Goal: Task Accomplishment & Management: Complete application form

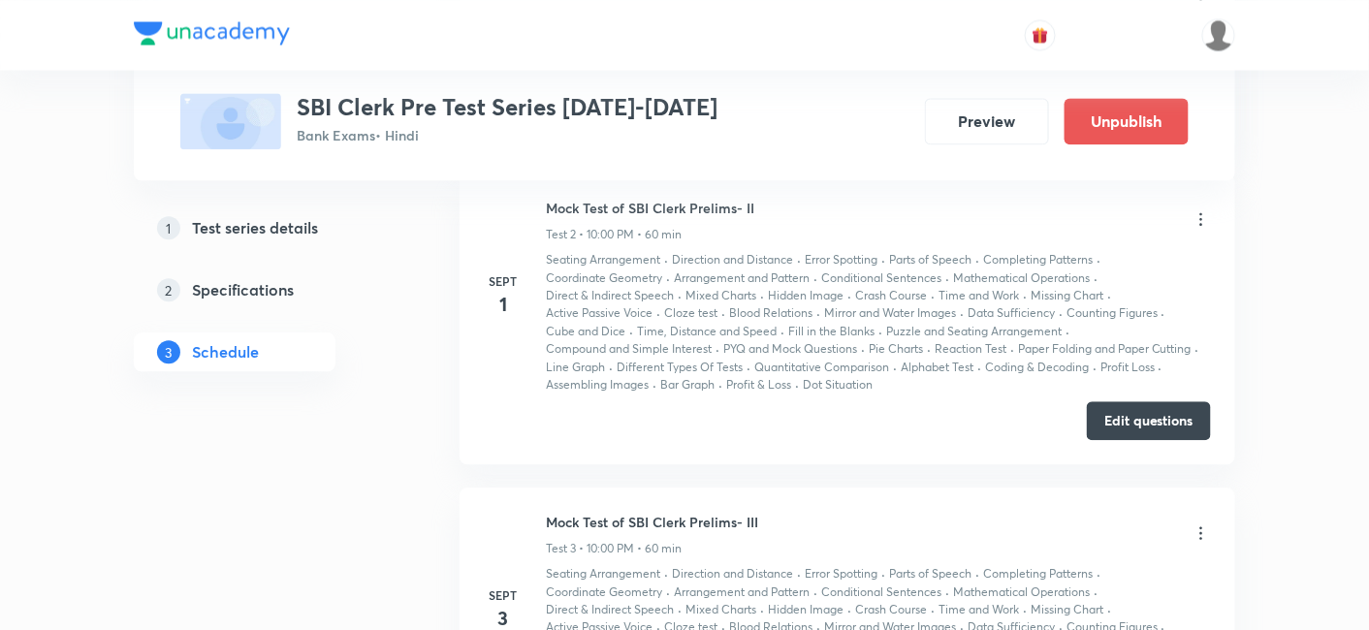
scroll to position [1318, 0]
click at [1152, 426] on button "Edit questions" at bounding box center [1149, 420] width 124 height 39
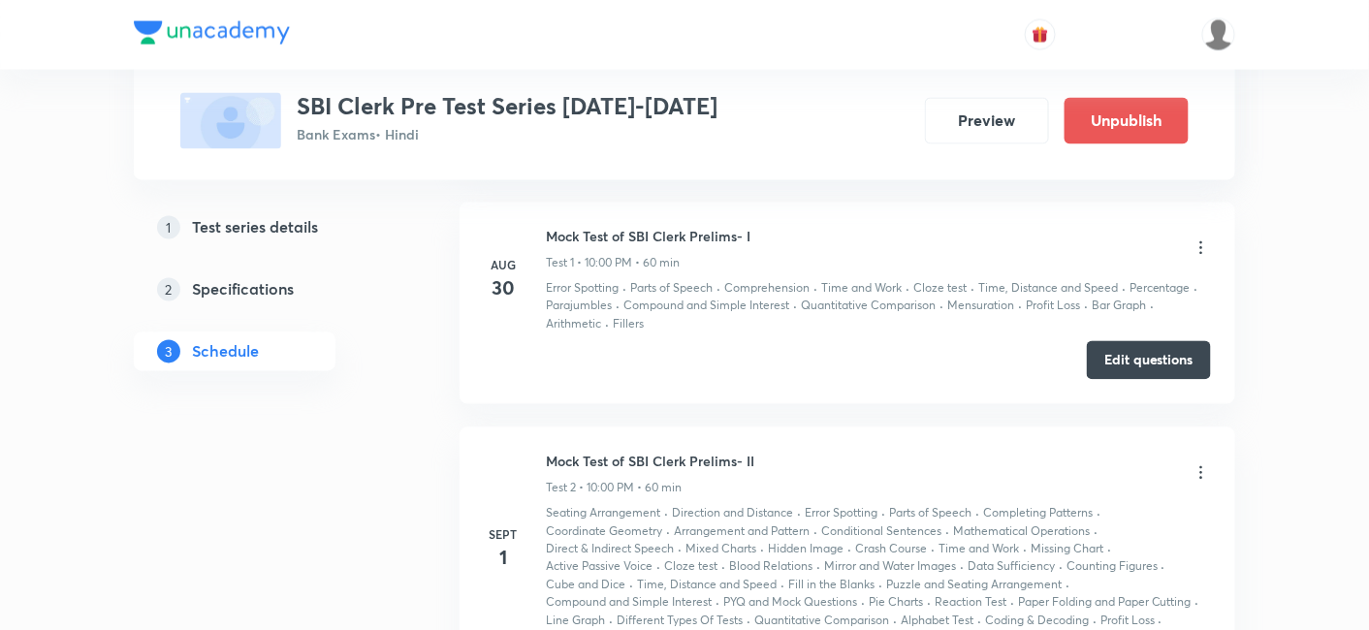
scroll to position [1066, 0]
click at [1140, 353] on button "Edit questions" at bounding box center [1149, 358] width 124 height 39
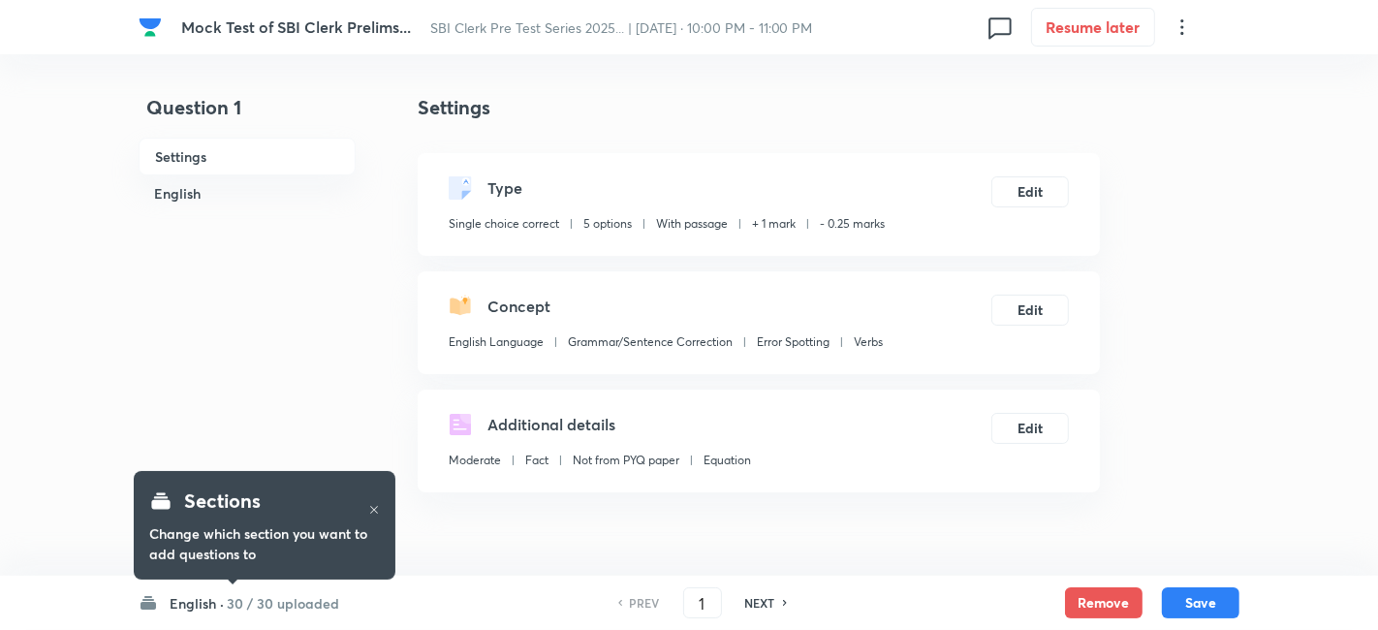
checkbox input "true"
click at [218, 610] on div "English · 30 / 30 uploaded" at bounding box center [234, 603] width 201 height 20
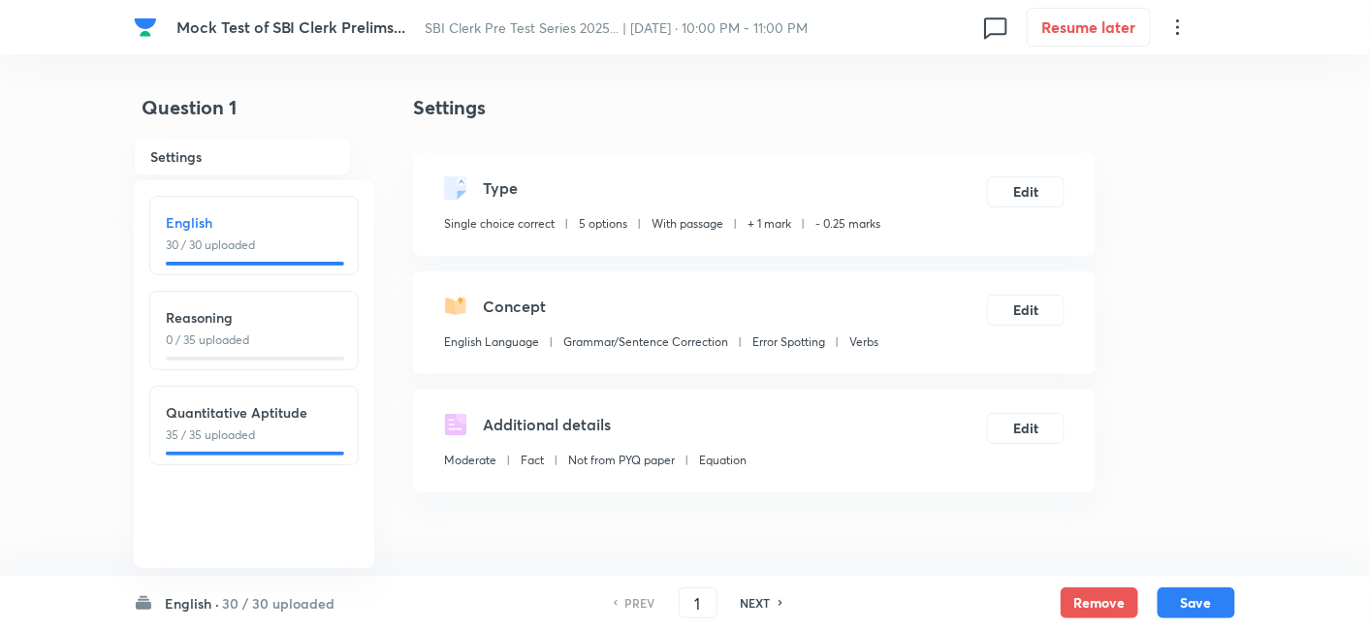
click at [272, 426] on p "35 / 35 uploaded" at bounding box center [254, 434] width 176 height 17
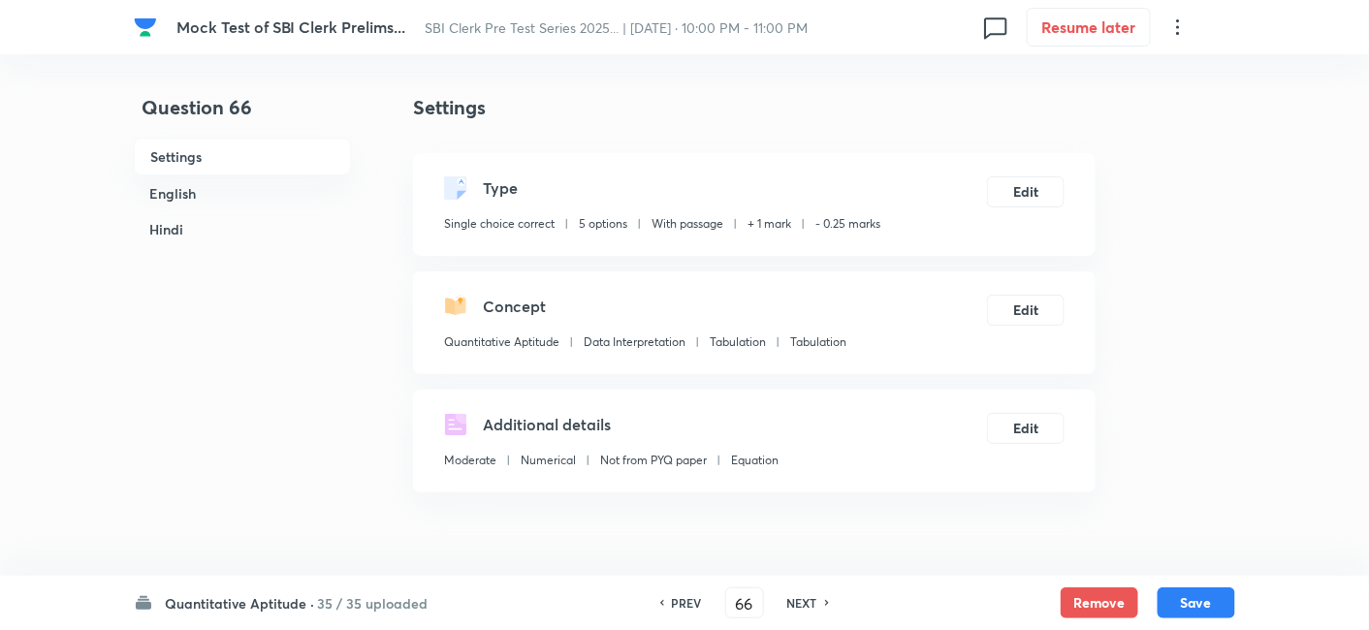
type input "66"
checkbox input "false"
checkbox input "true"
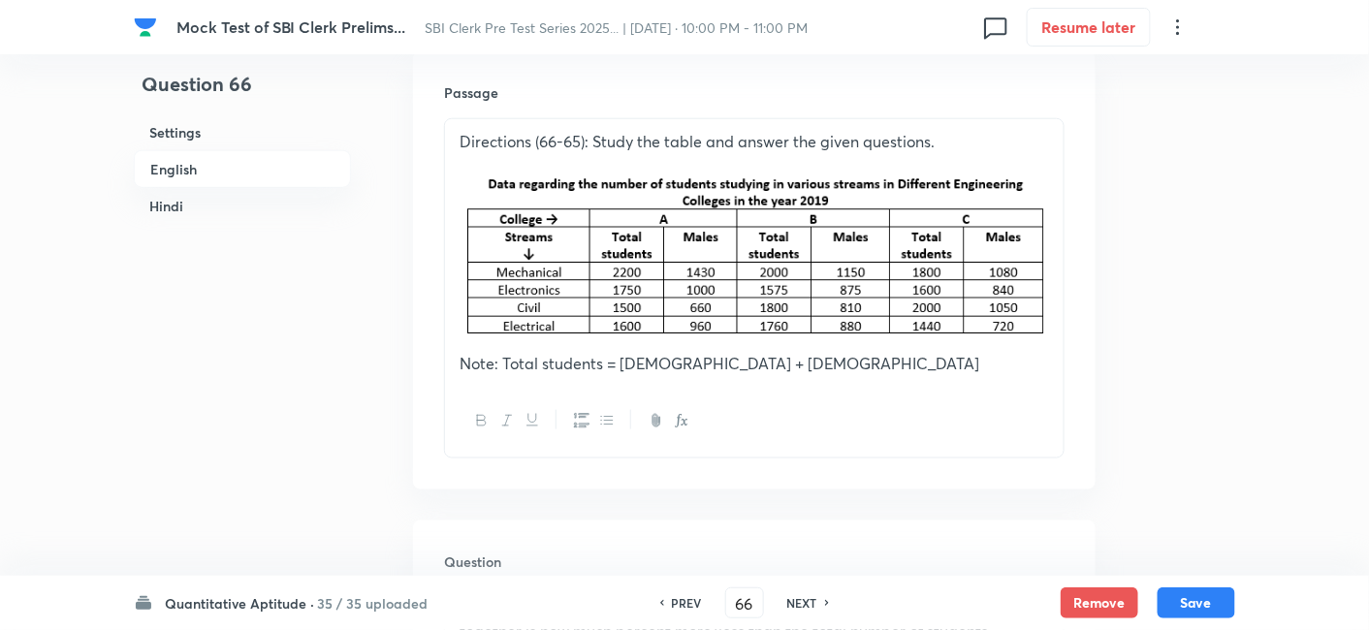
scroll to position [583, 0]
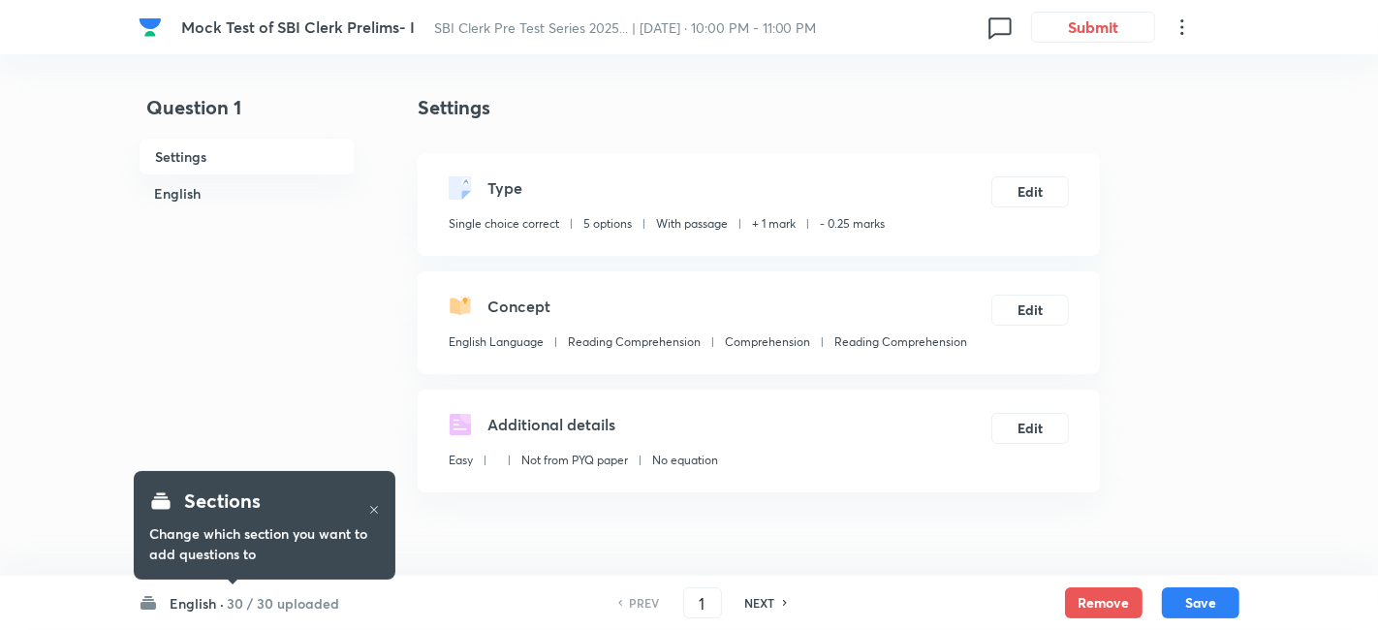
checkbox input "true"
click at [324, 596] on h6 "30 / 30 uploaded" at bounding box center [278, 603] width 112 height 20
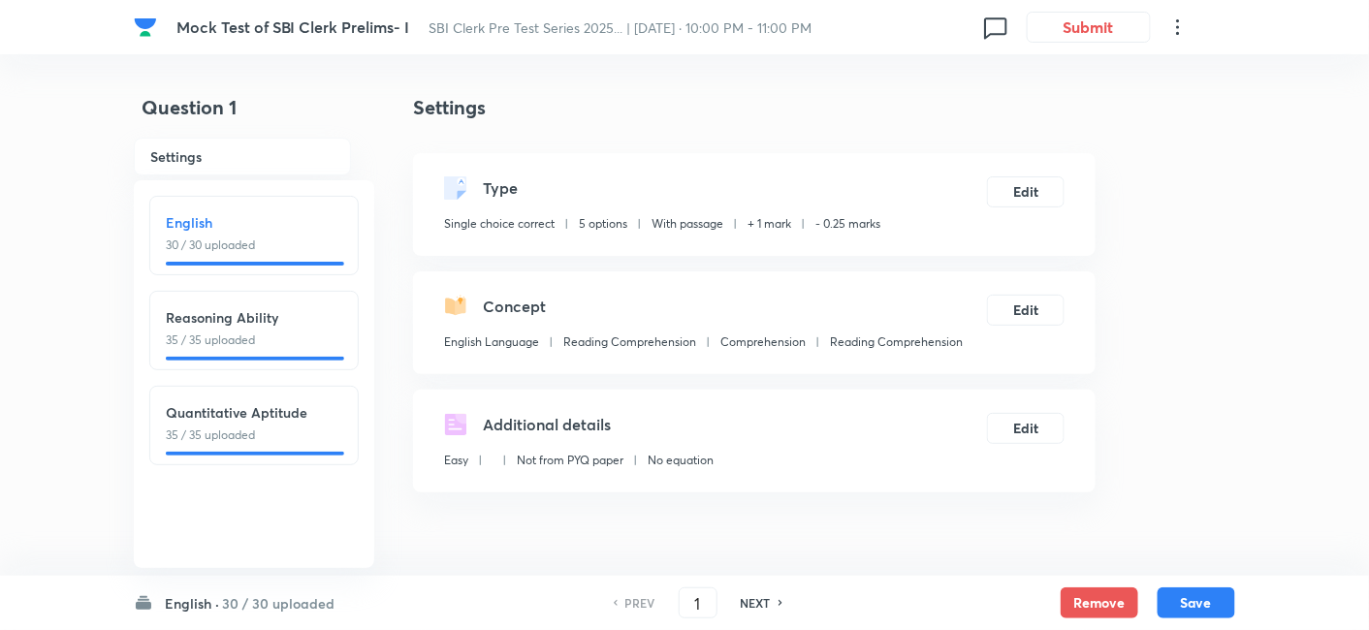
click at [320, 440] on p "35 / 35 uploaded" at bounding box center [254, 434] width 176 height 17
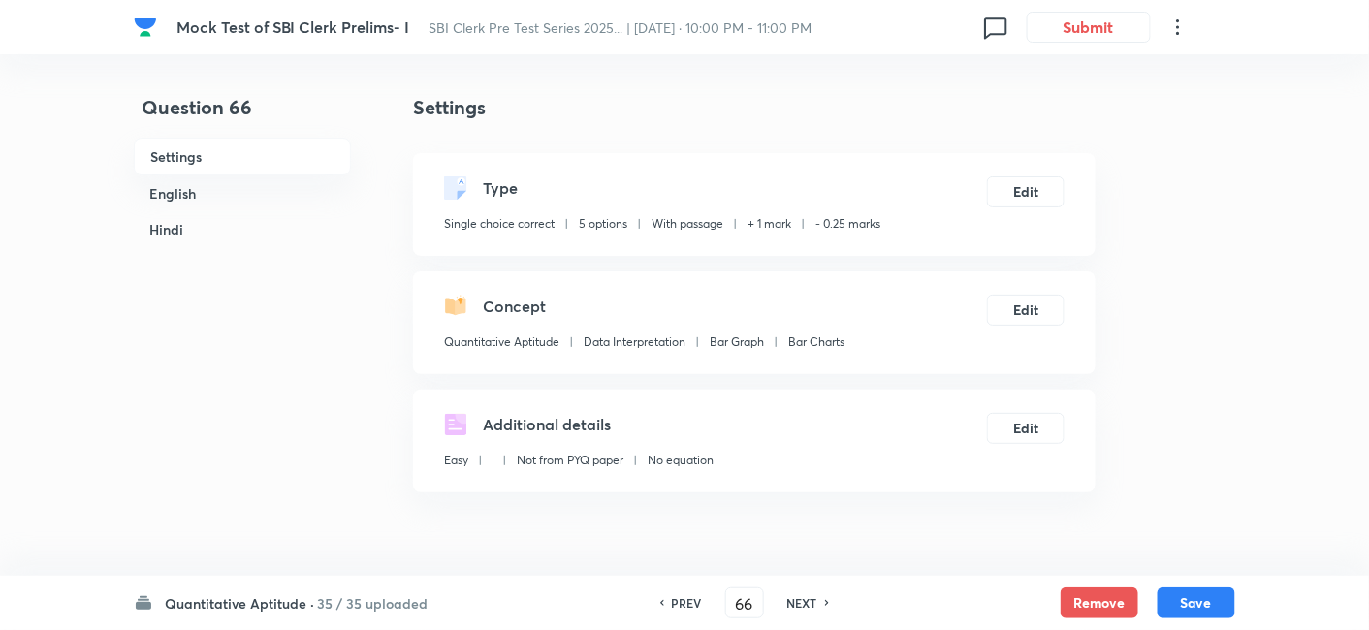
type input "66"
checkbox input "false"
checkbox input "true"
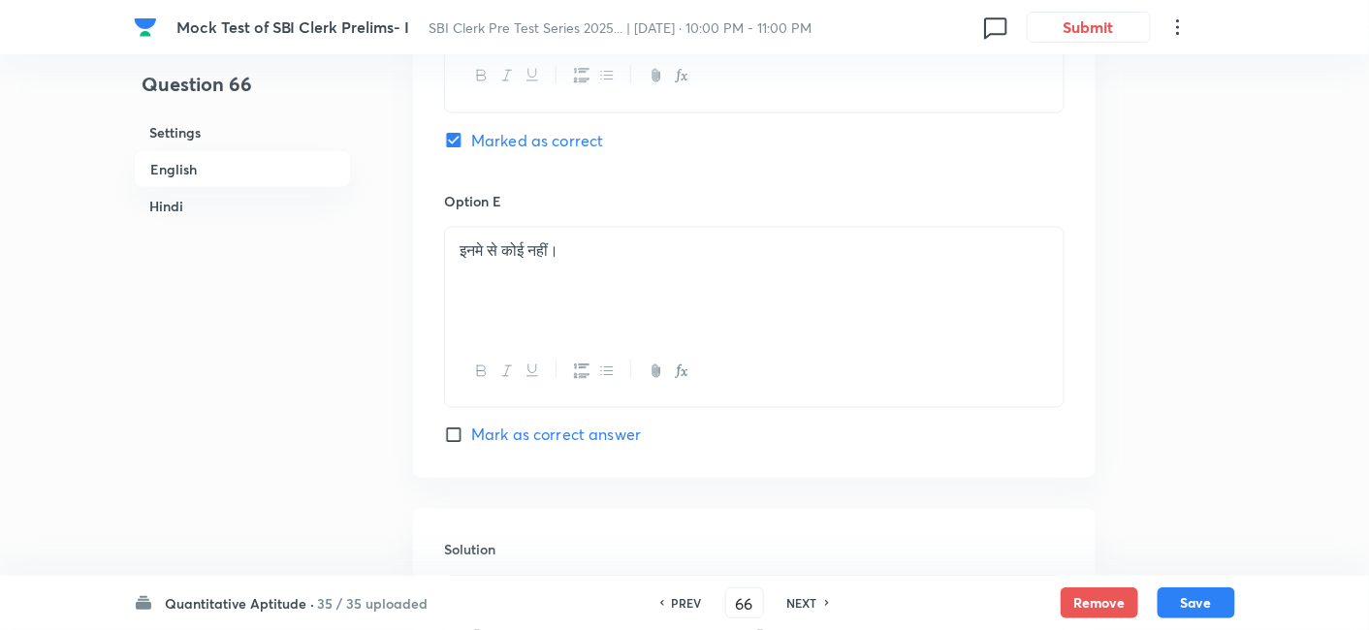
scroll to position [5746, 0]
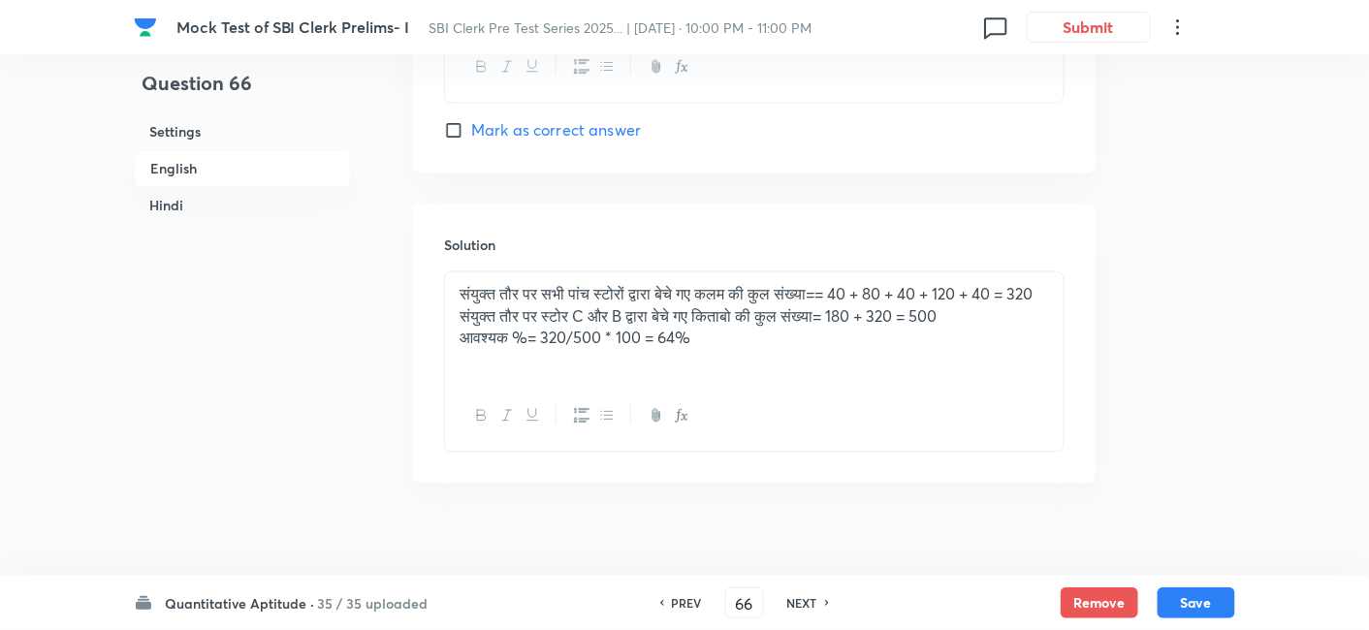
click at [811, 605] on h6 "NEXT" at bounding box center [802, 602] width 30 height 17
type input "67"
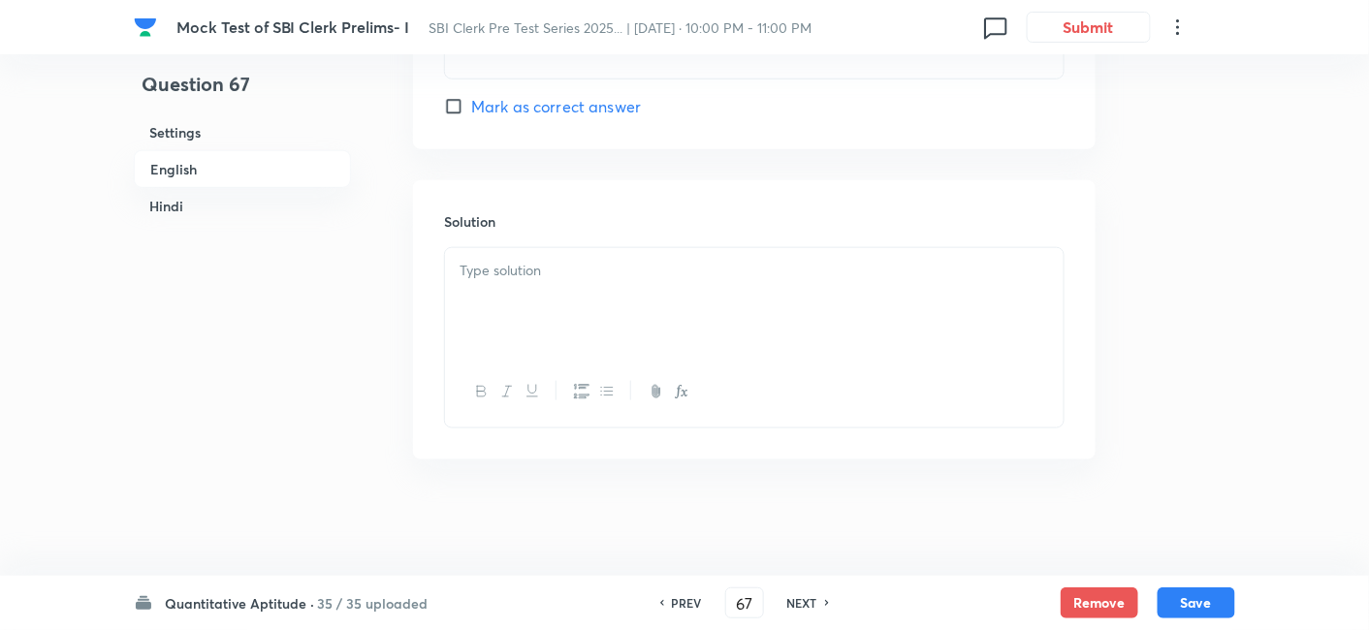
checkbox input "false"
checkbox input "true"
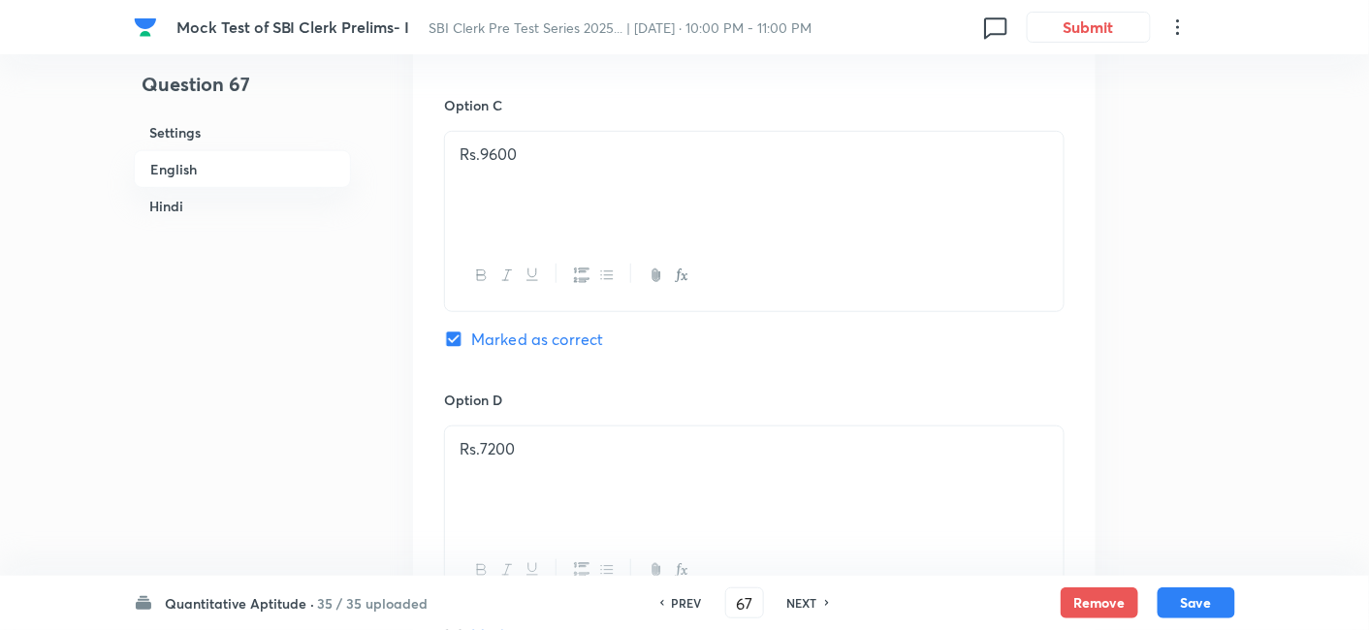
scroll to position [4945, 0]
click at [802, 595] on h6 "NEXT" at bounding box center [802, 602] width 30 height 17
type input "68"
checkbox input "false"
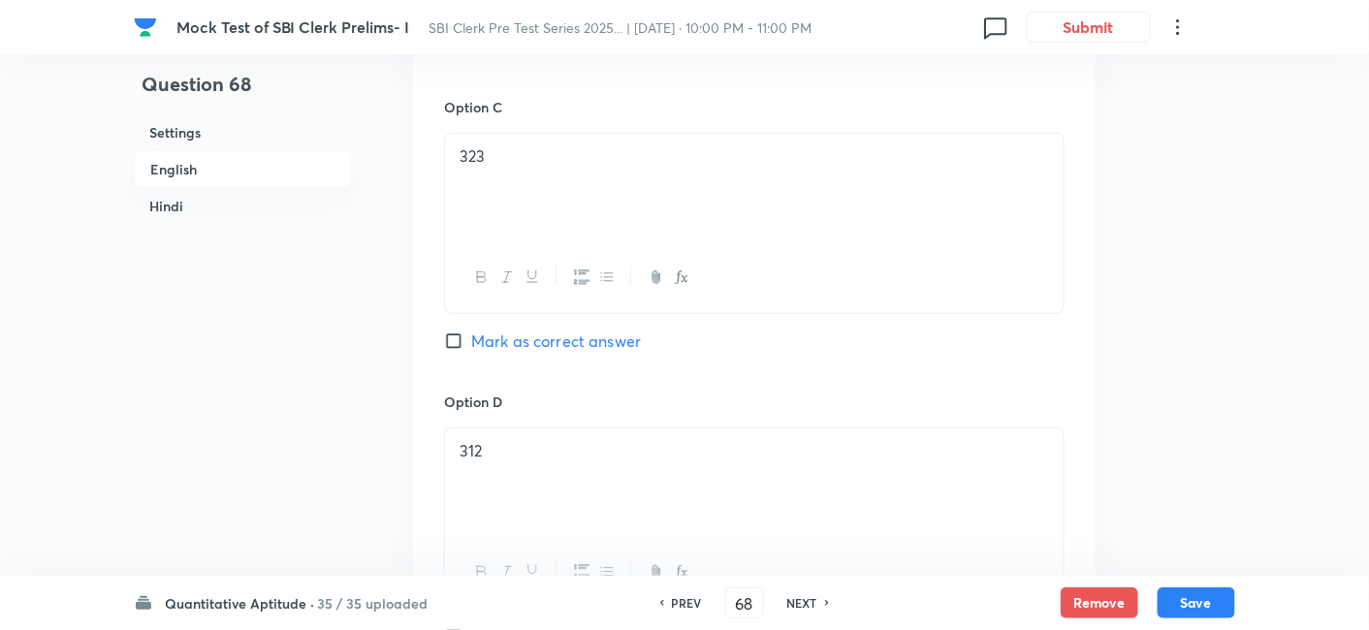
checkbox input "true"
click at [795, 611] on h6 "NEXT" at bounding box center [802, 602] width 30 height 17
type input "69"
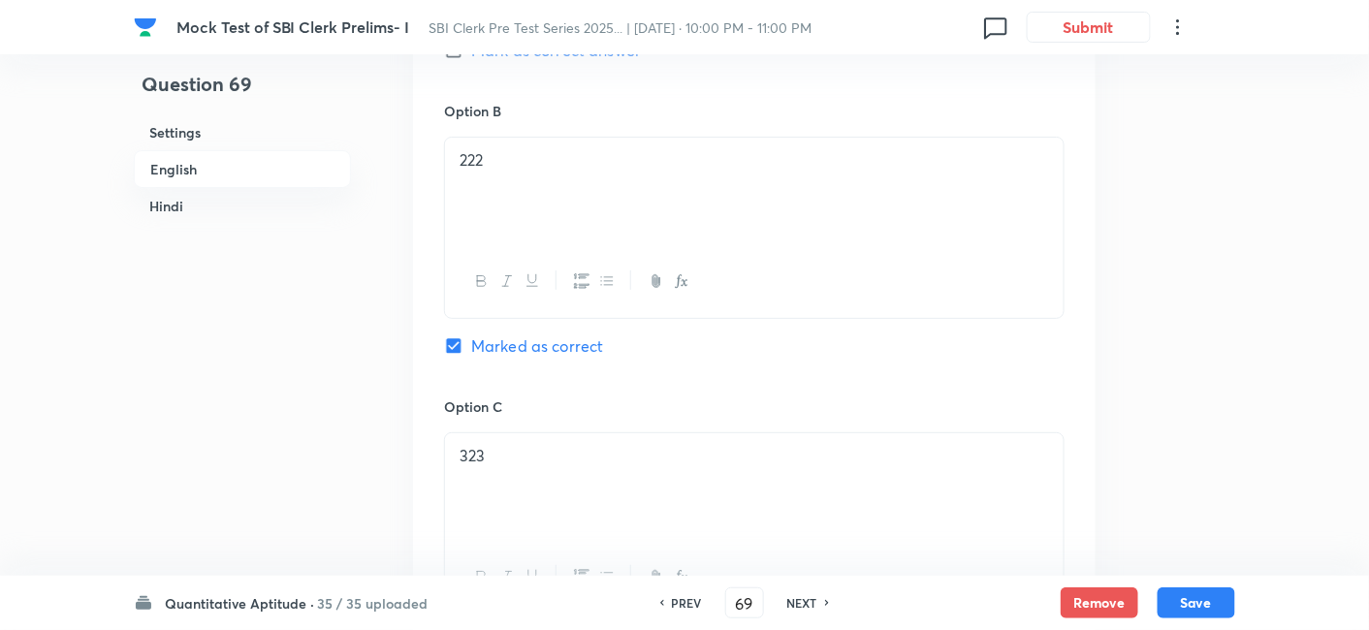
checkbox input "false"
checkbox input "true"
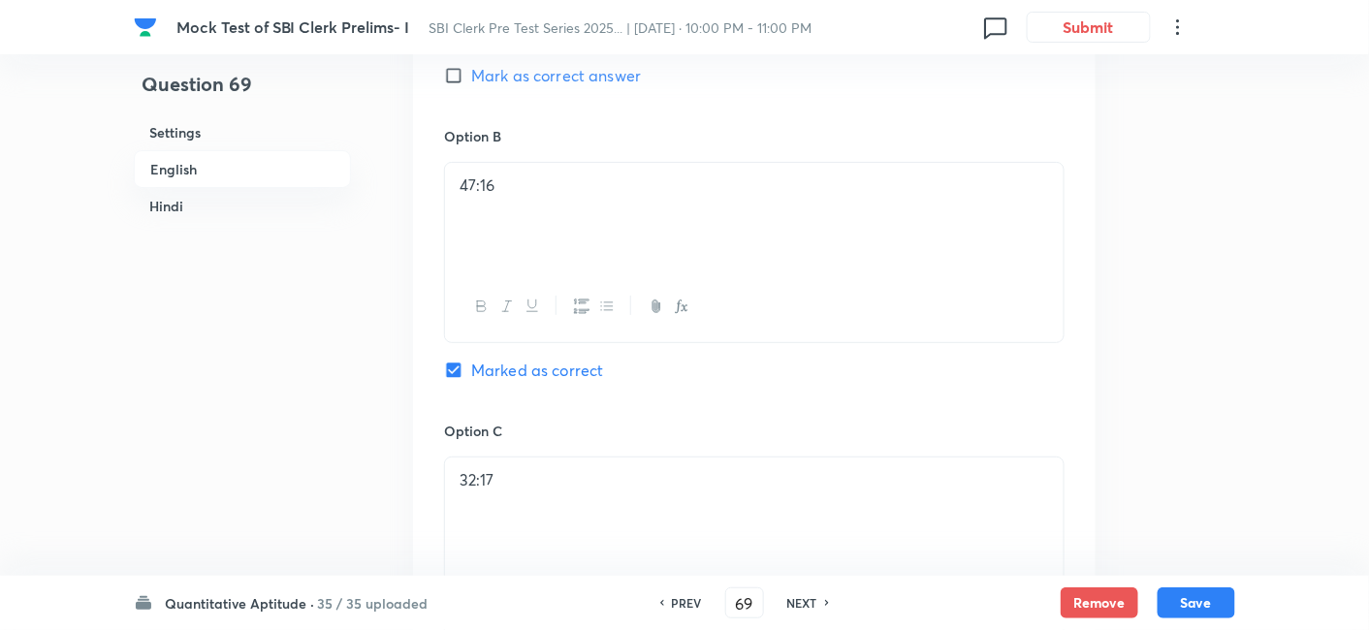
scroll to position [5768, 0]
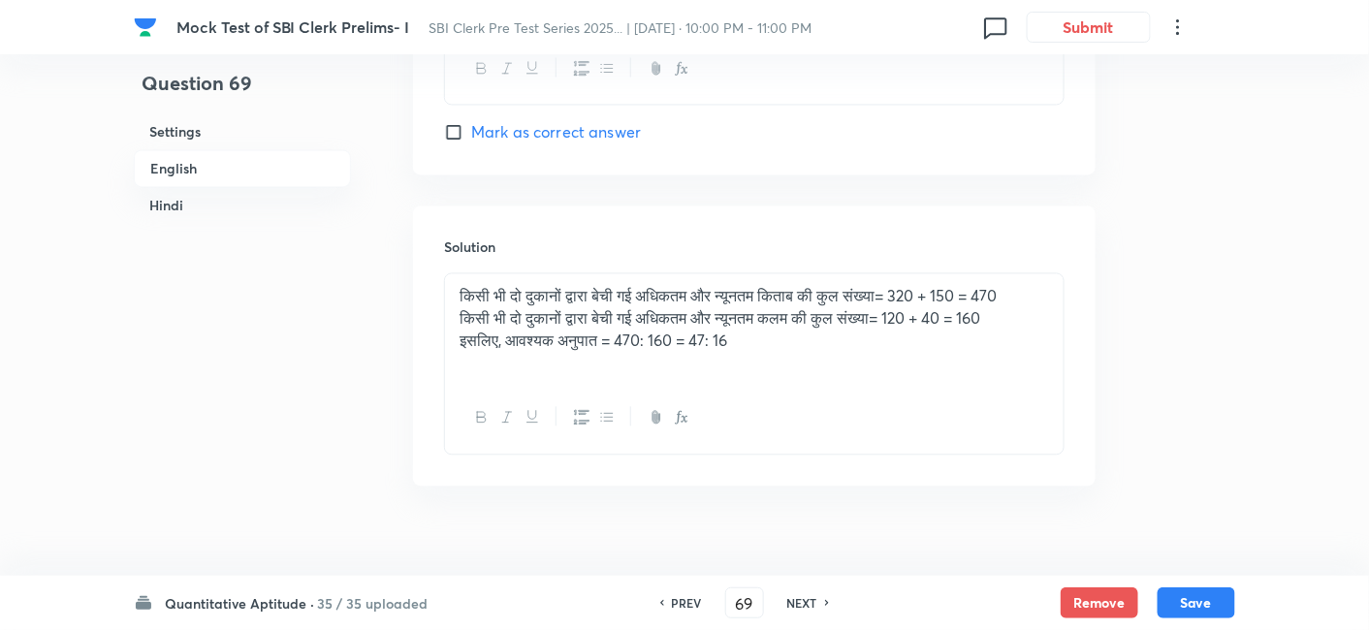
click at [812, 602] on h6 "NEXT" at bounding box center [802, 602] width 30 height 17
type input "70"
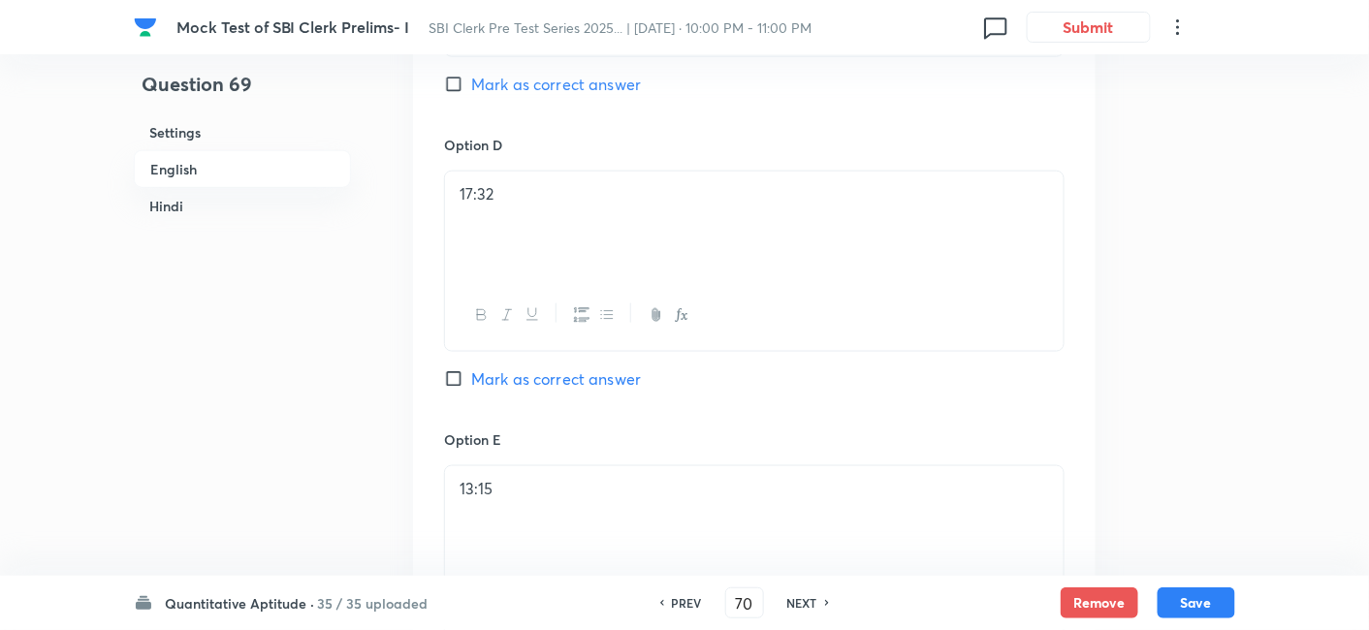
checkbox input "false"
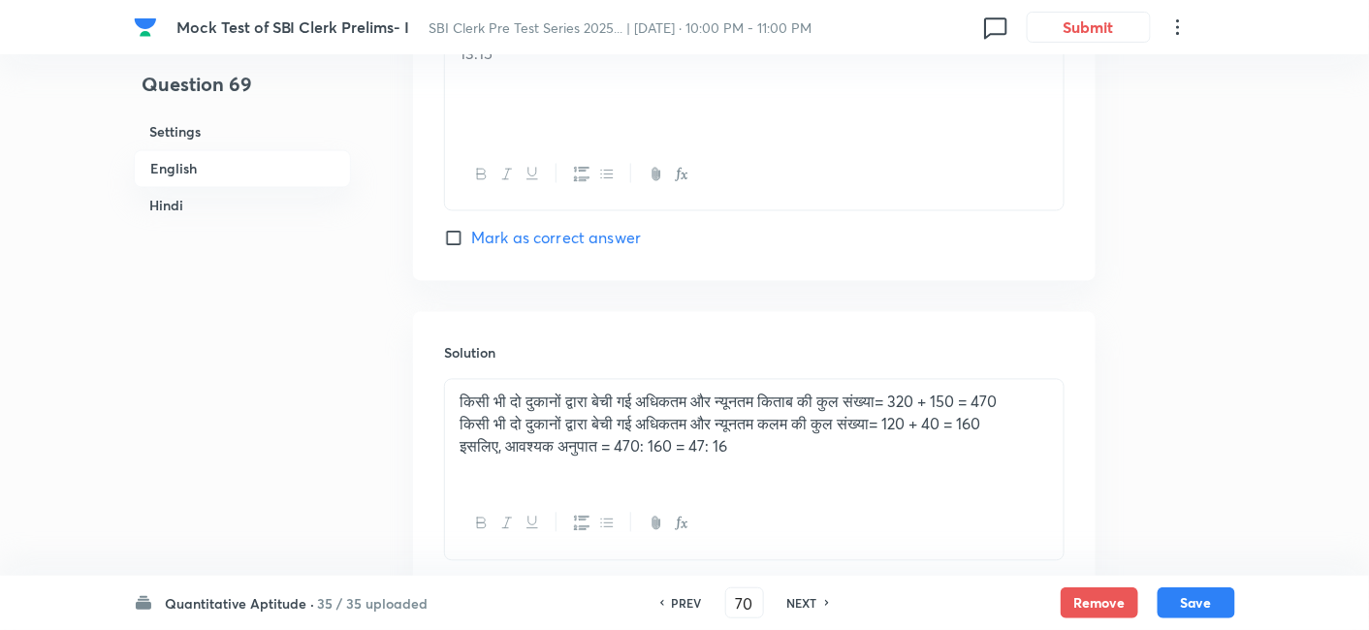
checkbox input "true"
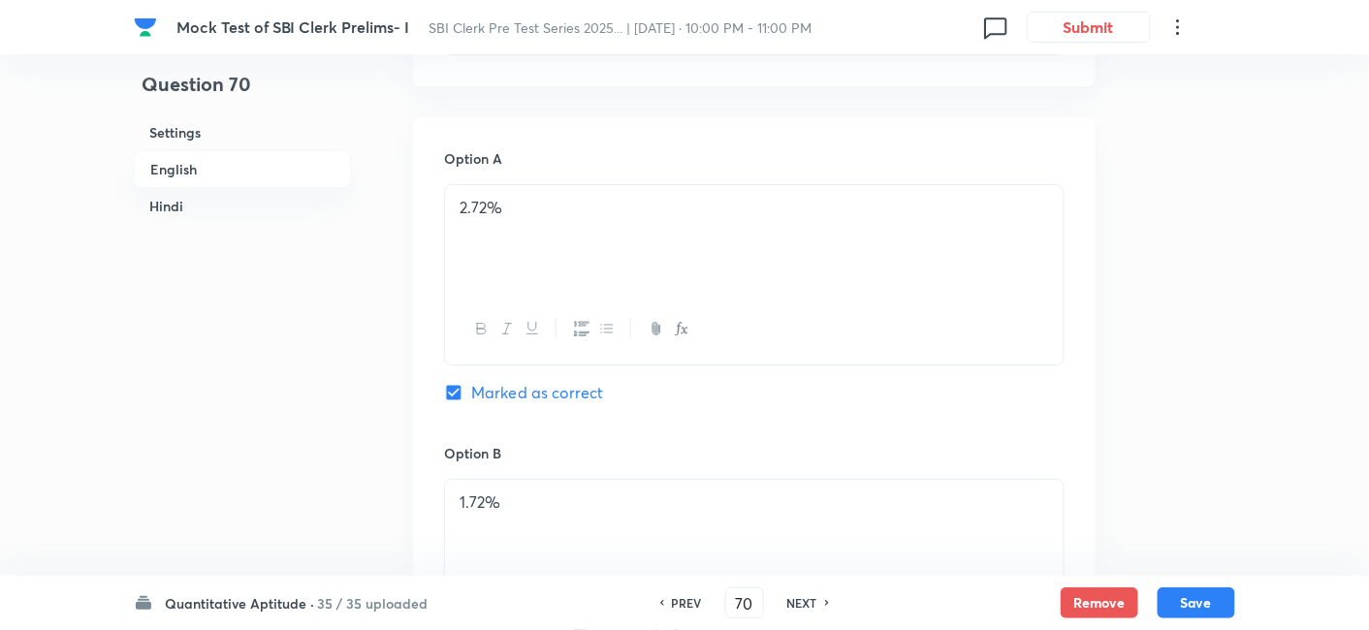
scroll to position [4314, 0]
click at [818, 608] on div "NEXT" at bounding box center [804, 602] width 51 height 17
type input "71"
checkbox input "false"
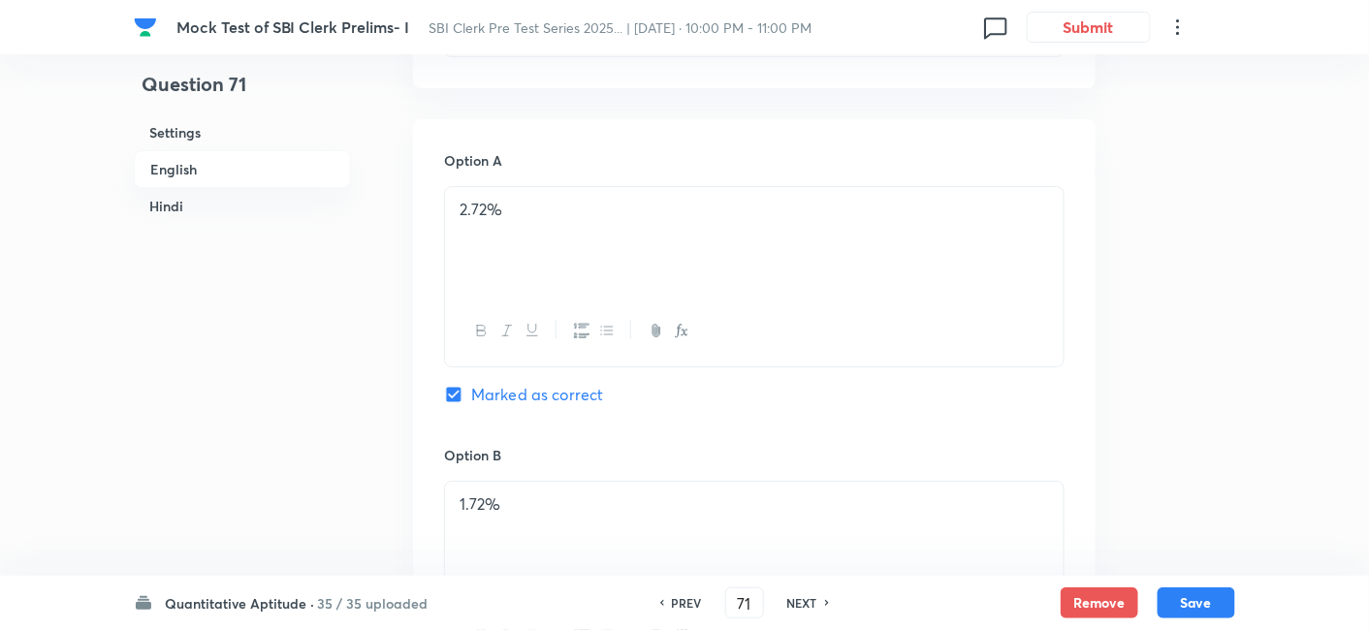
checkbox input "true"
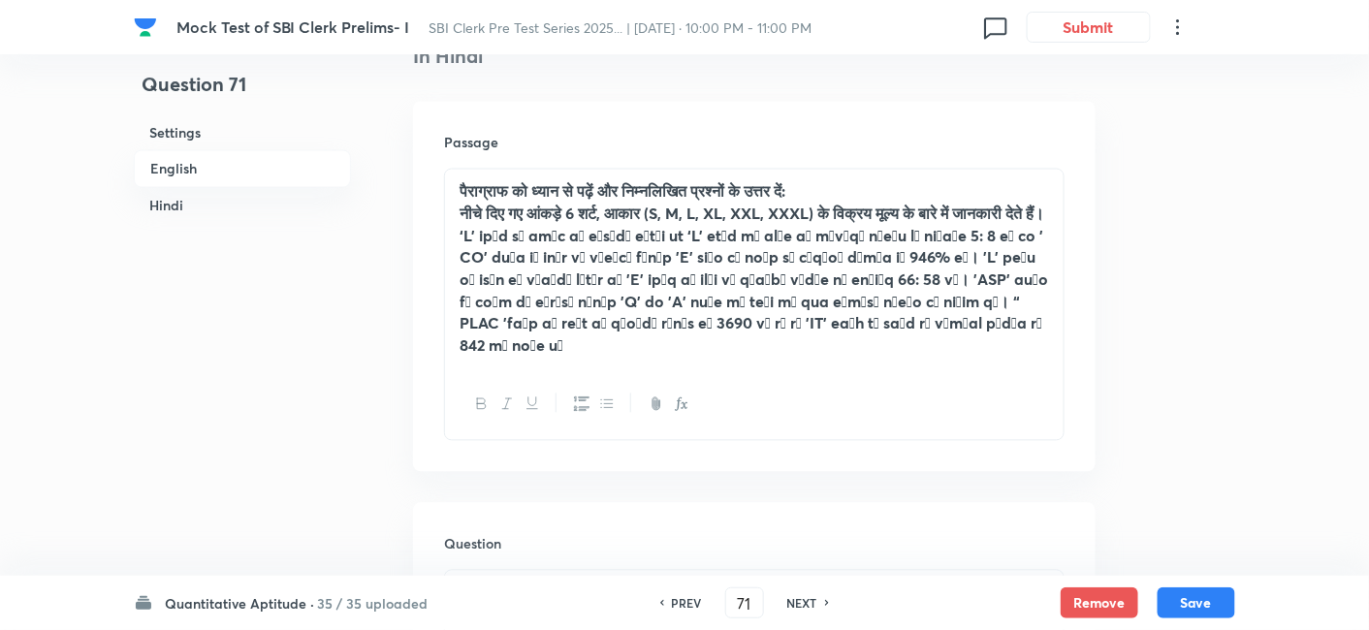
scroll to position [3241, 0]
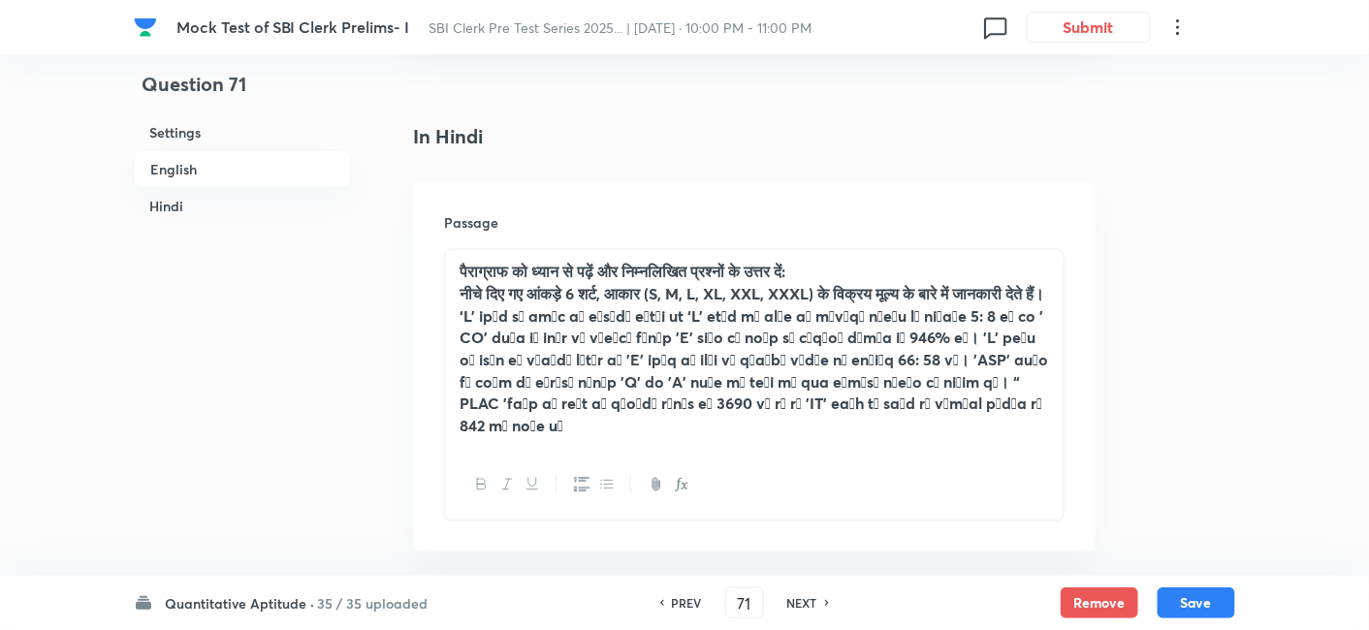
click at [808, 602] on h6 "NEXT" at bounding box center [802, 602] width 30 height 17
type input "72"
checkbox input "false"
checkbox input "true"
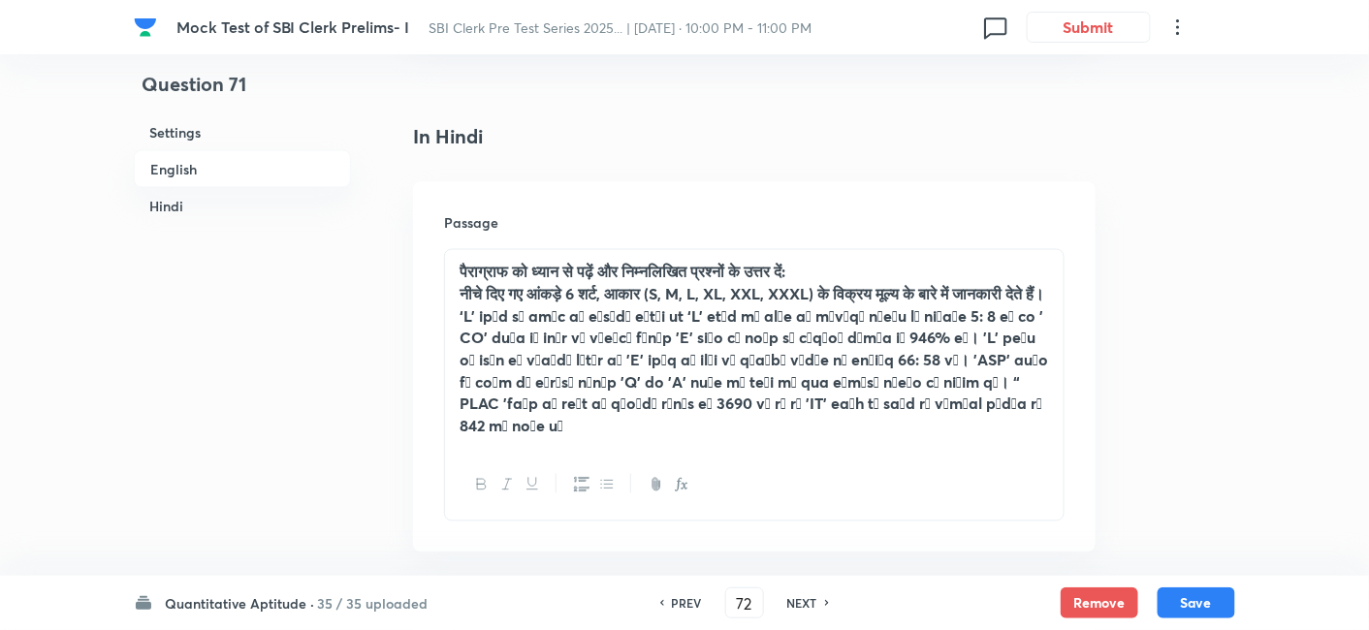
checkbox input "true"
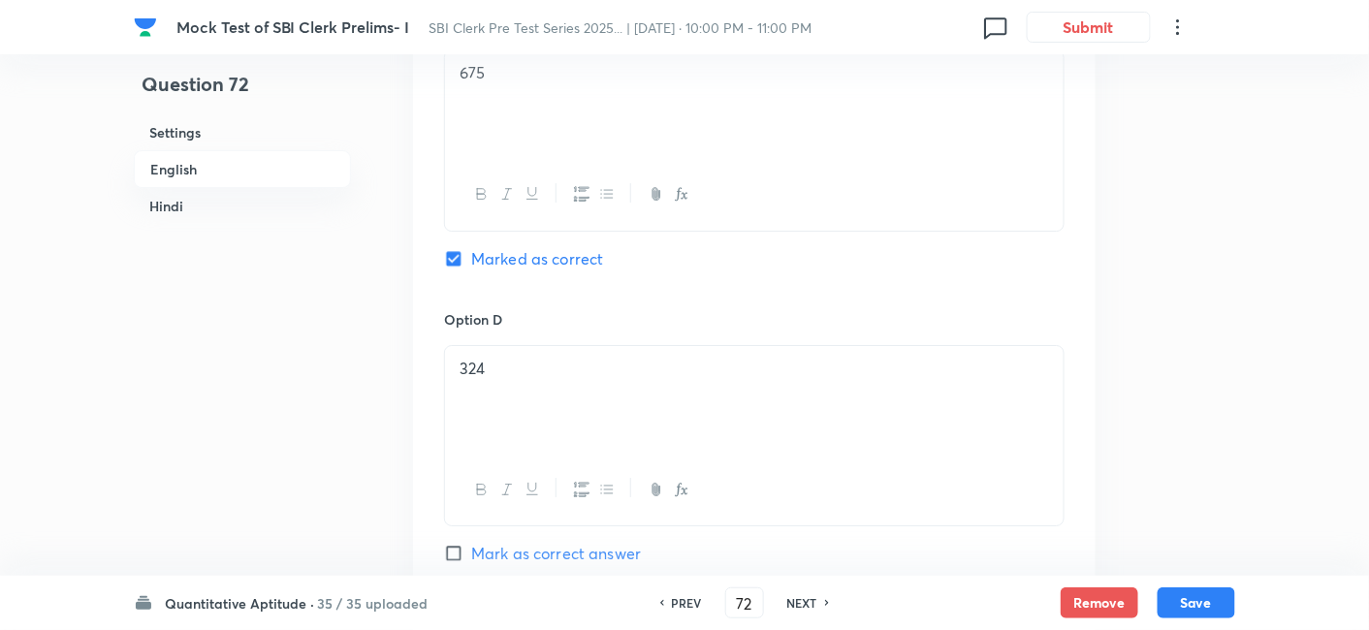
scroll to position [1760, 0]
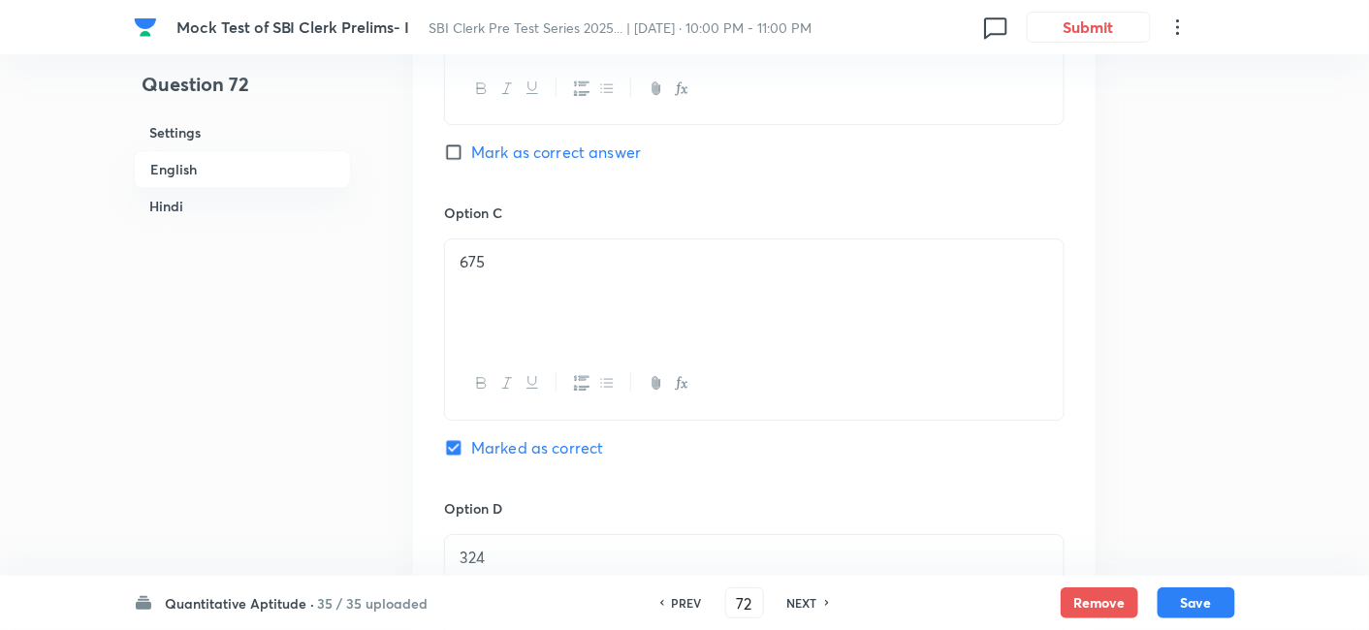
click at [816, 602] on div "NEXT" at bounding box center [804, 602] width 51 height 17
type input "73"
checkbox input "false"
checkbox input "true"
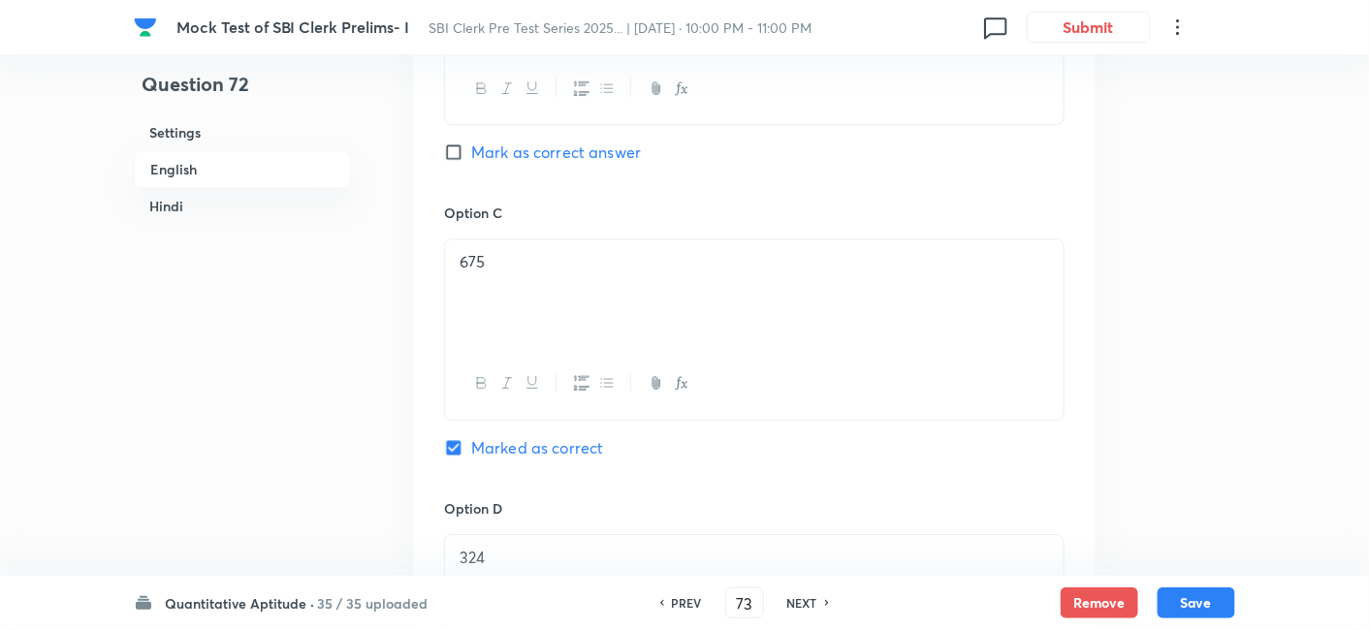
checkbox input "true"
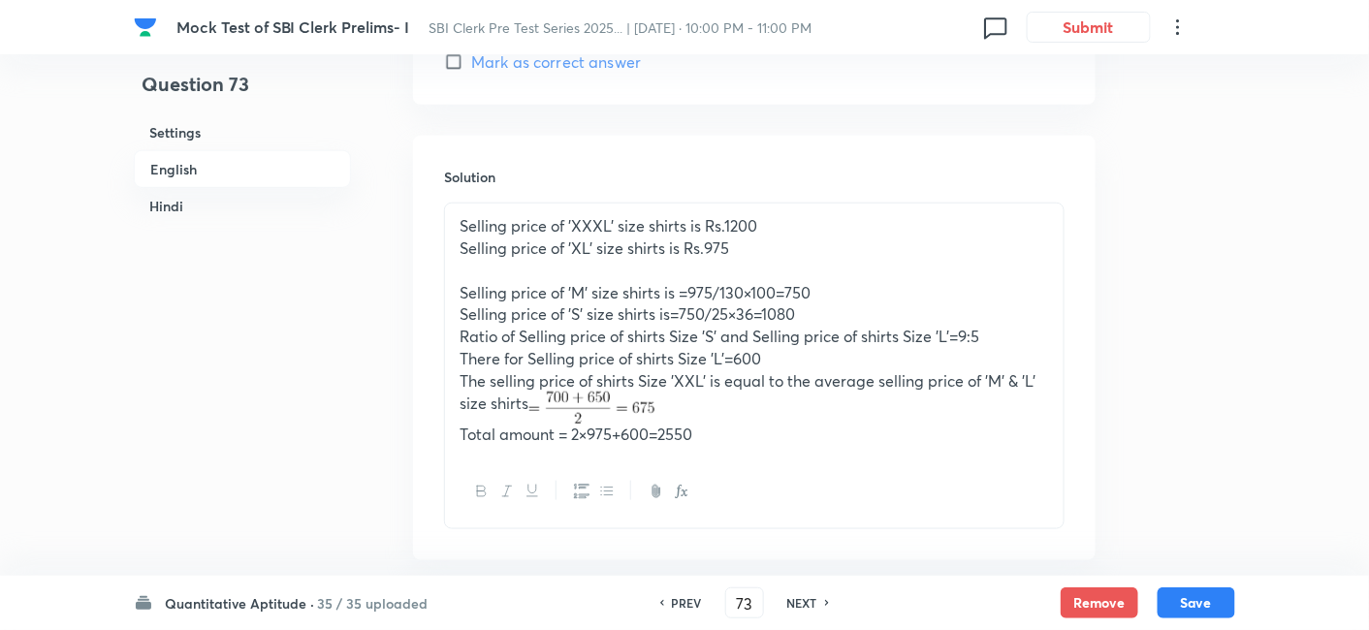
scroll to position [2735, 0]
click at [811, 602] on h6 "NEXT" at bounding box center [802, 602] width 30 height 17
type input "74"
checkbox input "false"
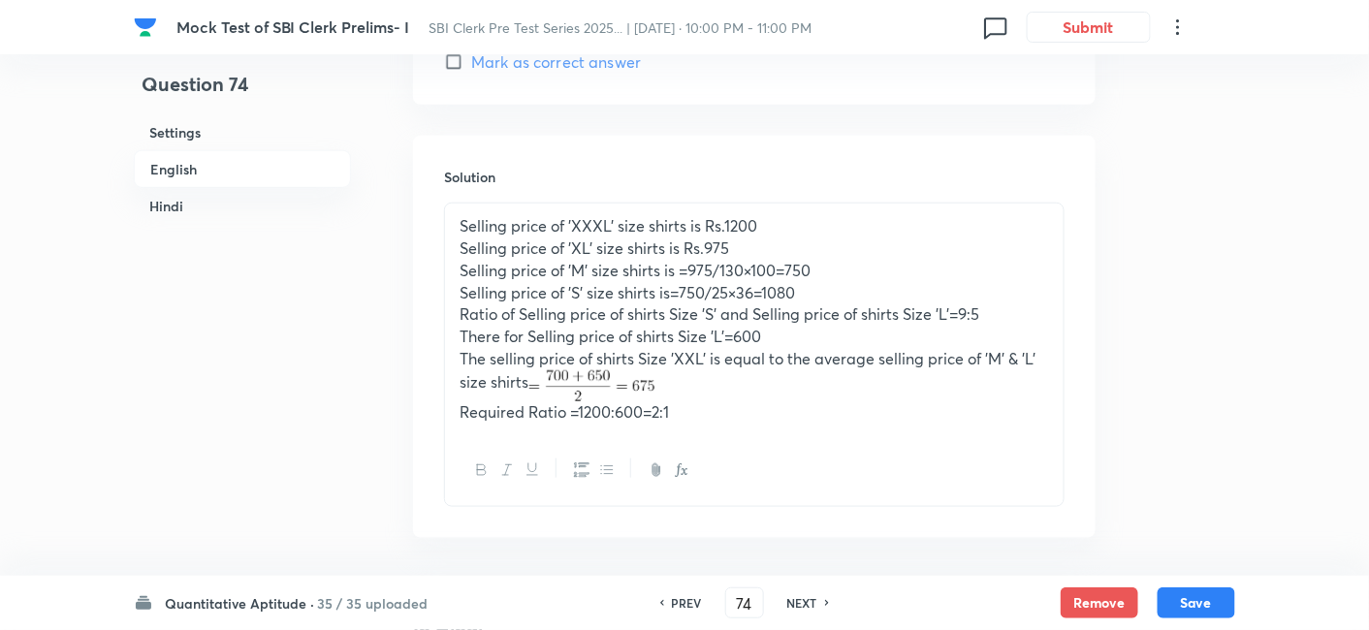
checkbox input "true"
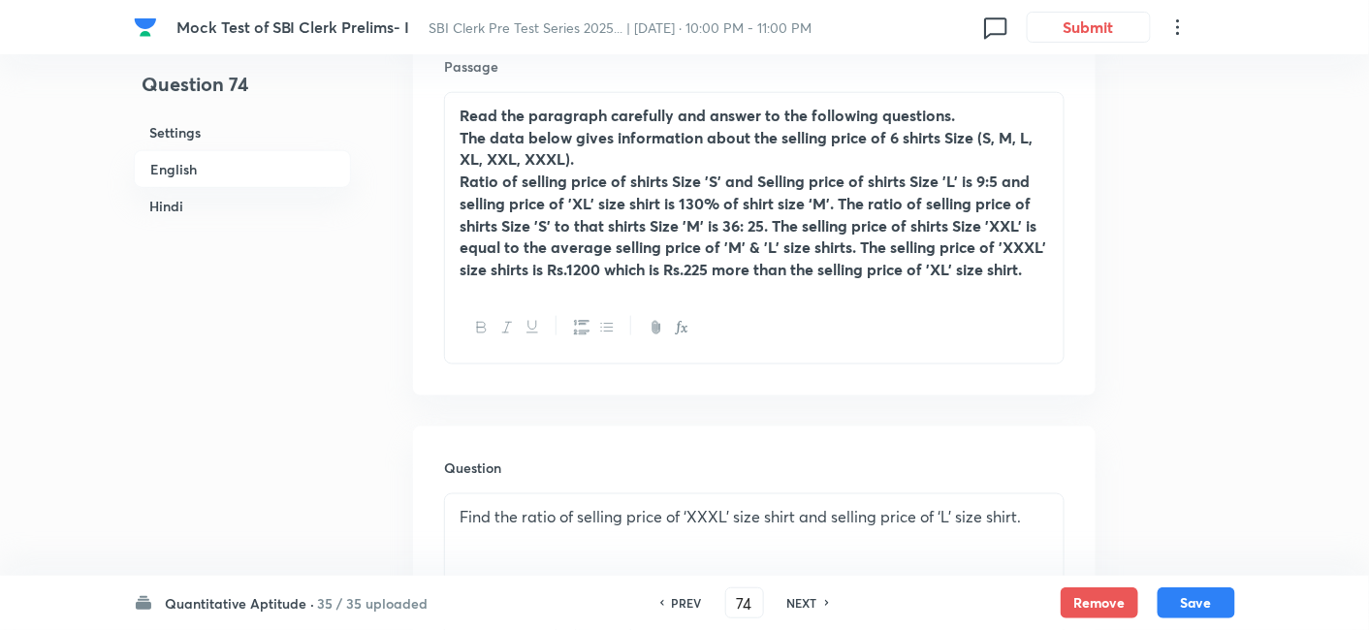
scroll to position [608, 0]
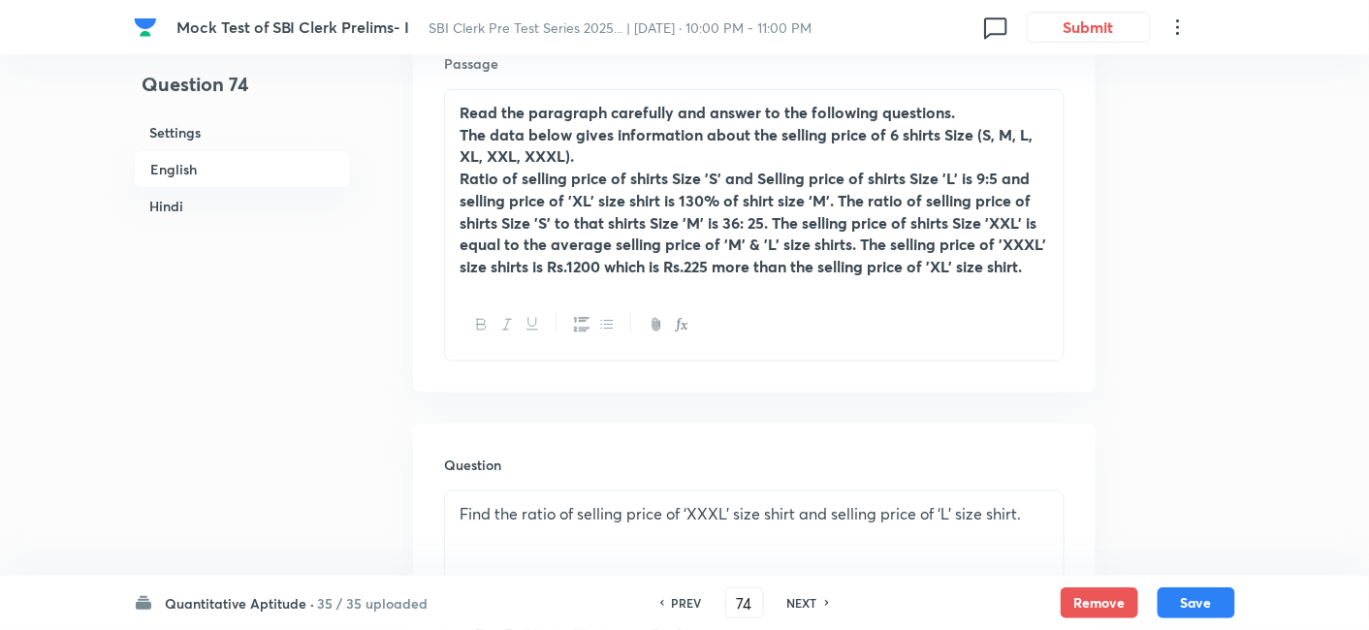
click at [805, 605] on h6 "NEXT" at bounding box center [802, 602] width 30 height 17
type input "75"
checkbox input "false"
checkbox input "true"
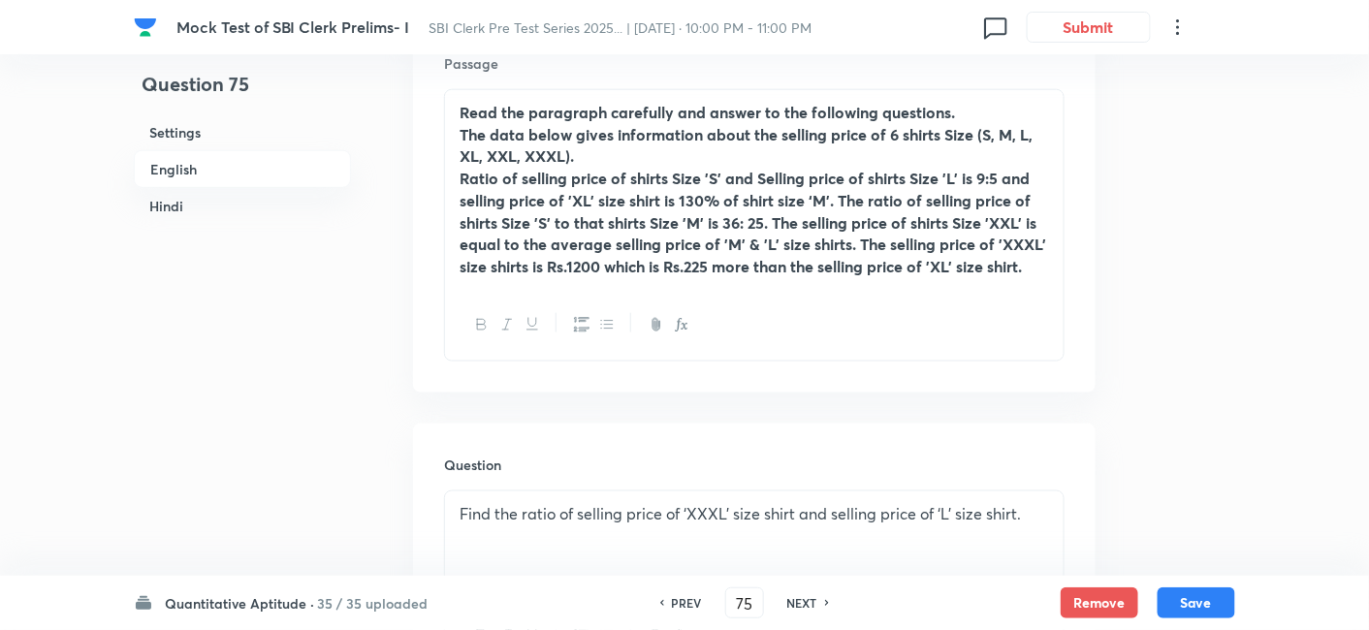
checkbox input "true"
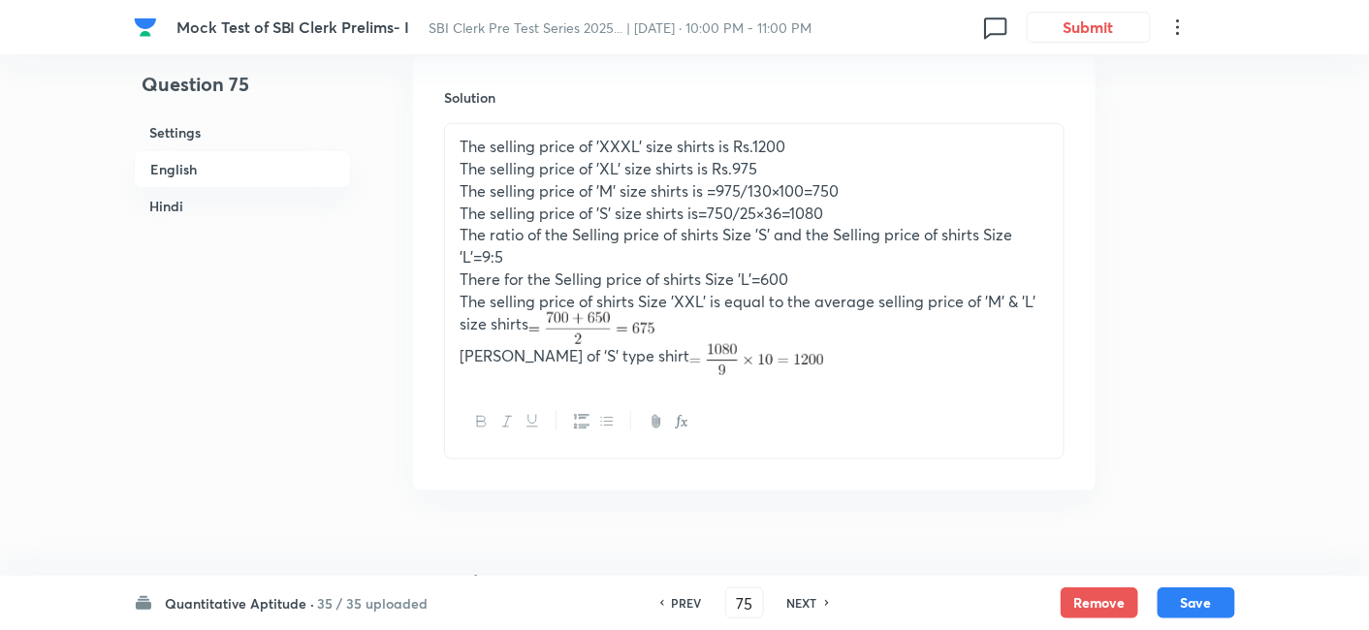
scroll to position [2828, 0]
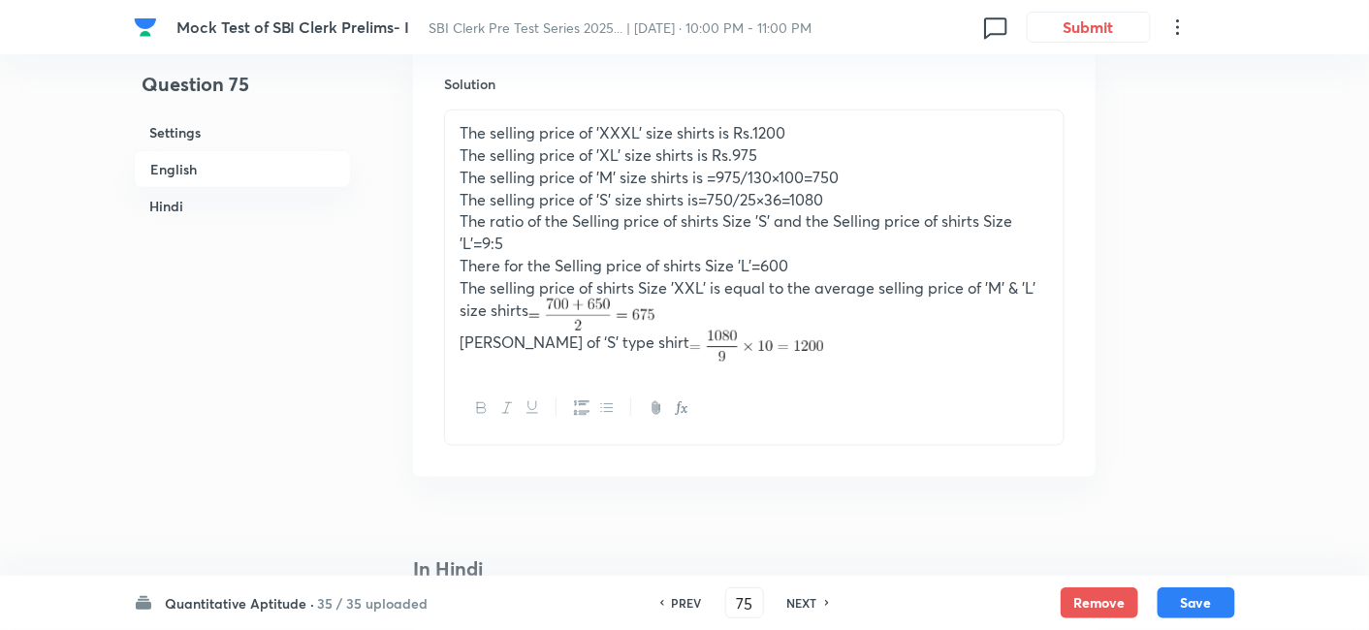
click at [797, 611] on h6 "NEXT" at bounding box center [802, 602] width 30 height 17
type input "76"
checkbox input "false"
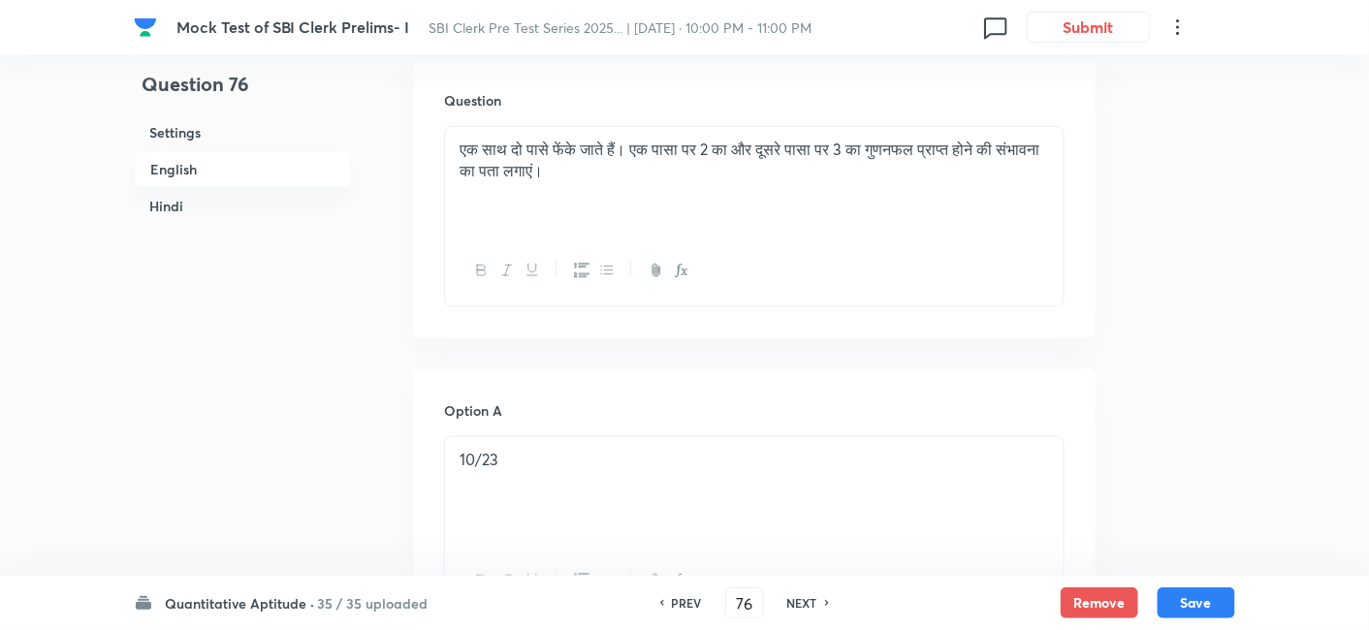
checkbox input "true"
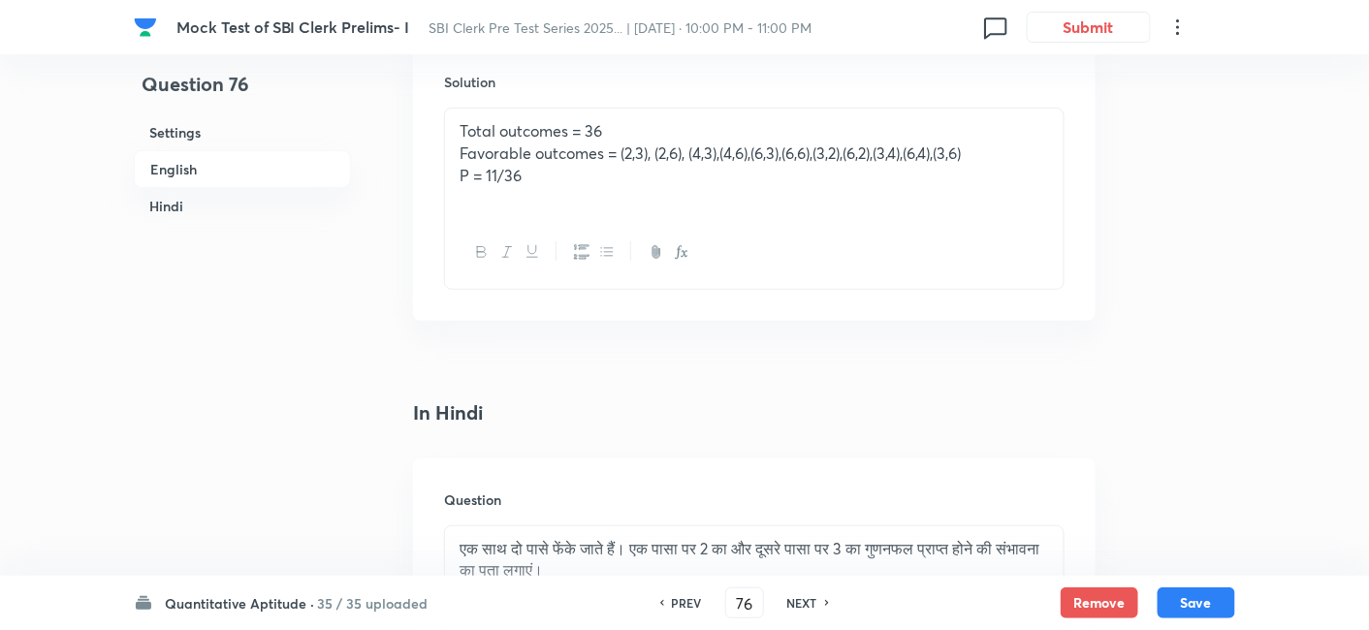
scroll to position [2434, 0]
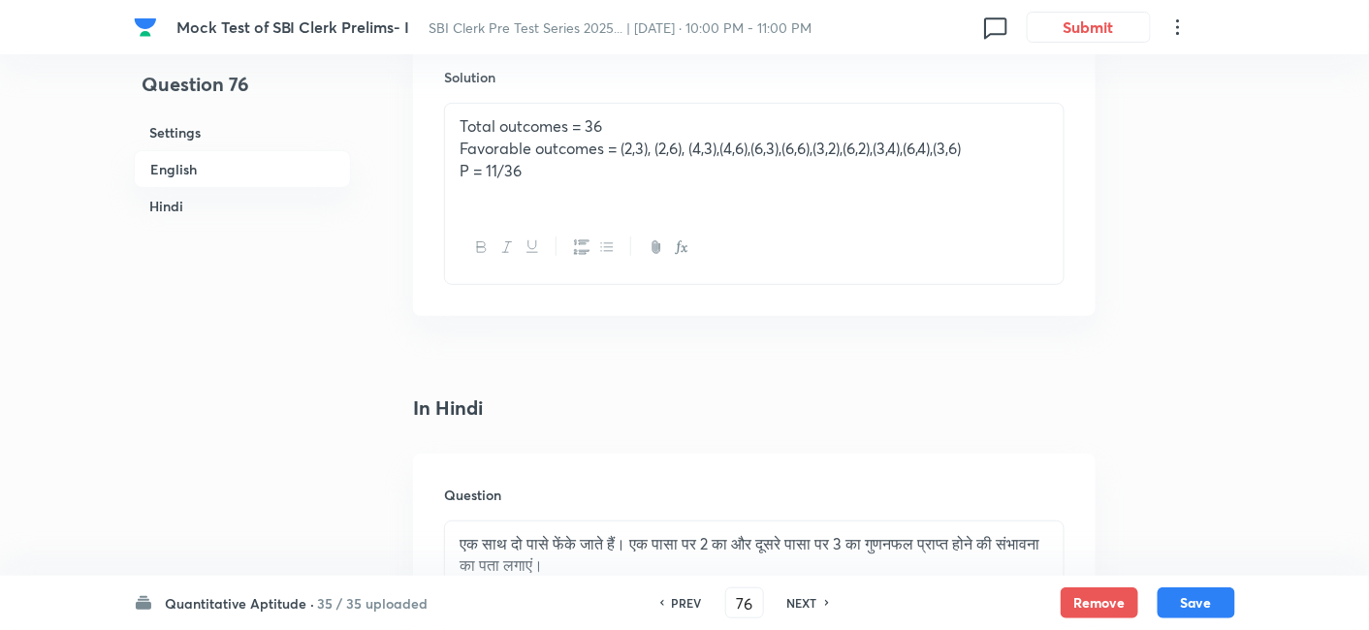
click at [703, 397] on h4 "In Hindi" at bounding box center [754, 408] width 682 height 29
click at [808, 606] on h6 "NEXT" at bounding box center [802, 602] width 30 height 17
type input "77"
checkbox input "false"
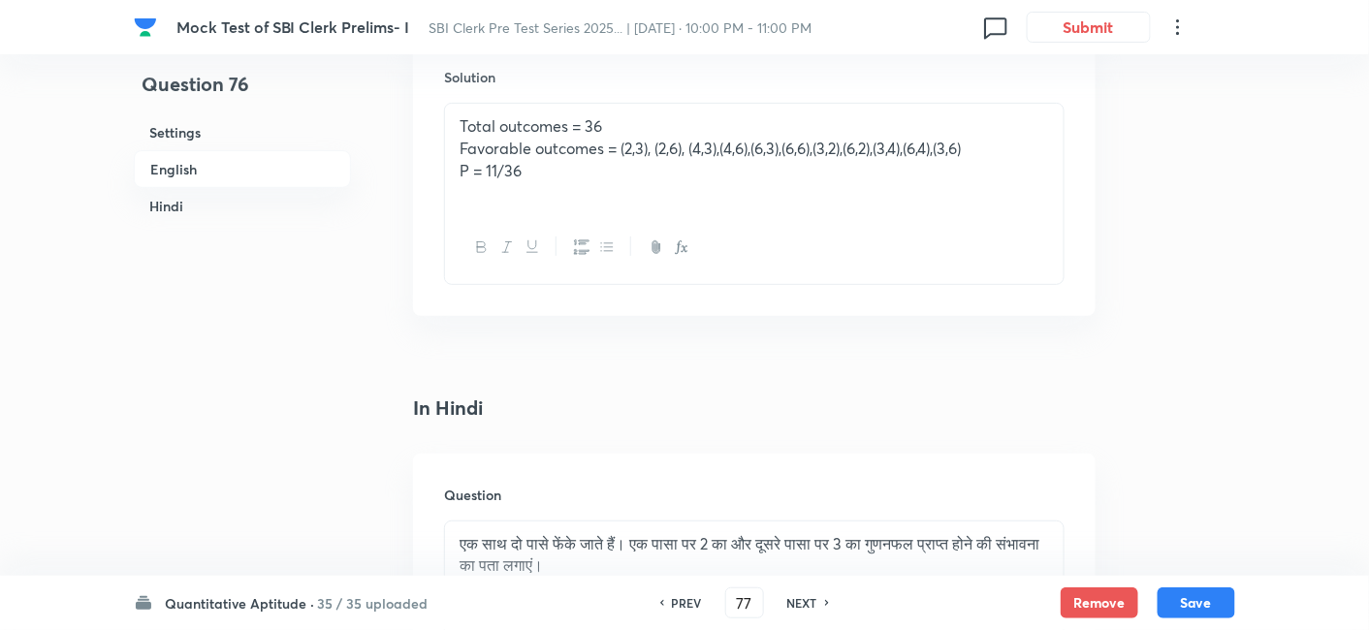
checkbox input "true"
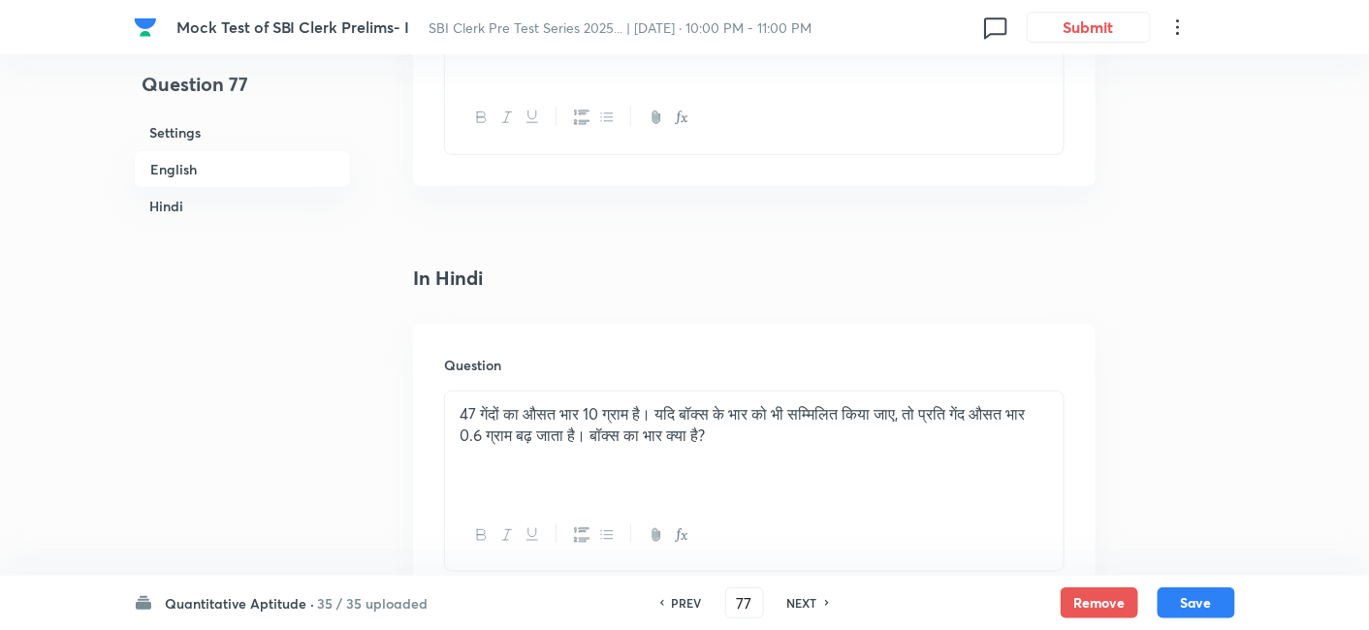
scroll to position [2565, 0]
click at [805, 599] on h6 "NEXT" at bounding box center [802, 602] width 30 height 17
type input "78"
checkbox input "false"
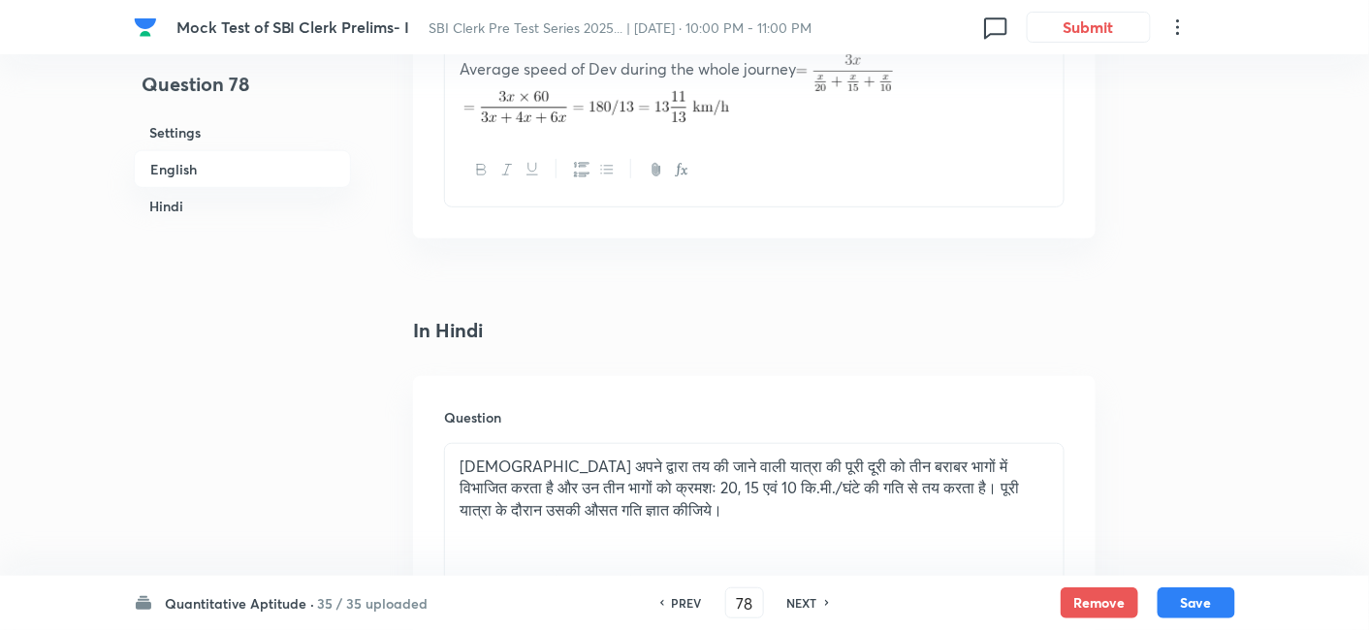
checkbox input "true"
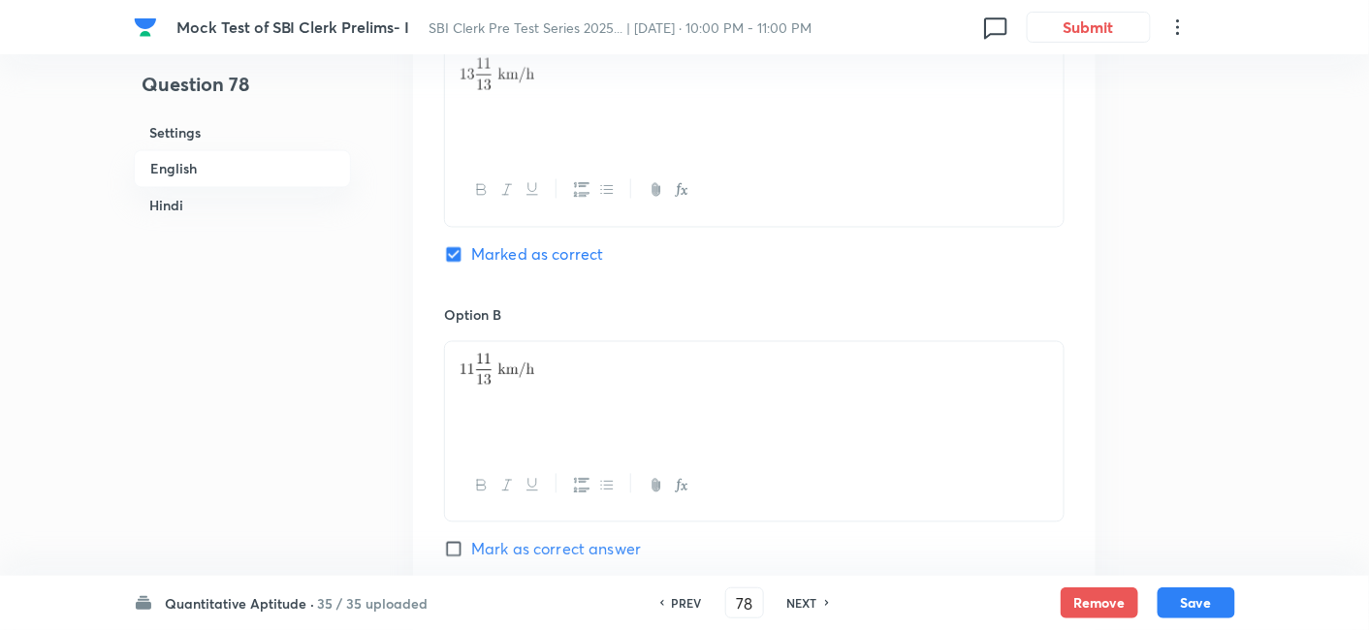
scroll to position [857, 0]
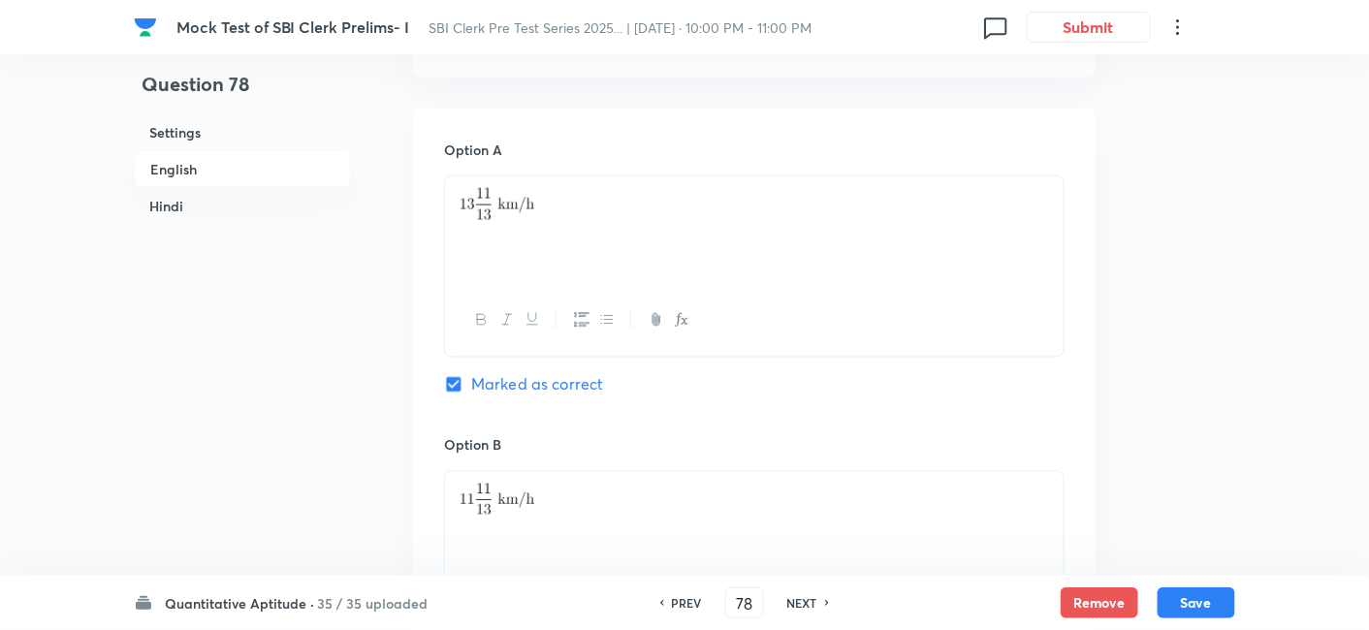
click at [807, 604] on h6 "NEXT" at bounding box center [802, 602] width 30 height 17
type input "79"
checkbox input "false"
checkbox input "true"
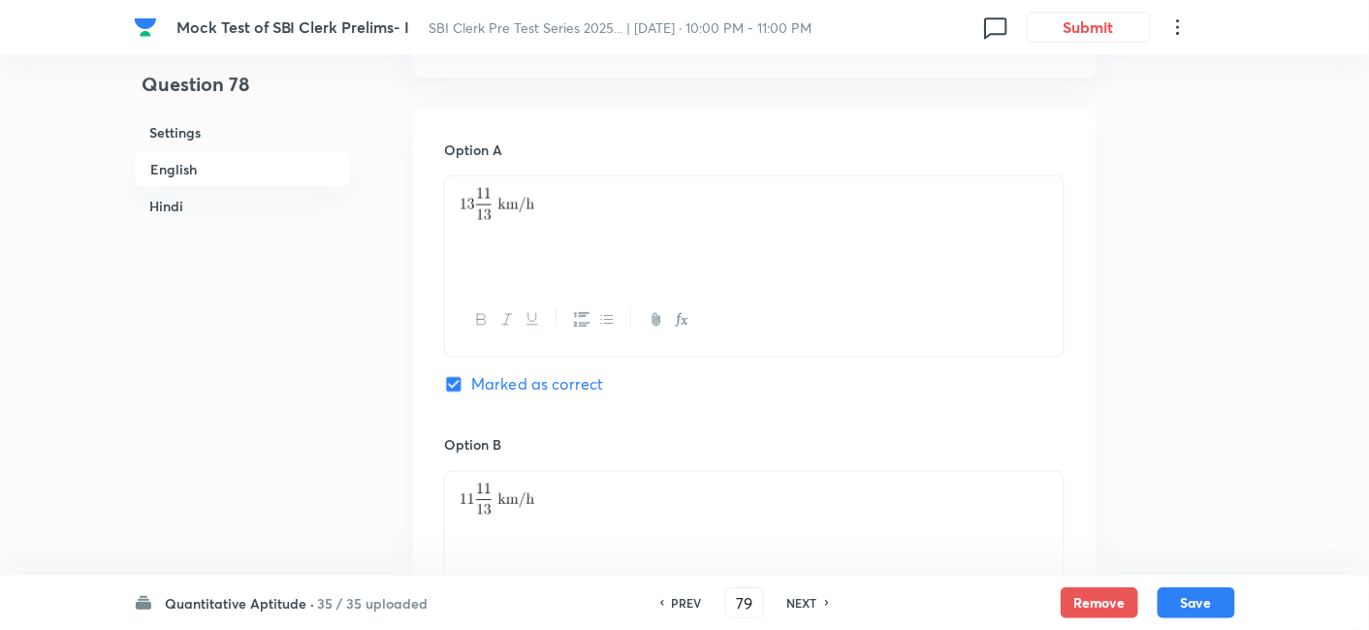
checkbox input "true"
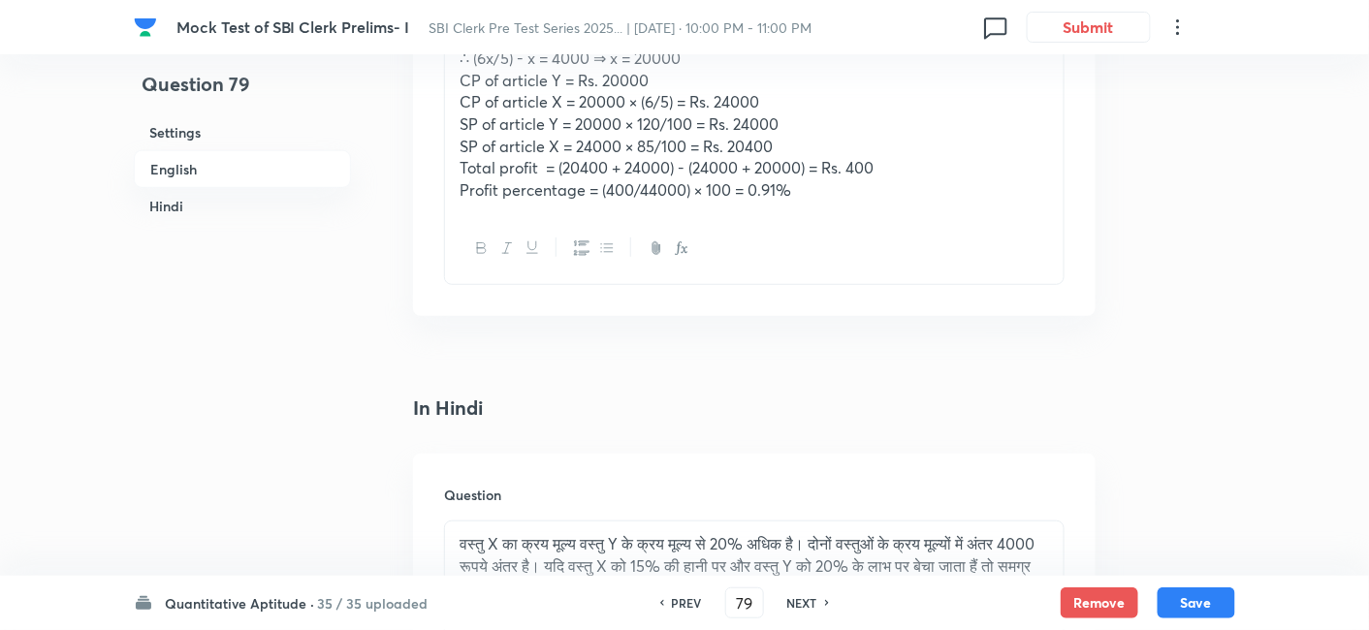
scroll to position [2537, 0]
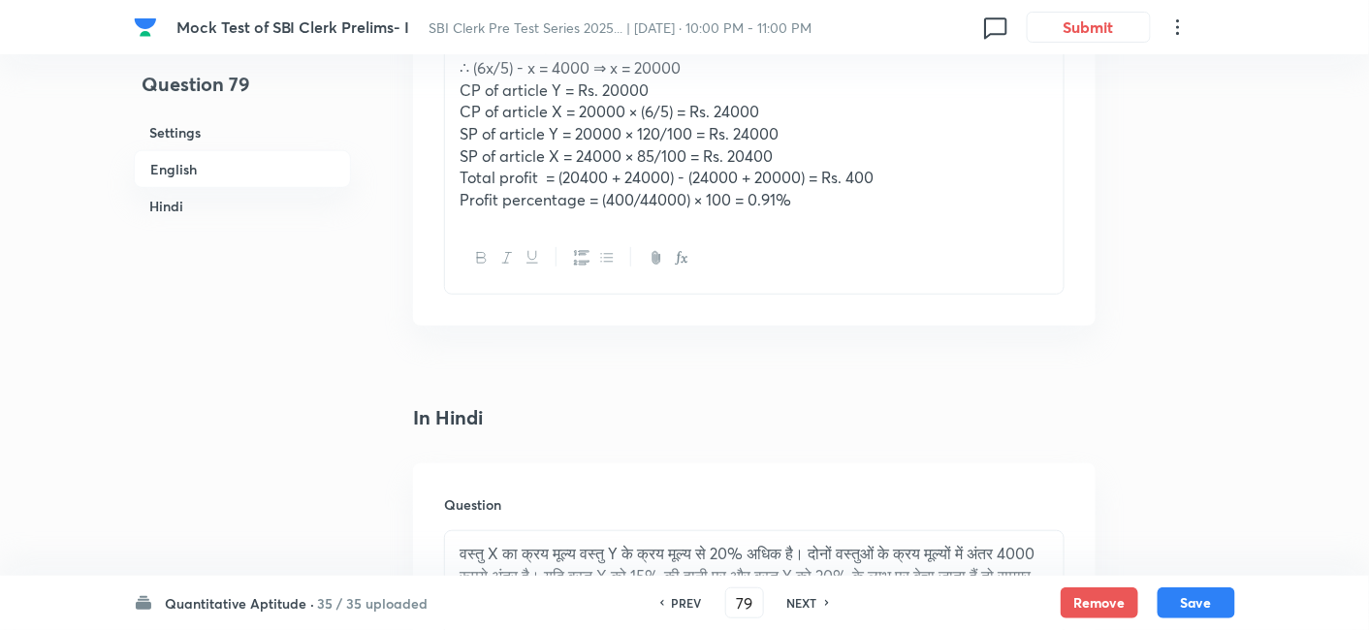
click at [810, 602] on h6 "NEXT" at bounding box center [802, 602] width 30 height 17
type input "80"
checkbox input "false"
checkbox input "true"
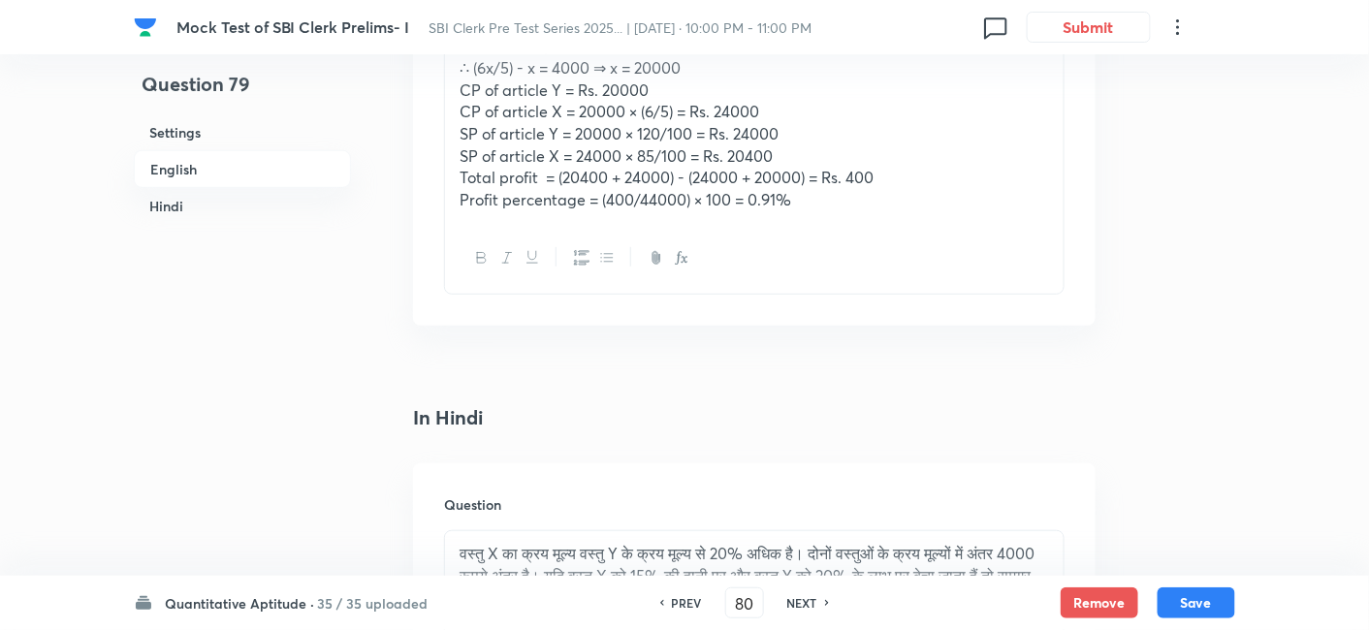
checkbox input "true"
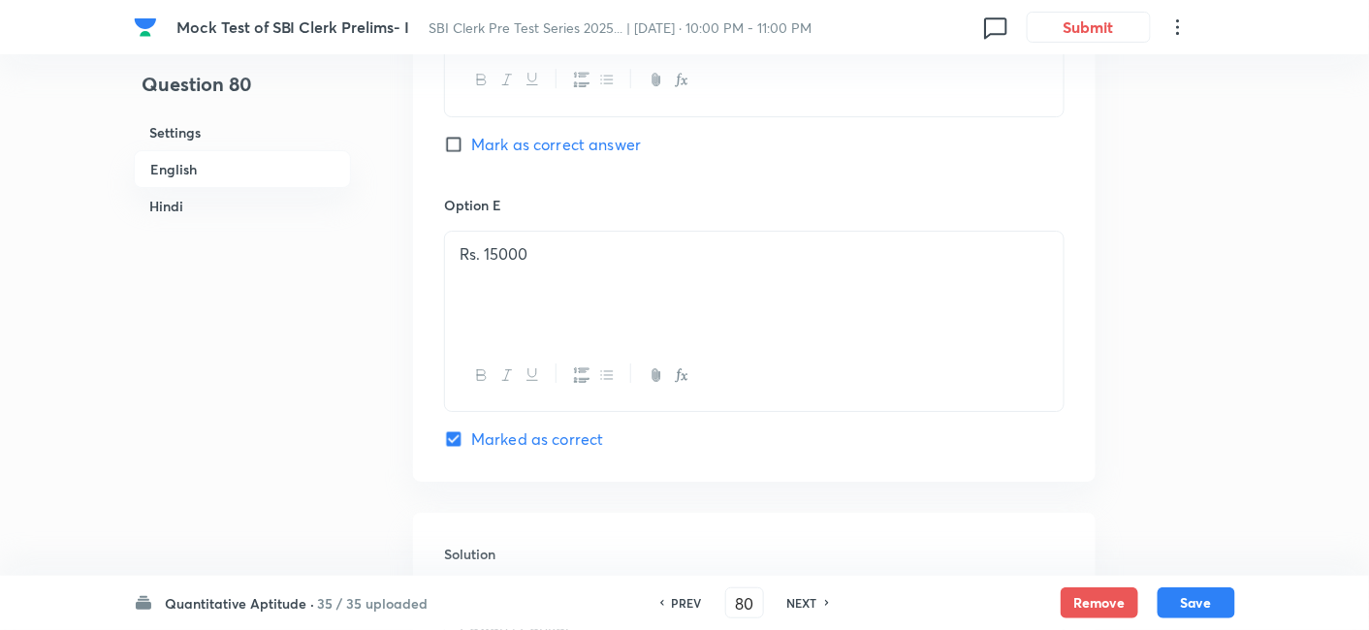
scroll to position [1997, 0]
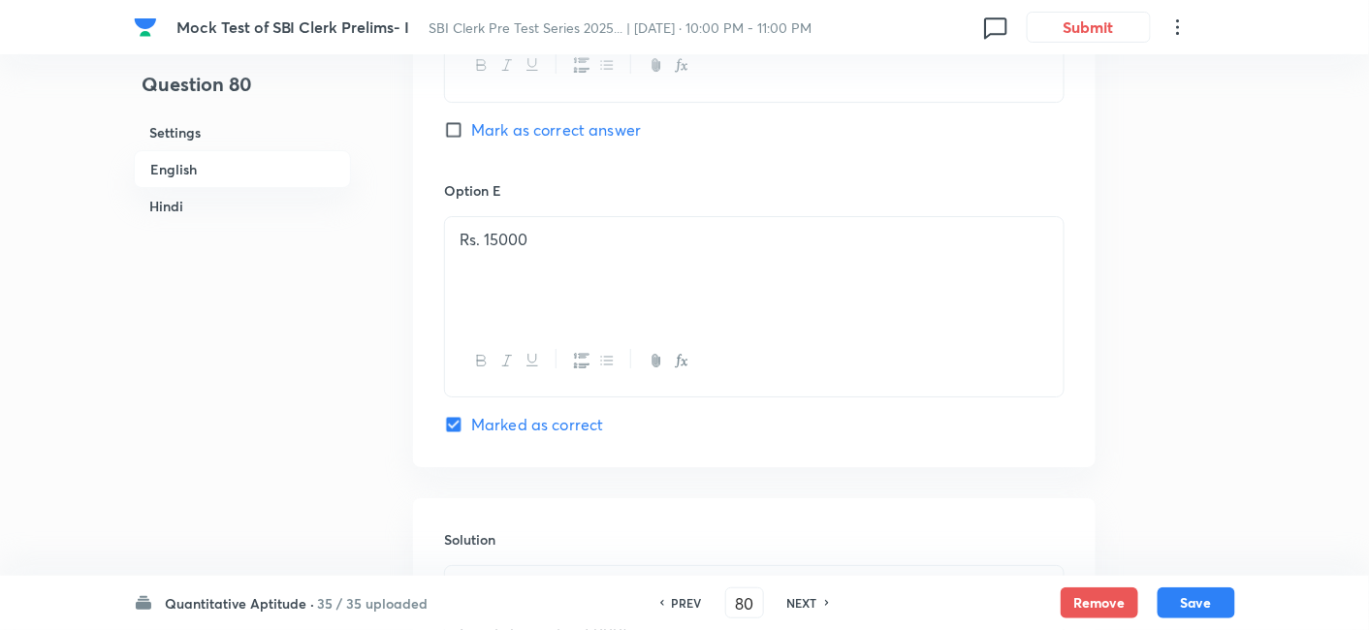
click at [819, 597] on div "NEXT" at bounding box center [804, 602] width 51 height 17
type input "81"
checkbox input "false"
checkbox input "true"
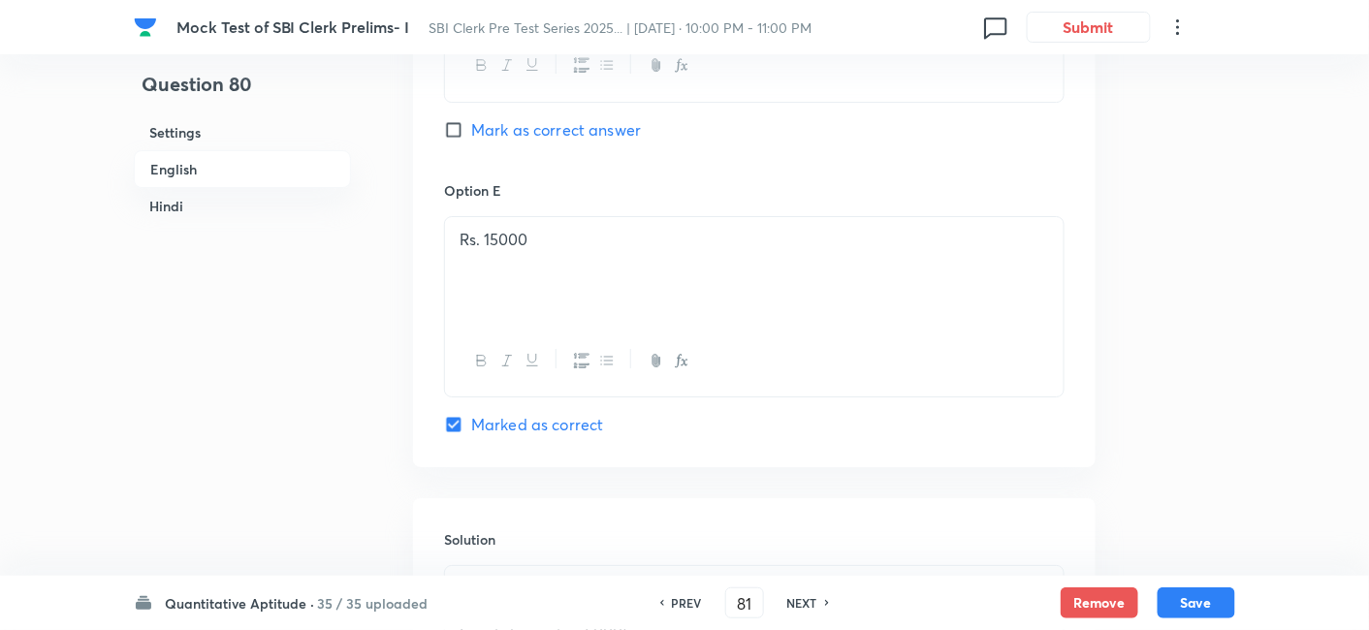
checkbox input "true"
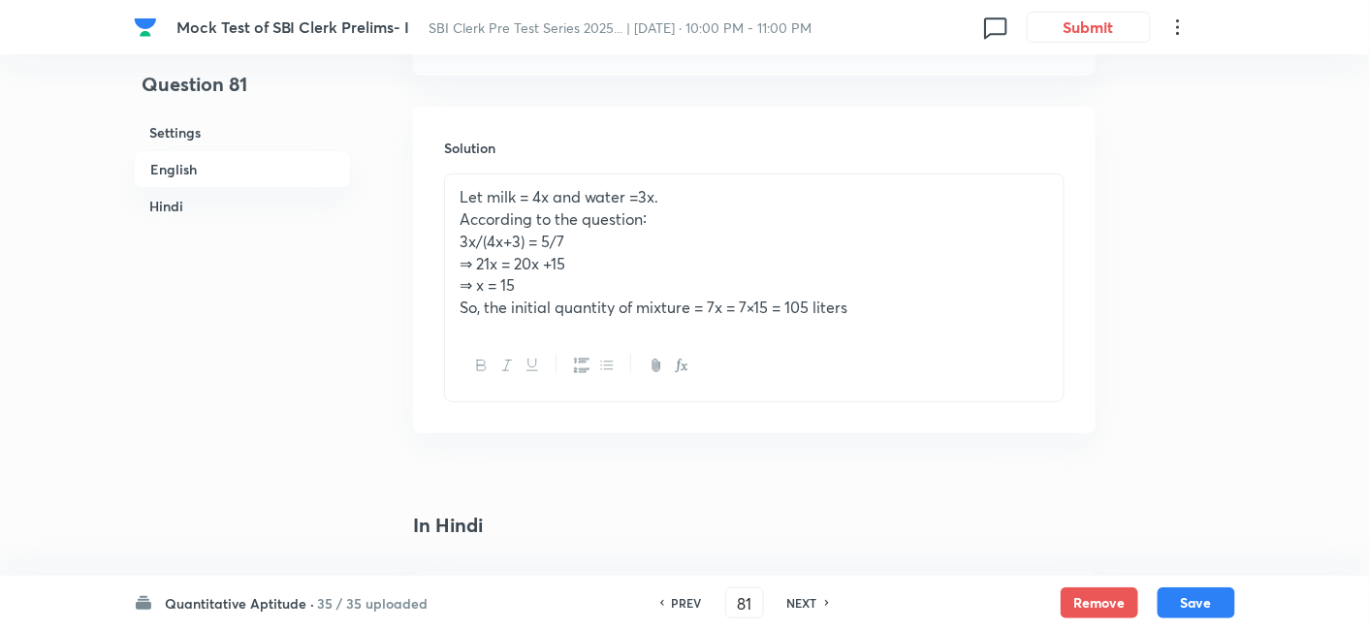
scroll to position [2899, 0]
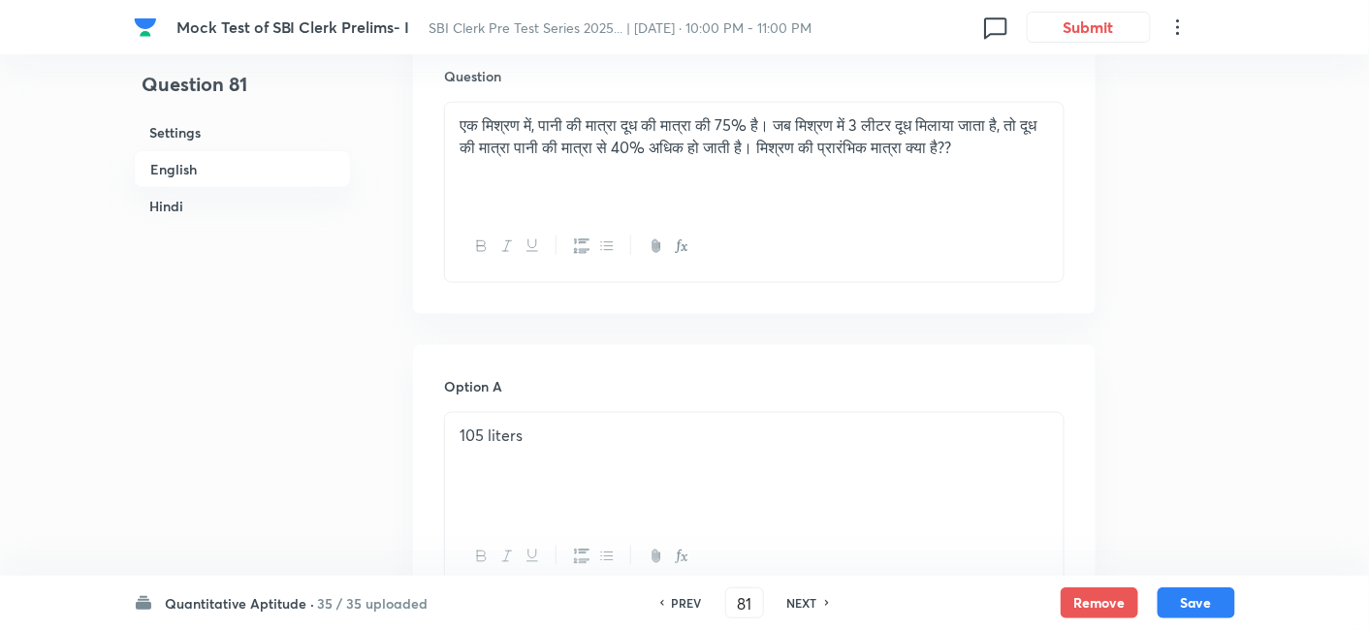
click at [806, 602] on h6 "NEXT" at bounding box center [802, 602] width 30 height 17
type input "82"
checkbox input "false"
checkbox input "true"
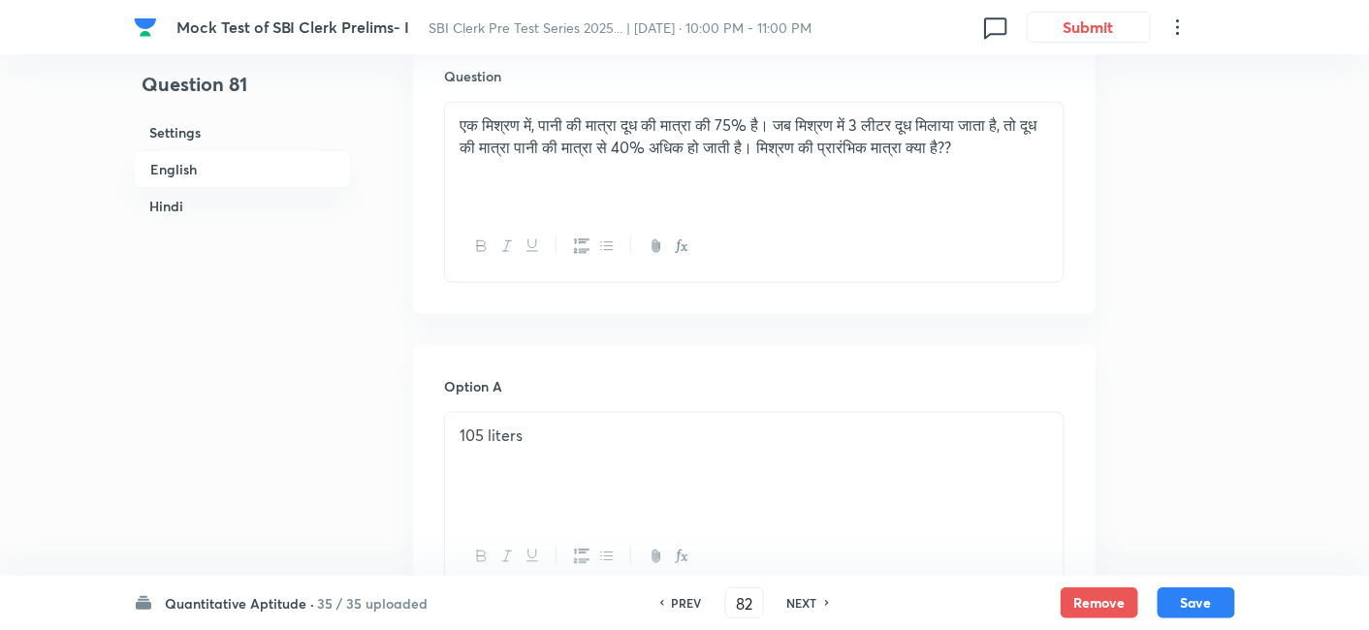
checkbox input "true"
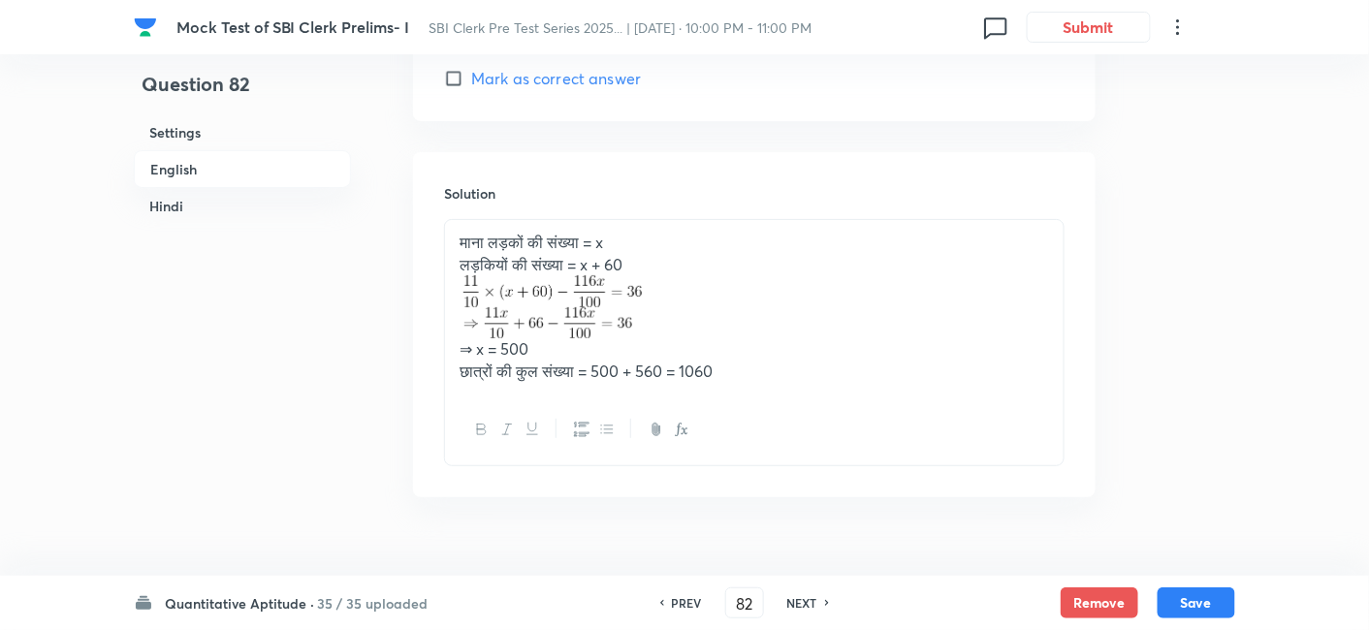
scroll to position [4666, 0]
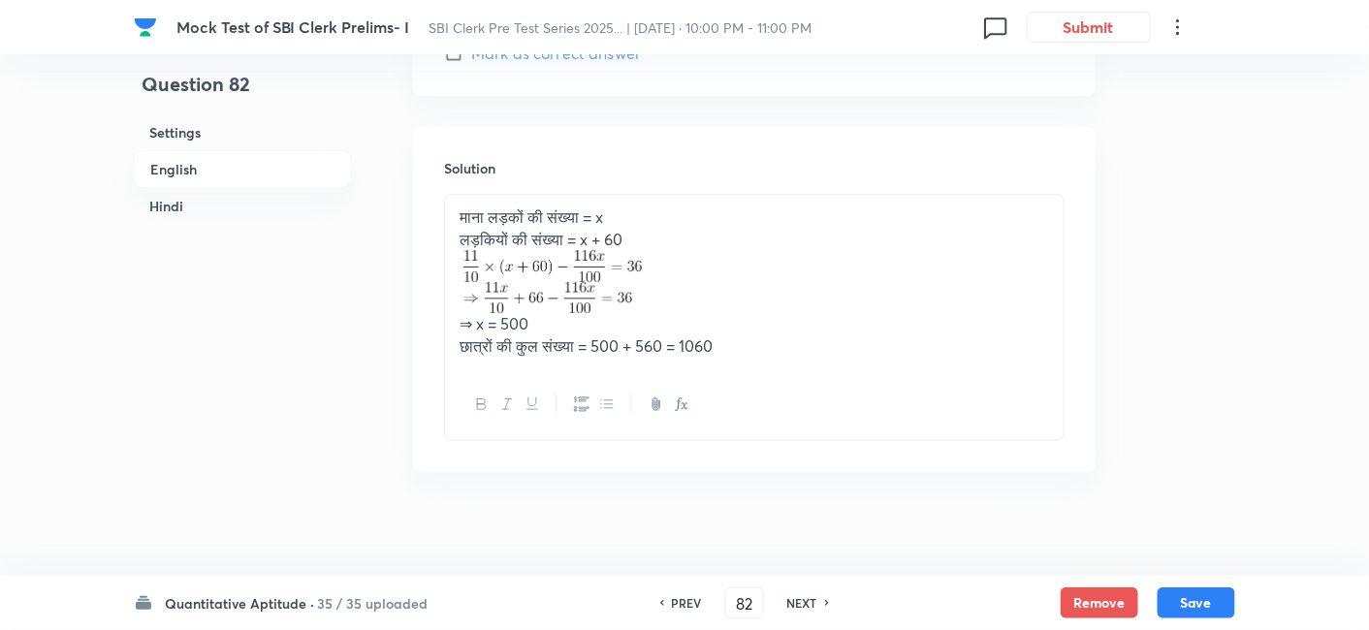
click at [806, 599] on h6 "NEXT" at bounding box center [802, 602] width 30 height 17
type input "83"
checkbox input "false"
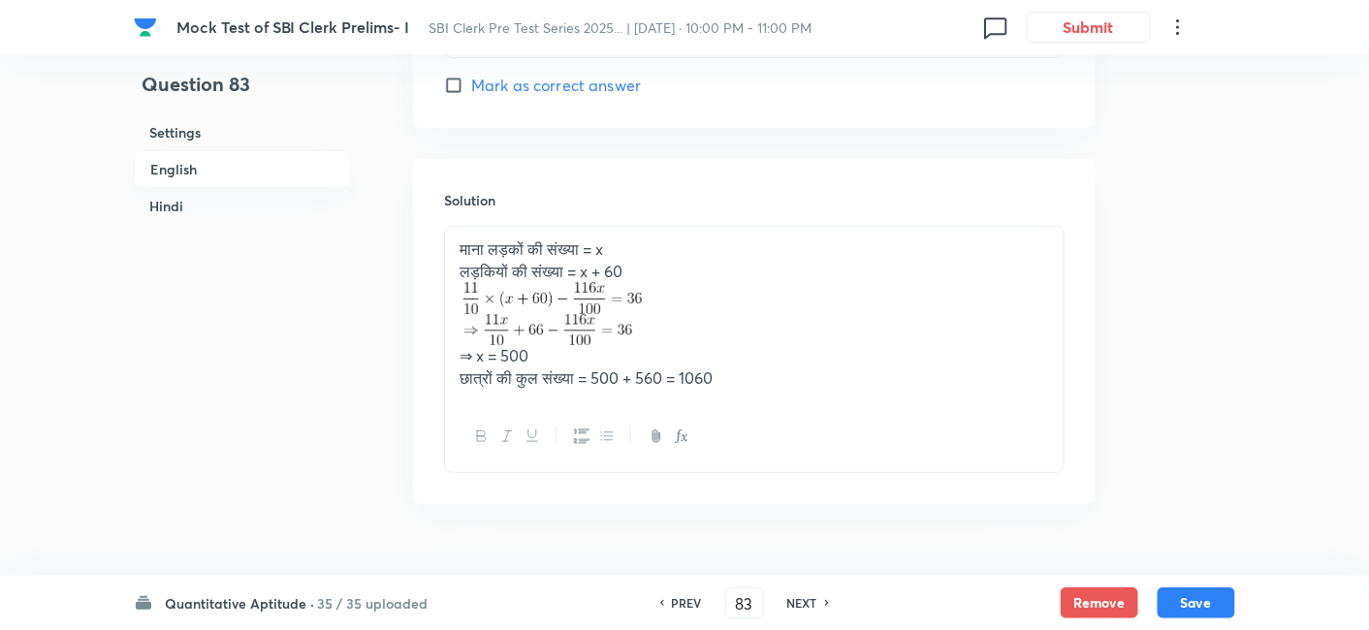
checkbox input "true"
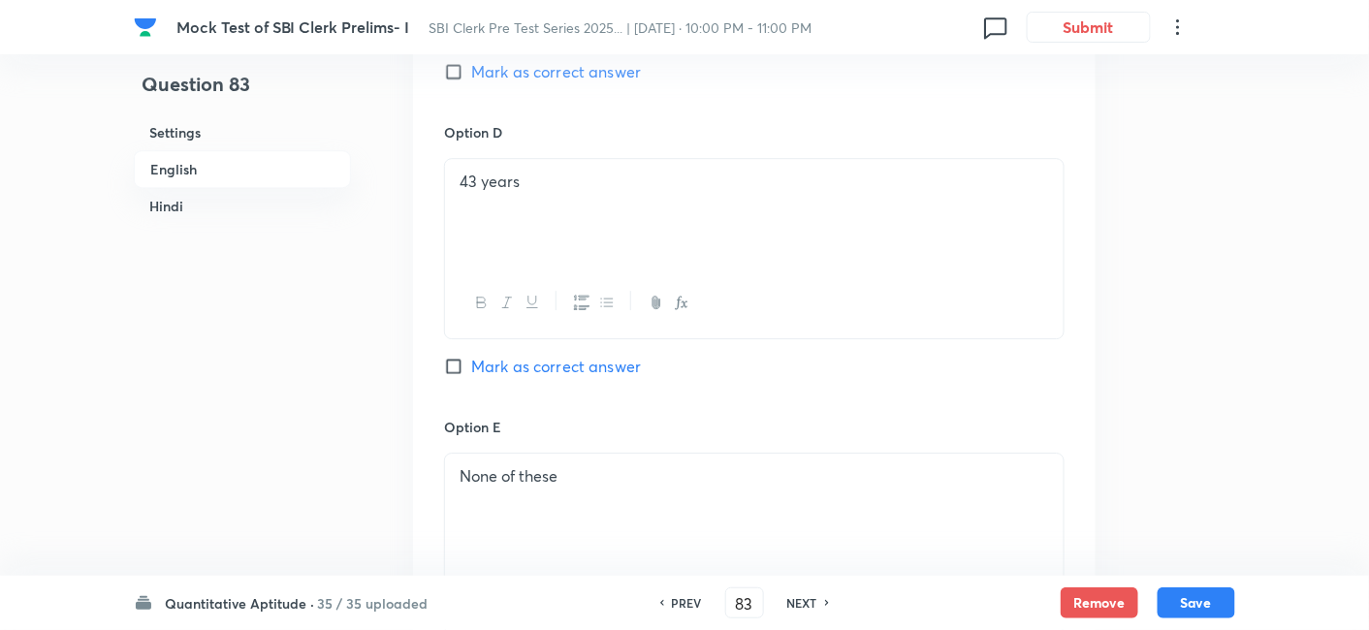
scroll to position [4037, 0]
click at [618, 369] on span "Mark as correct answer" at bounding box center [556, 368] width 170 height 23
click at [471, 369] on input "Mark as correct answer" at bounding box center [457, 368] width 27 height 19
checkbox input "true"
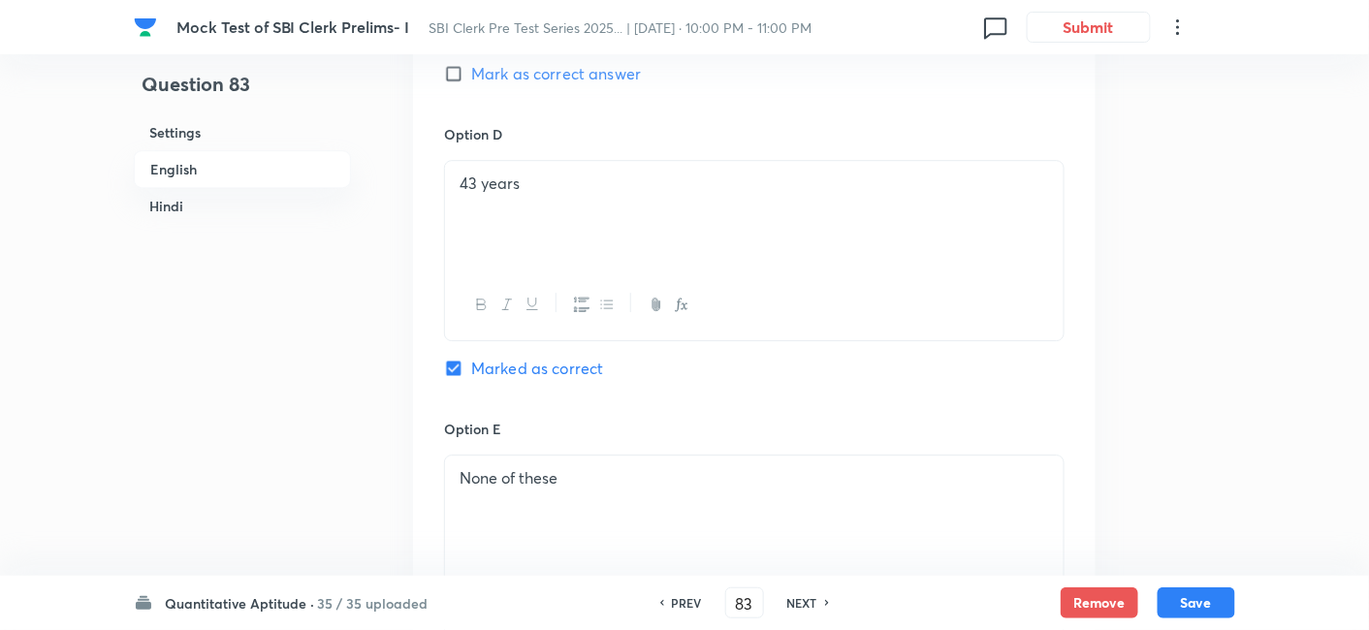
checkbox input "false"
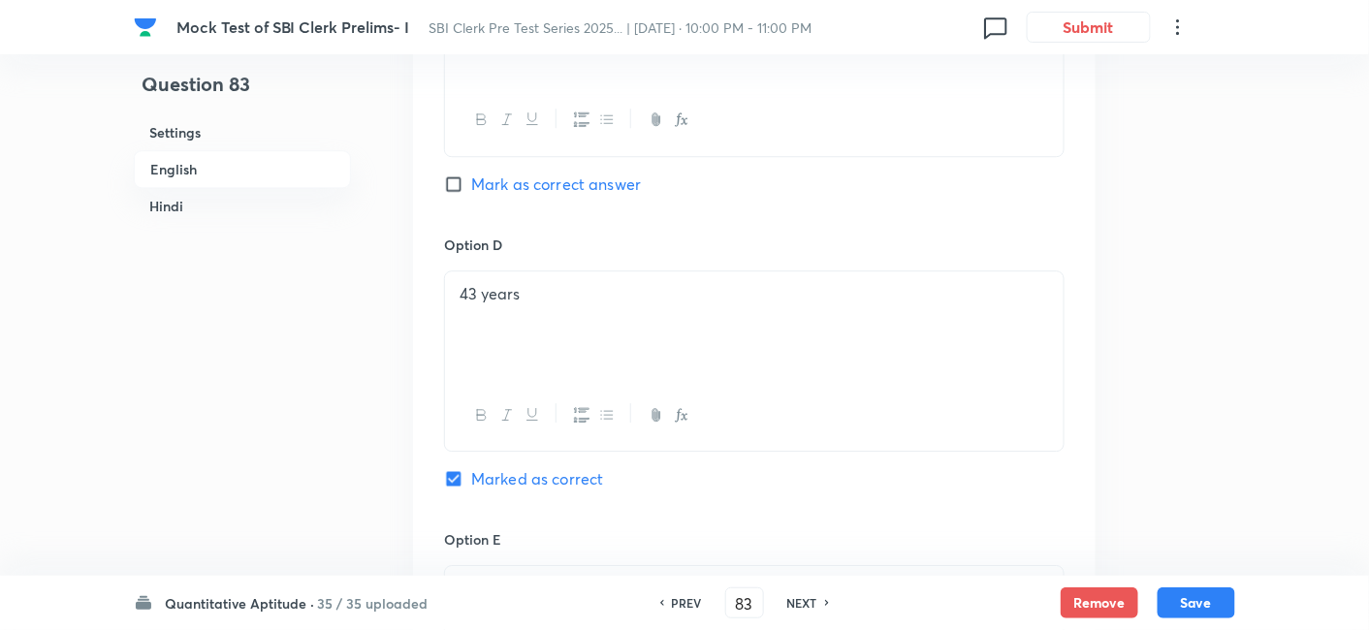
scroll to position [1623, 0]
click at [1208, 600] on button "Save" at bounding box center [1196, 600] width 78 height 31
type input "84"
checkbox input "false"
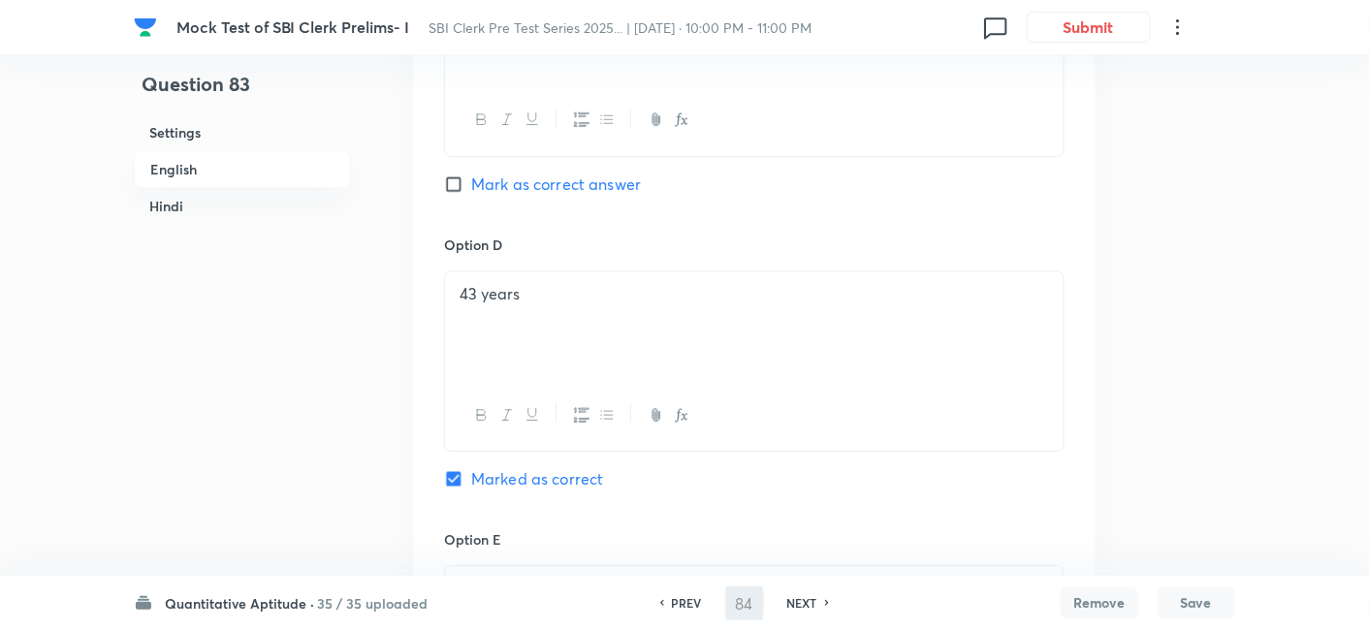
checkbox input "true"
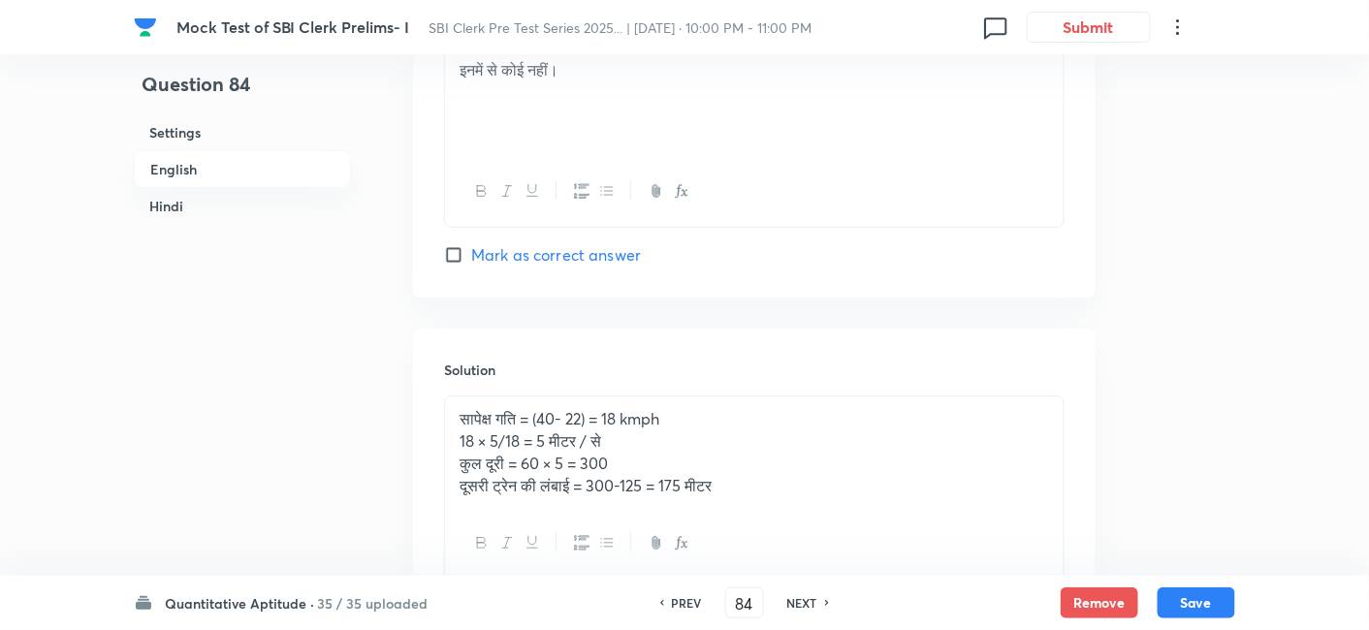
scroll to position [4603, 0]
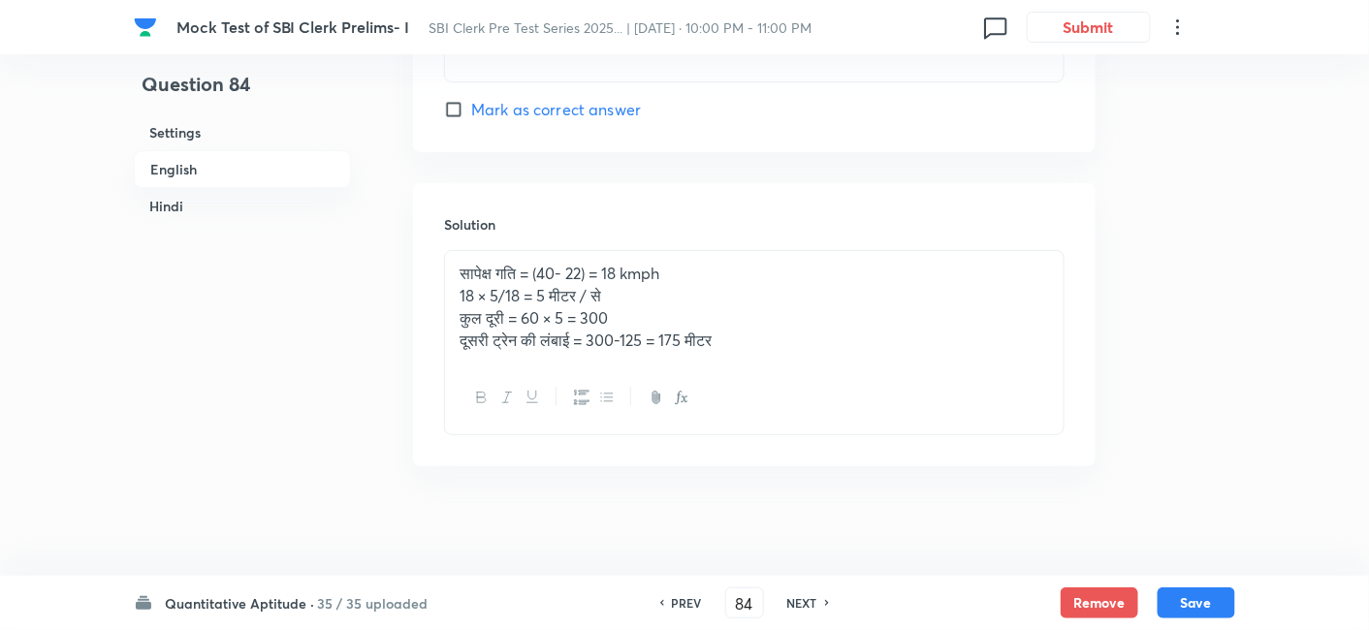
click at [815, 596] on div "NEXT" at bounding box center [804, 602] width 51 height 17
type input "85"
checkbox input "false"
checkbox input "true"
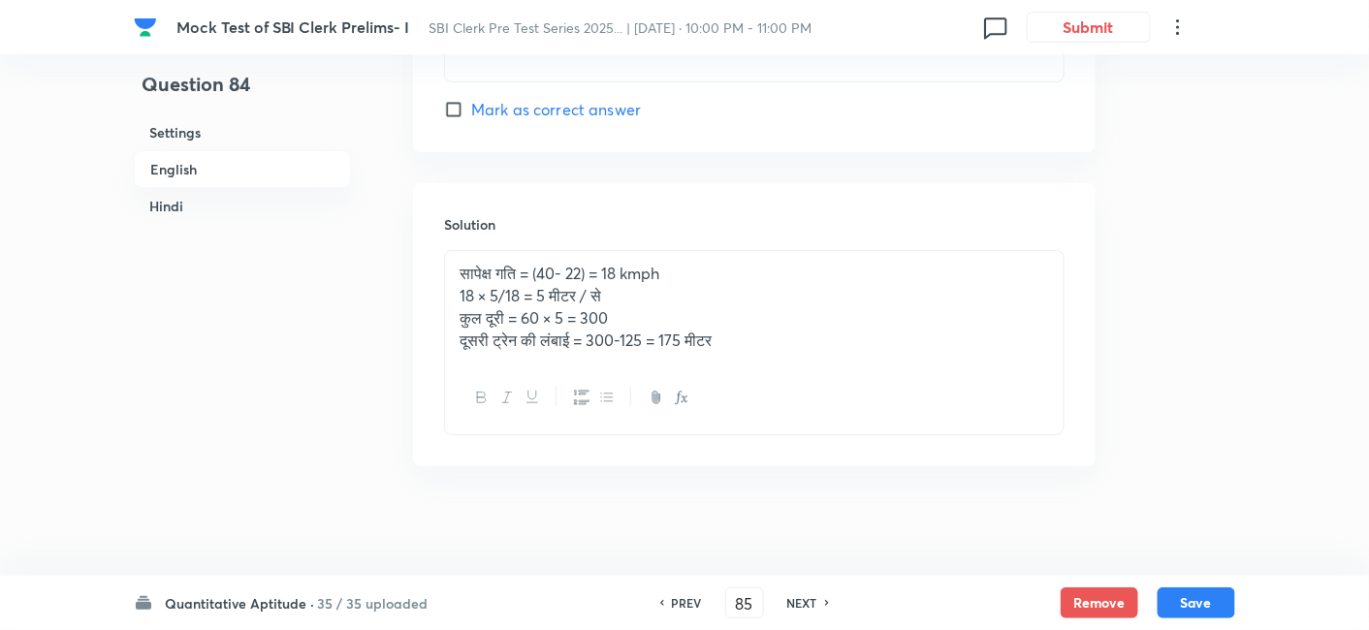
checkbox input "true"
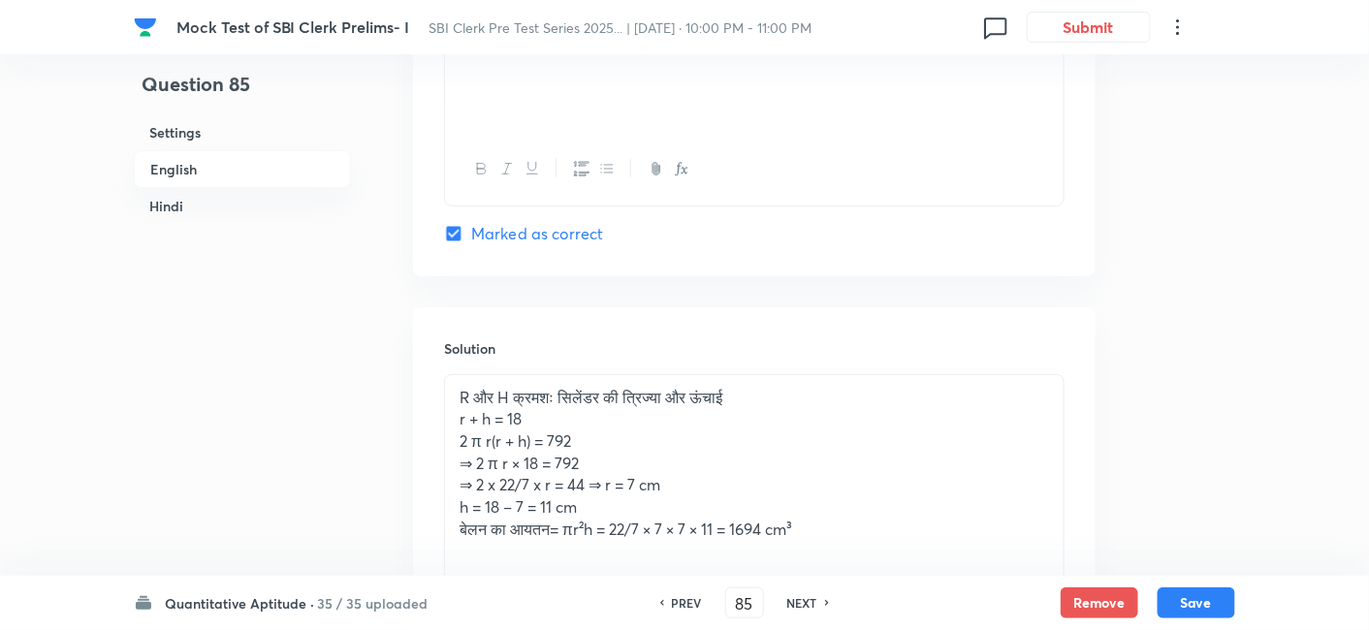
scroll to position [4532, 0]
click at [801, 598] on h6 "NEXT" at bounding box center [802, 602] width 30 height 17
type input "86"
checkbox input "false"
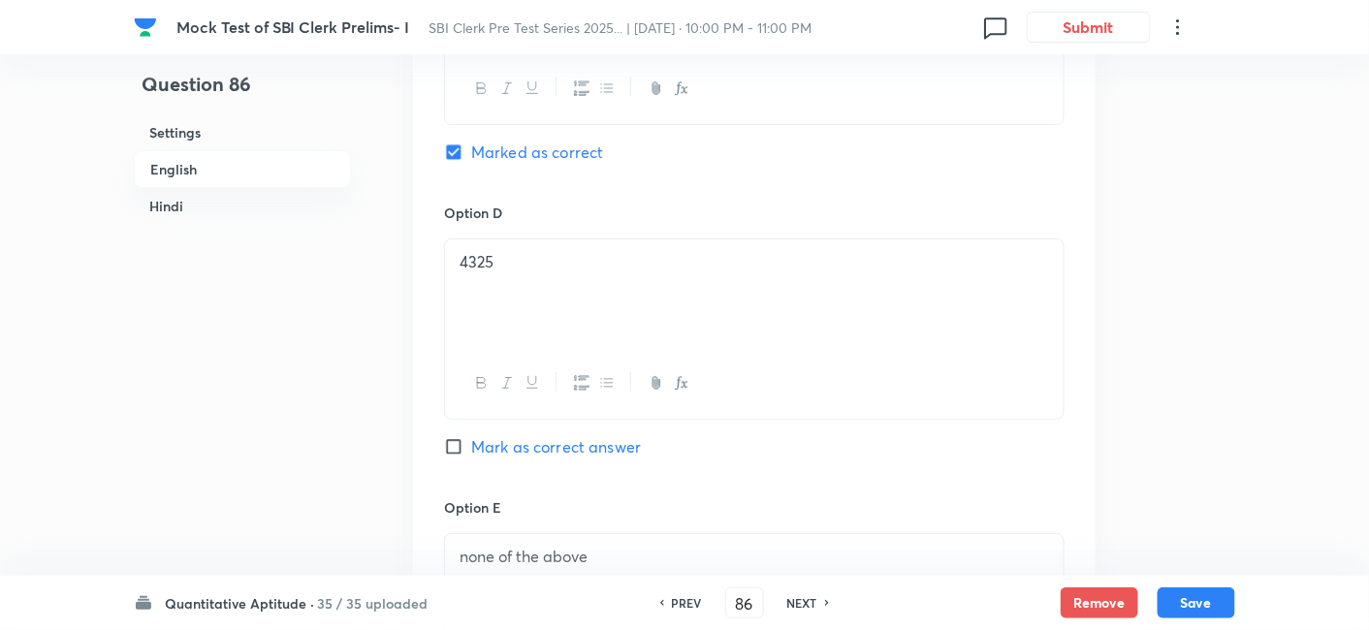
checkbox input "true"
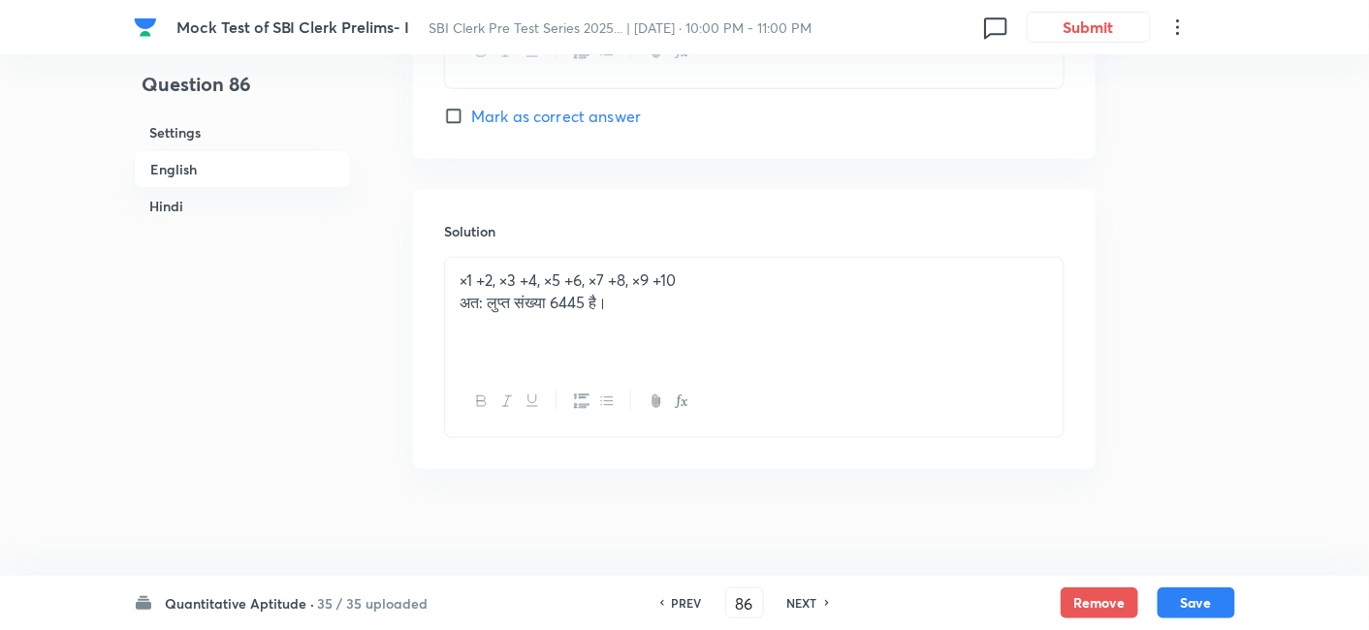
scroll to position [5162, 0]
click at [806, 603] on h6 "NEXT" at bounding box center [802, 602] width 30 height 17
type input "87"
checkbox input "false"
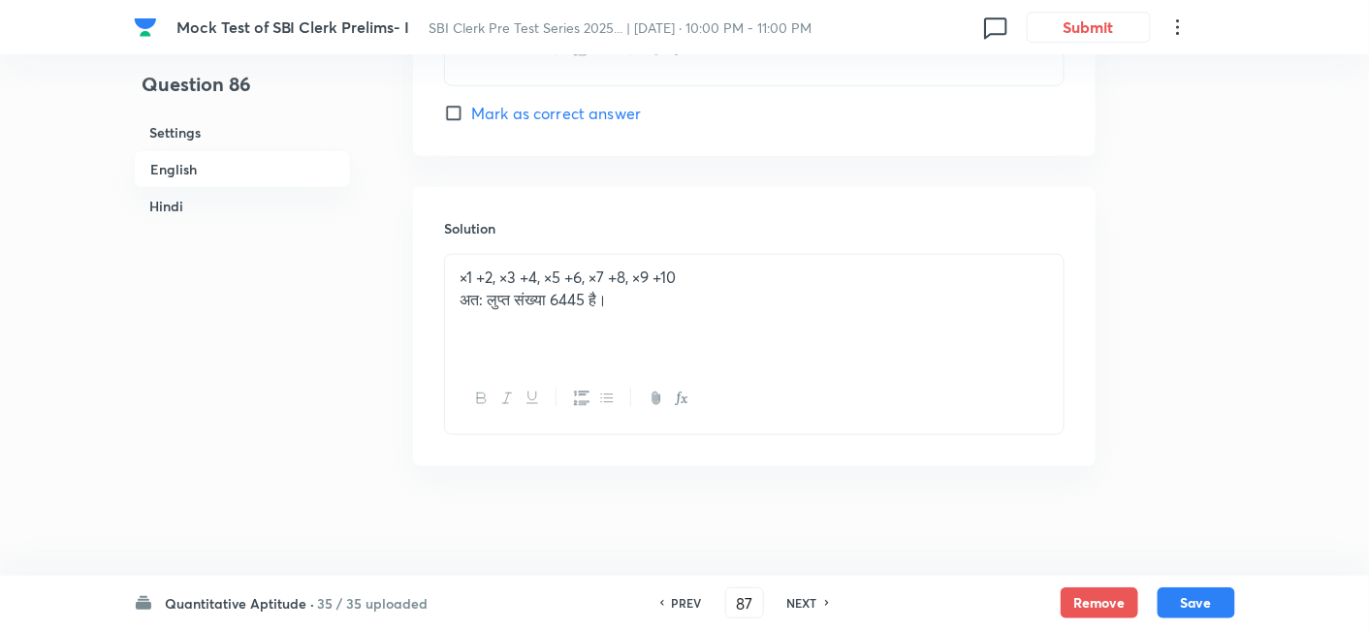
checkbox input "true"
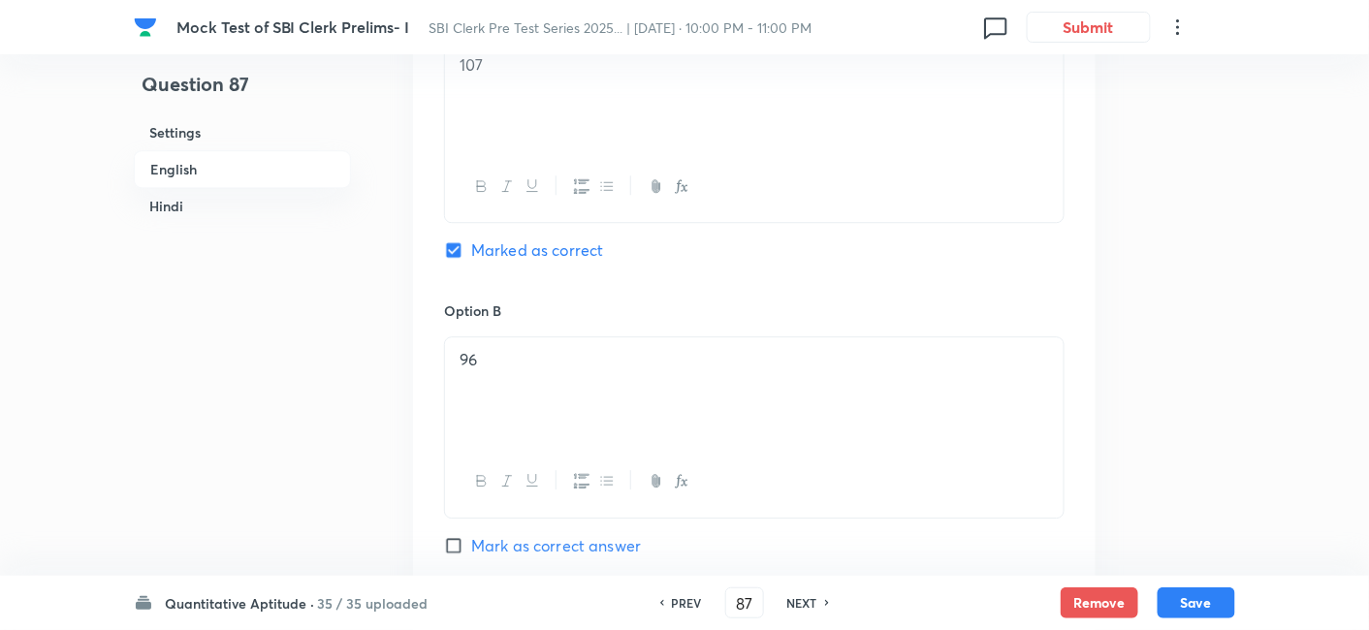
scroll to position [3786, 0]
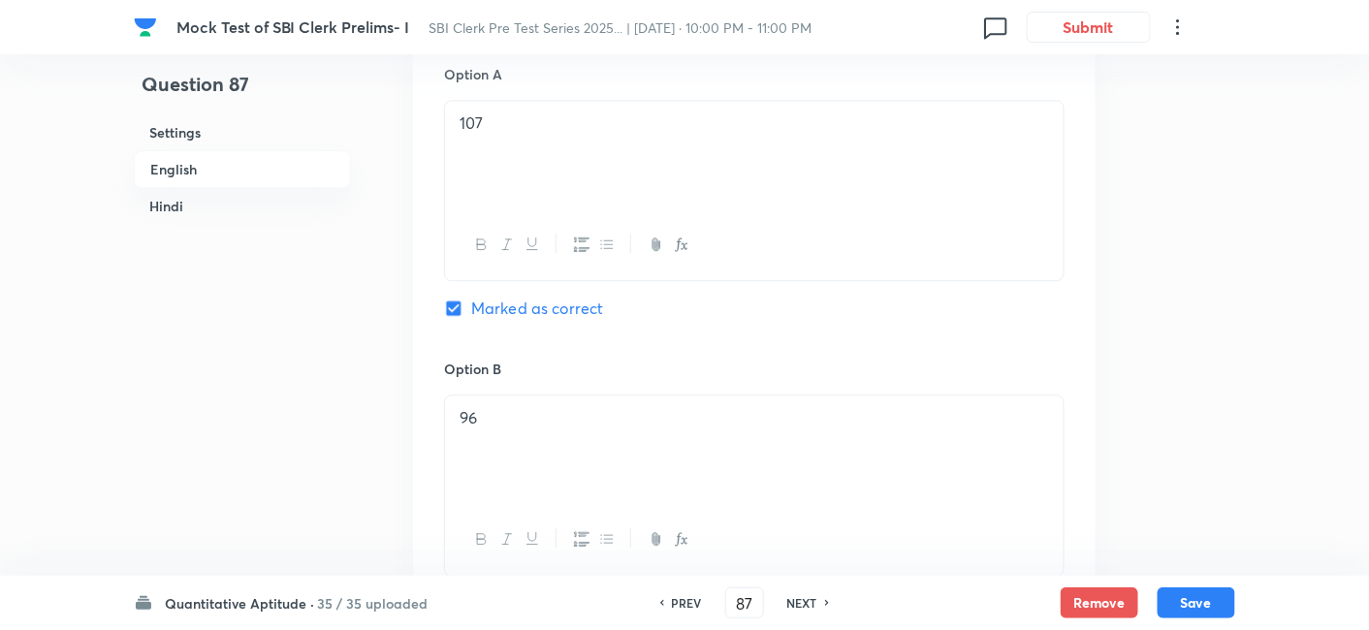
click at [811, 605] on h6 "NEXT" at bounding box center [802, 602] width 30 height 17
type input "88"
checkbox input "false"
checkbox input "true"
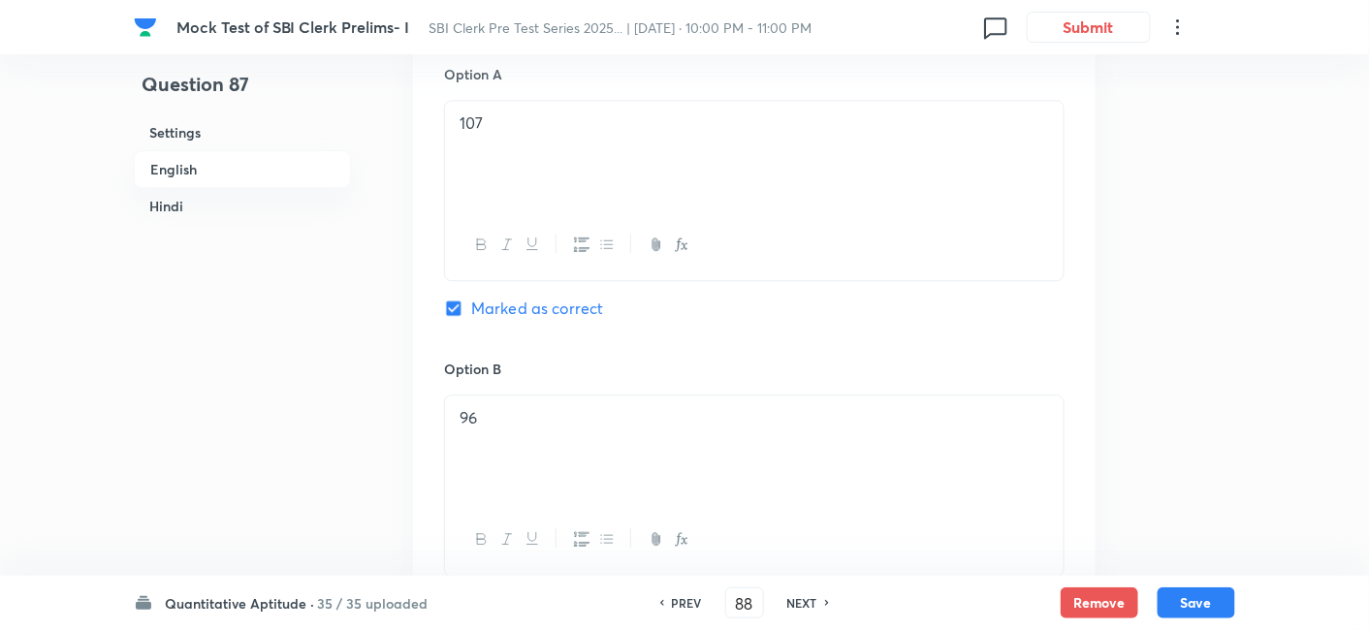
checkbox input "true"
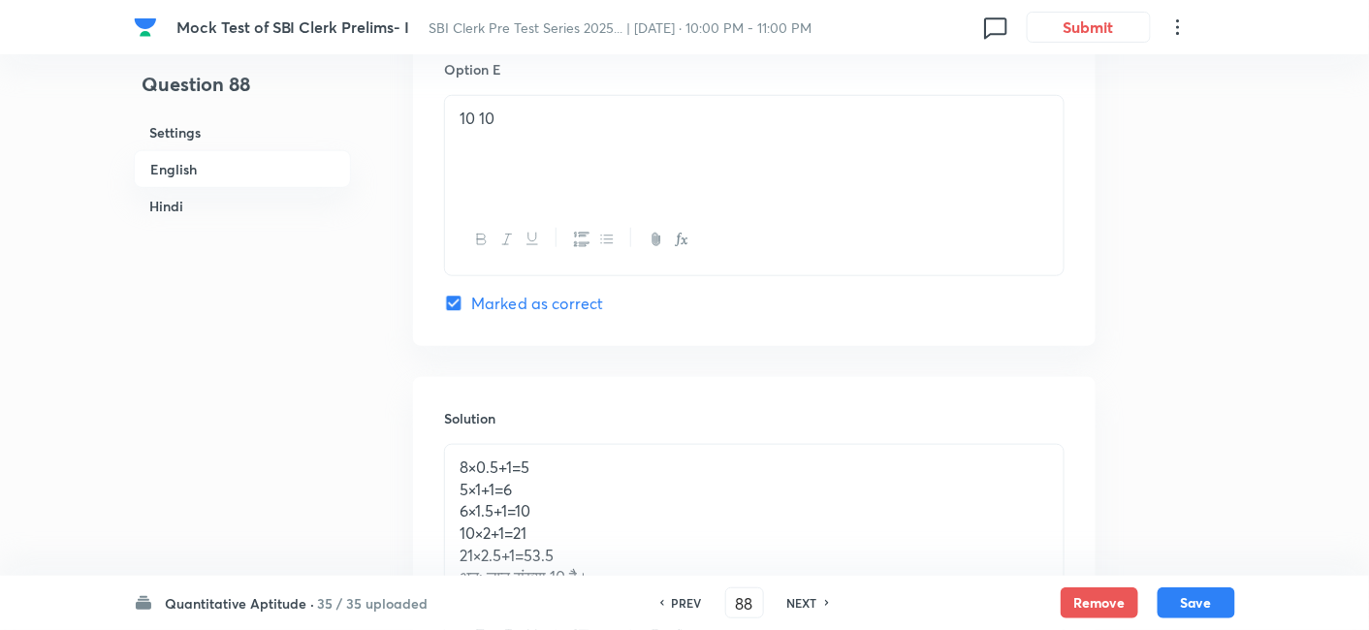
scroll to position [5036, 0]
click at [589, 119] on p "10 10" at bounding box center [753, 122] width 589 height 22
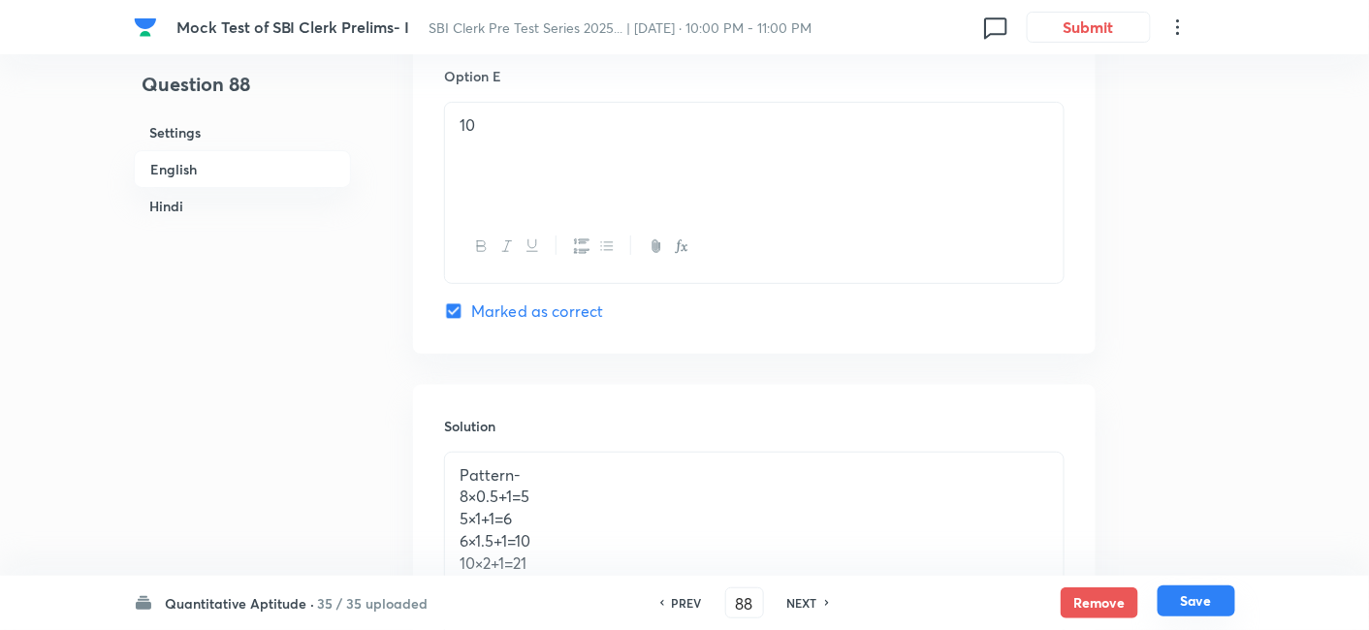
click at [1193, 595] on button "Save" at bounding box center [1196, 600] width 78 height 31
type input "89"
checkbox input "false"
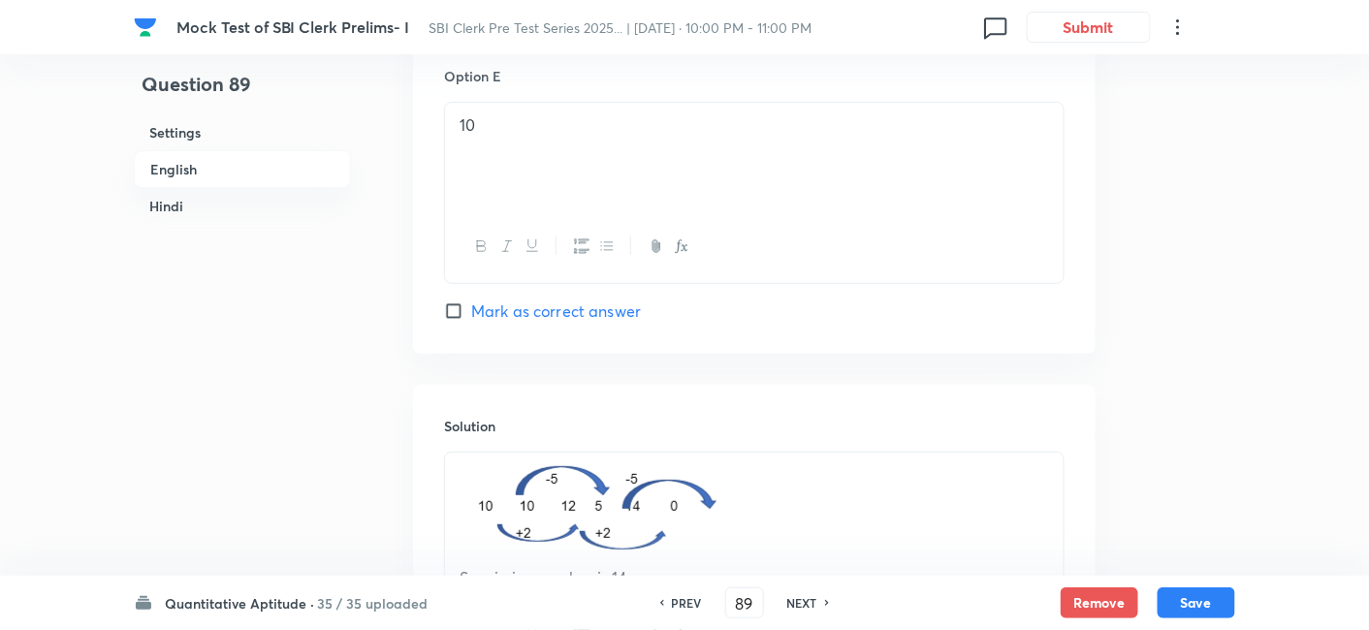
checkbox input "true"
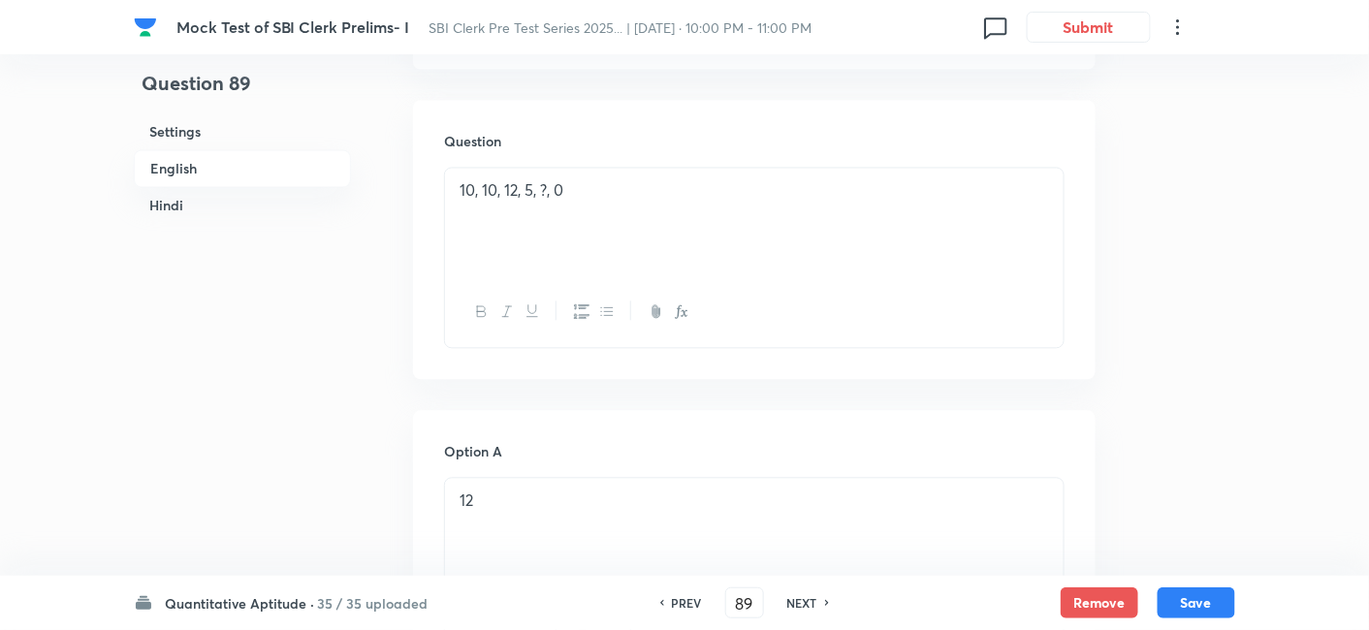
scroll to position [3449, 0]
click at [681, 602] on h6 "PREV" at bounding box center [687, 602] width 30 height 17
type input "88"
checkbox input "false"
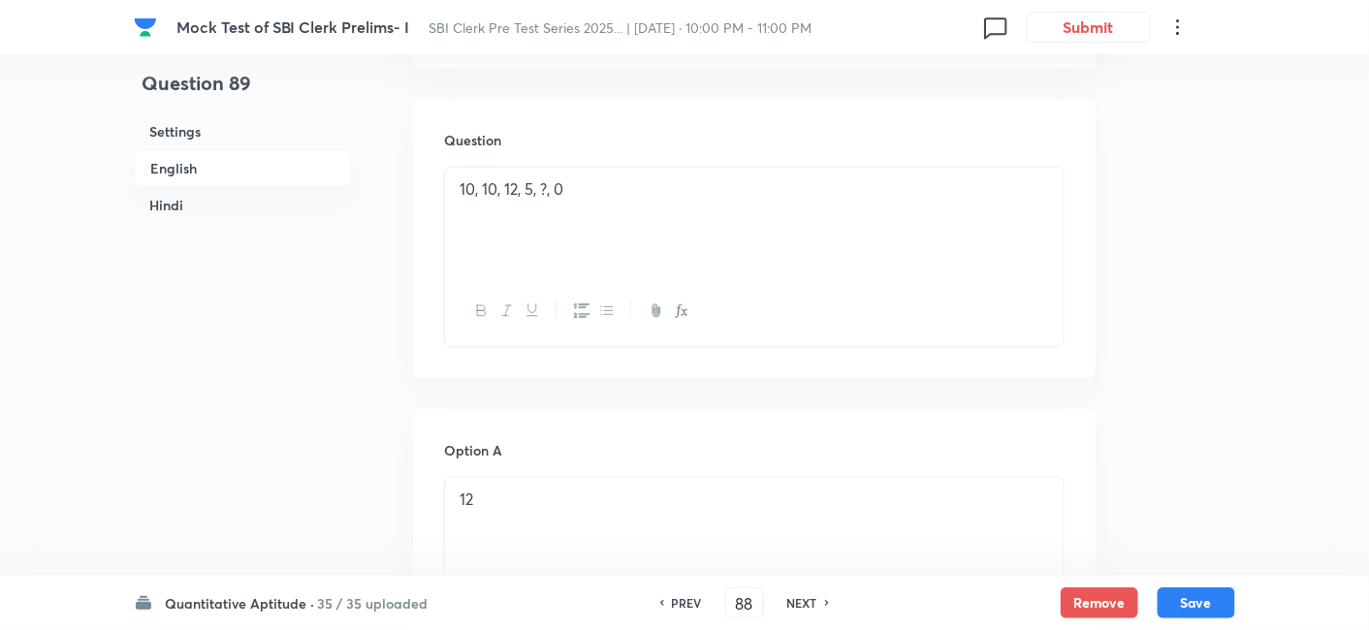
checkbox input "true"
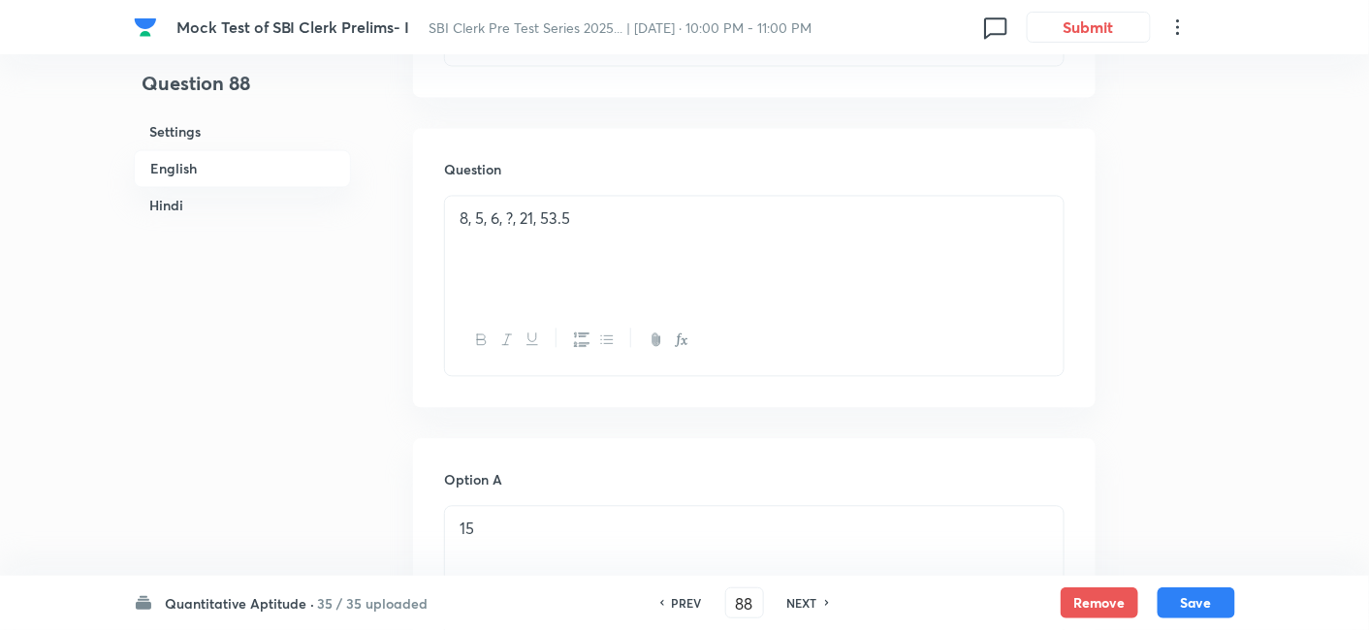
click at [829, 596] on div "PREV 88 ​ NEXT" at bounding box center [744, 602] width 250 height 31
click at [812, 600] on h6 "NEXT" at bounding box center [802, 602] width 30 height 17
type input "89"
checkbox input "false"
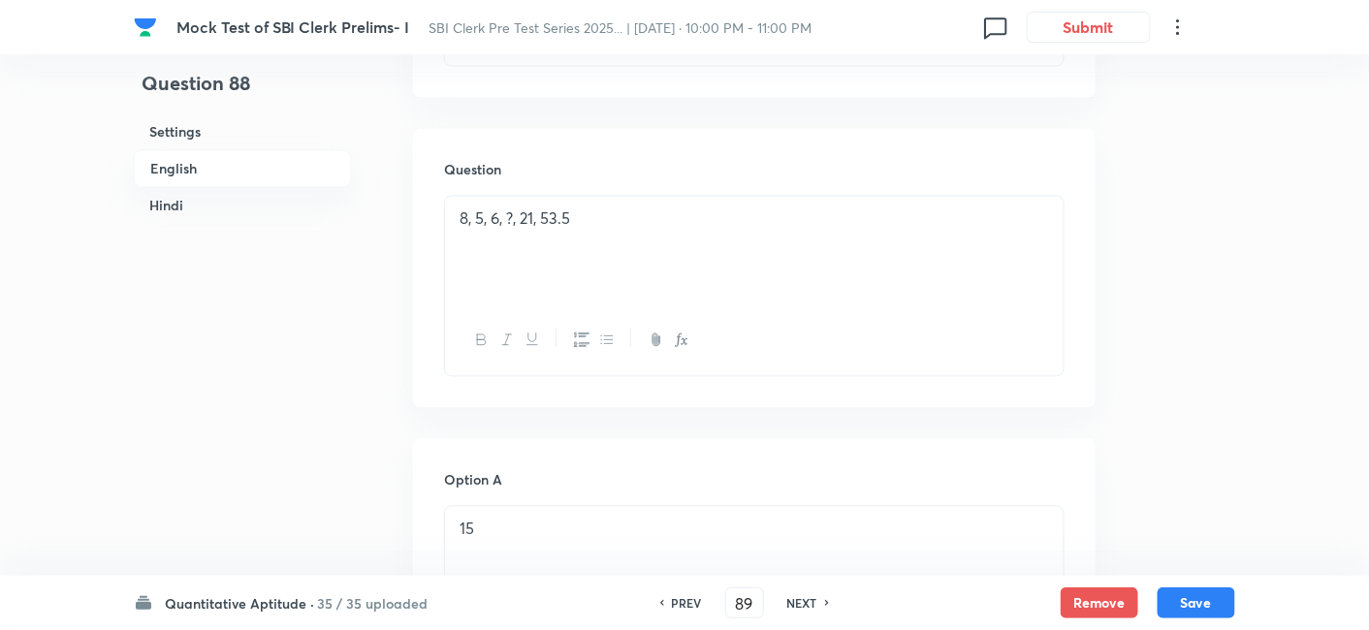
checkbox input "true"
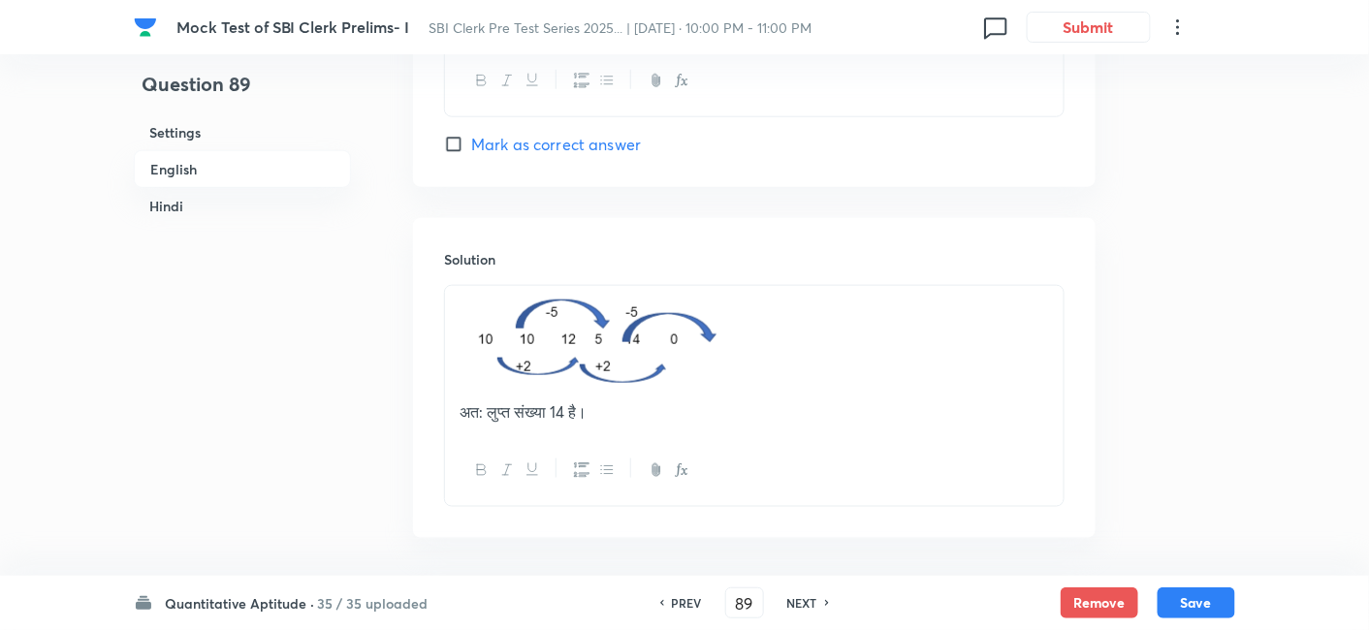
scroll to position [5200, 0]
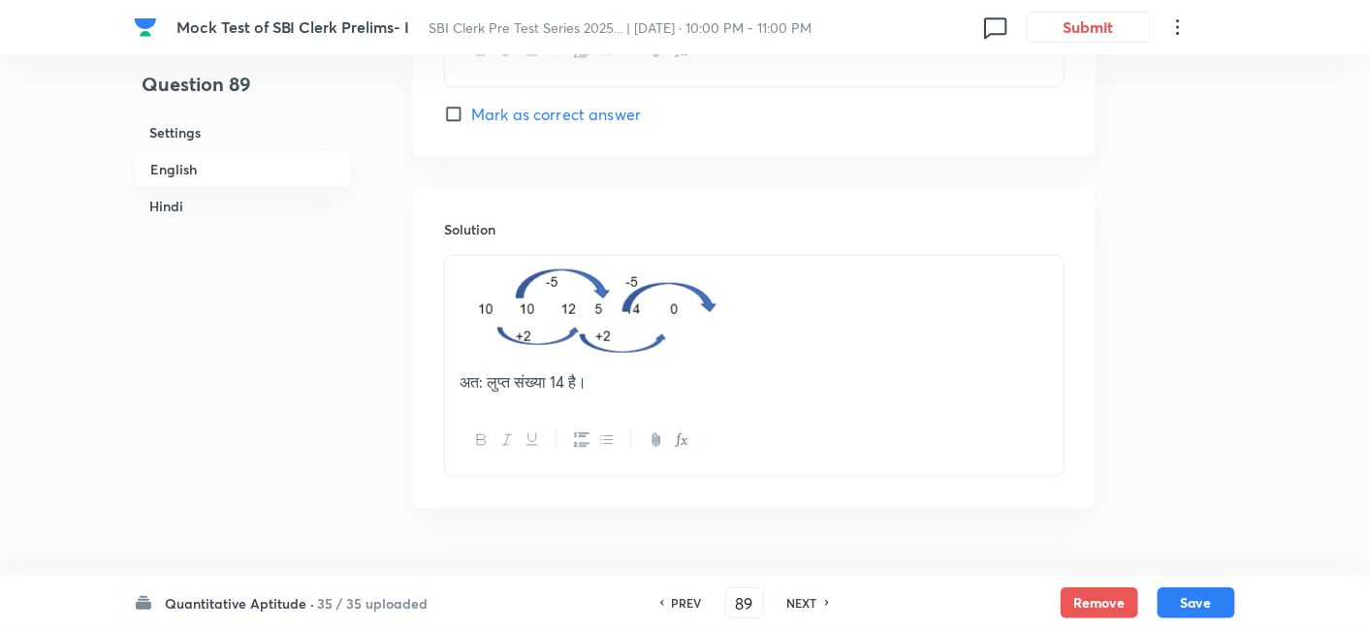
click at [816, 607] on div "NEXT" at bounding box center [804, 602] width 51 height 17
type input "90"
checkbox input "false"
checkbox input "true"
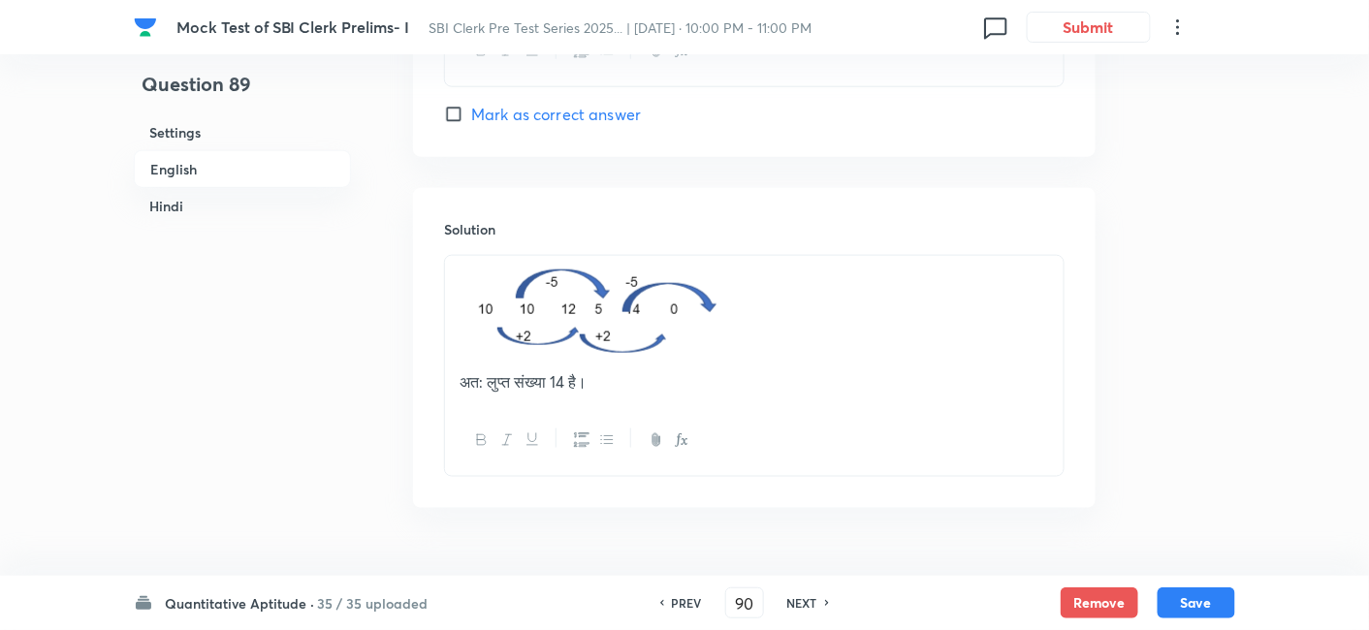
checkbox input "true"
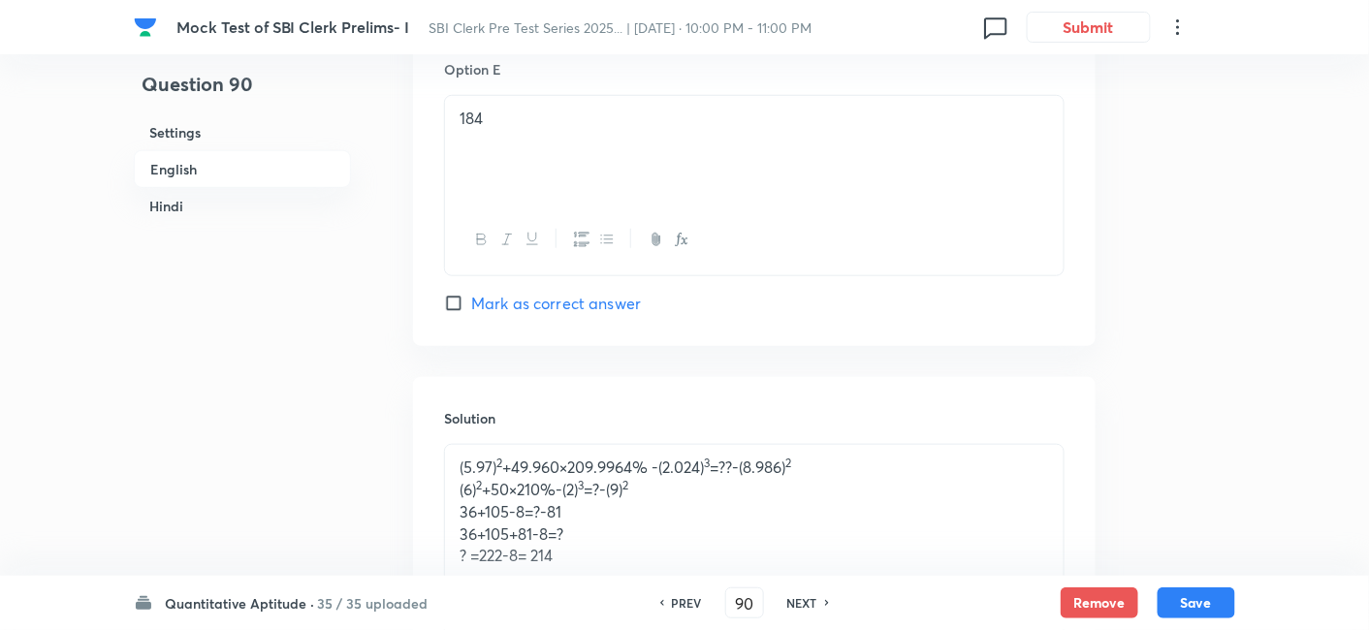
scroll to position [5181, 0]
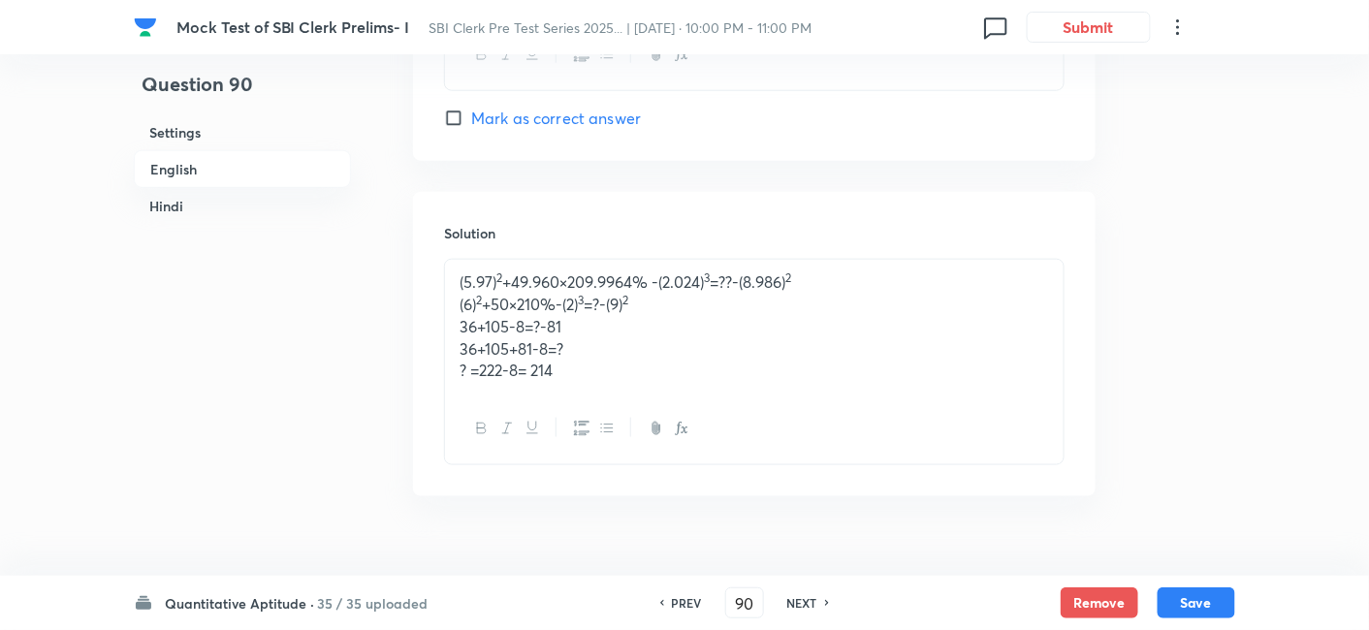
click at [813, 606] on h6 "NEXT" at bounding box center [802, 602] width 30 height 17
type input "91"
checkbox input "false"
checkbox input "true"
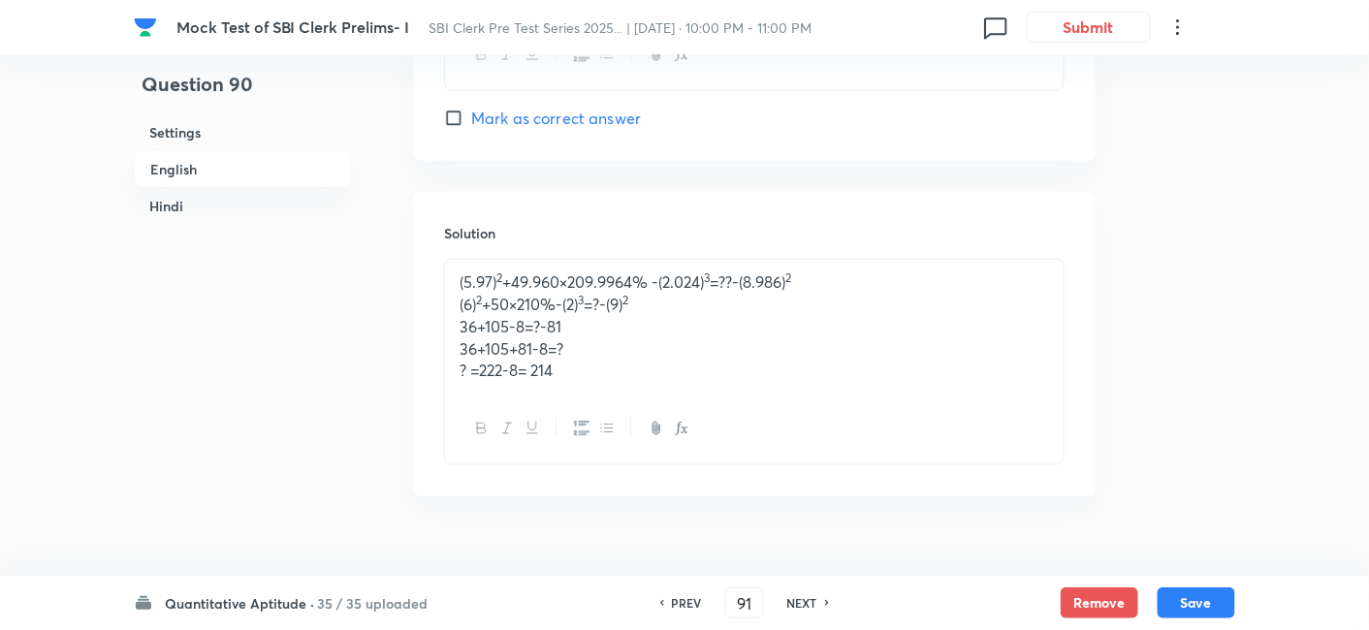
checkbox input "true"
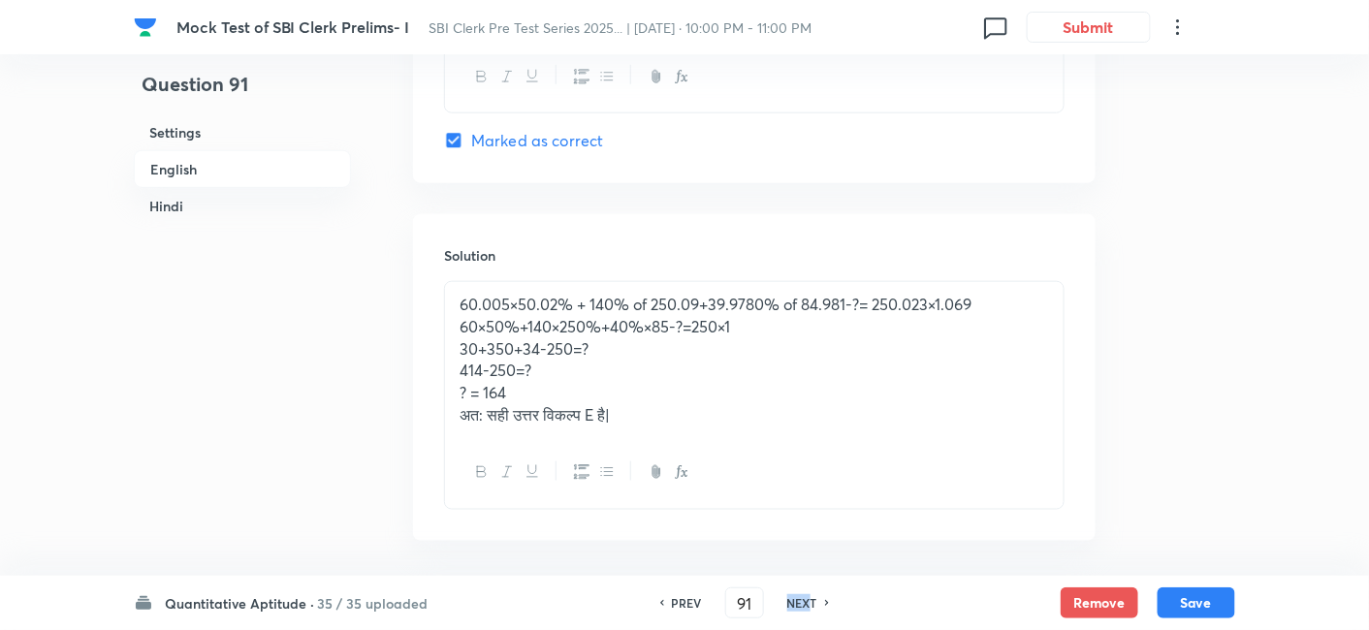
drag, startPoint x: 784, startPoint y: 588, endPoint x: 808, endPoint y: 601, distance: 27.3
click at [808, 601] on div "PREV 91 ​ NEXT" at bounding box center [744, 602] width 250 height 31
click at [808, 601] on h6 "NEXT" at bounding box center [802, 602] width 30 height 17
type input "92"
checkbox input "false"
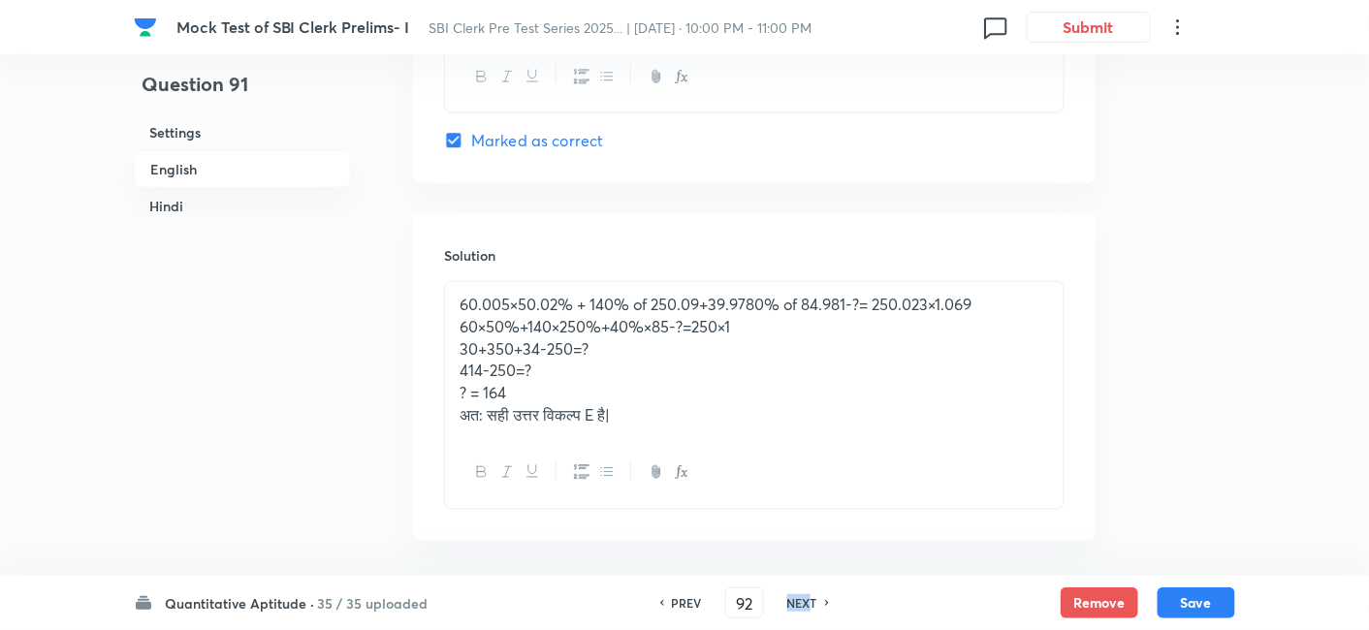
checkbox input "false"
checkbox input "true"
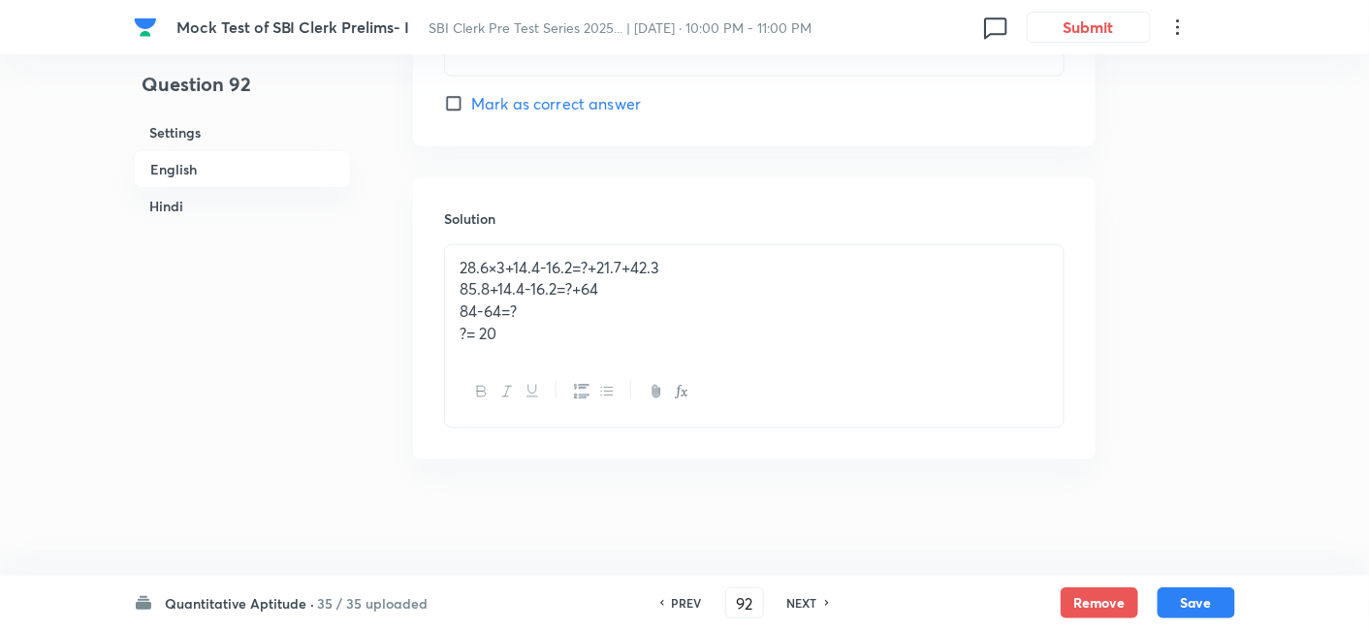
scroll to position [5167, 0]
click at [689, 596] on h6 "PREV" at bounding box center [687, 602] width 30 height 17
type input "91"
checkbox input "false"
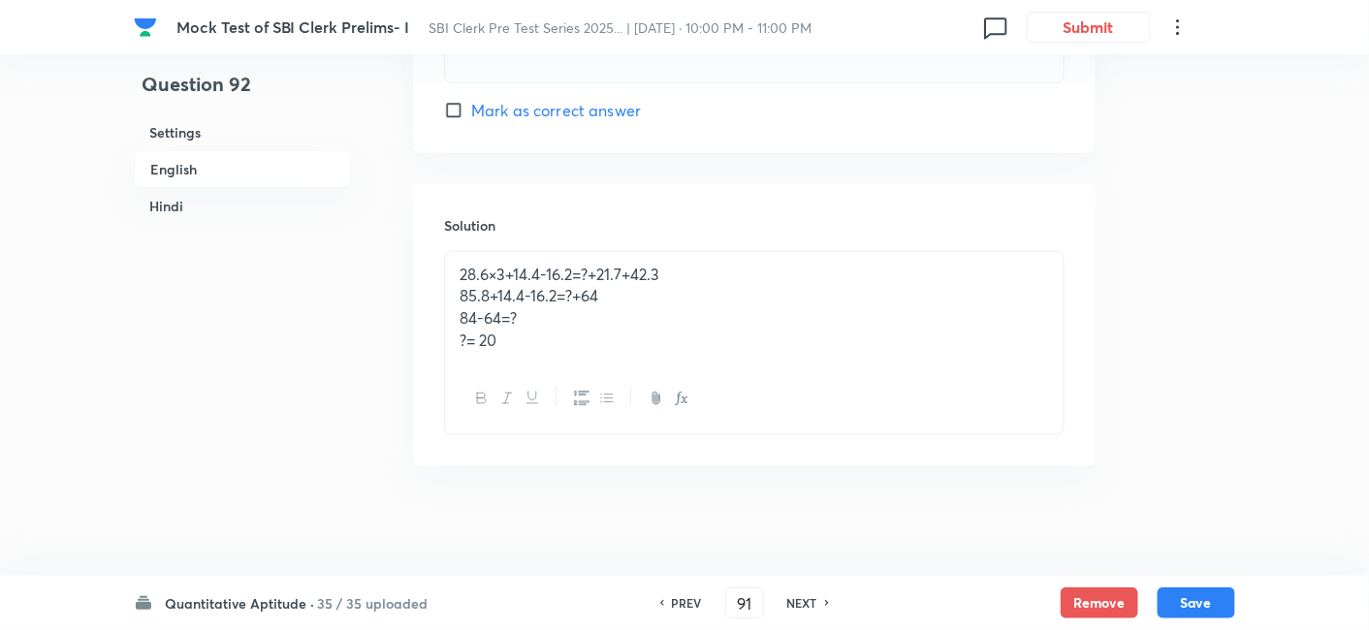
checkbox input "true"
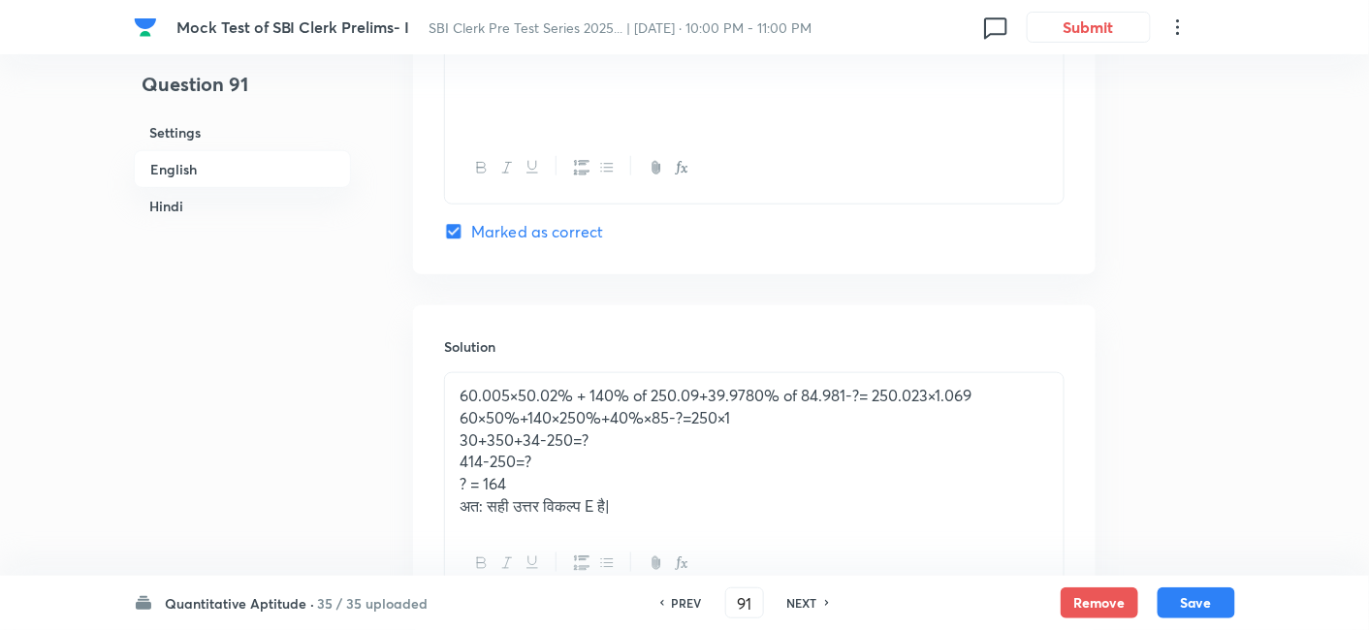
scroll to position [5224, 0]
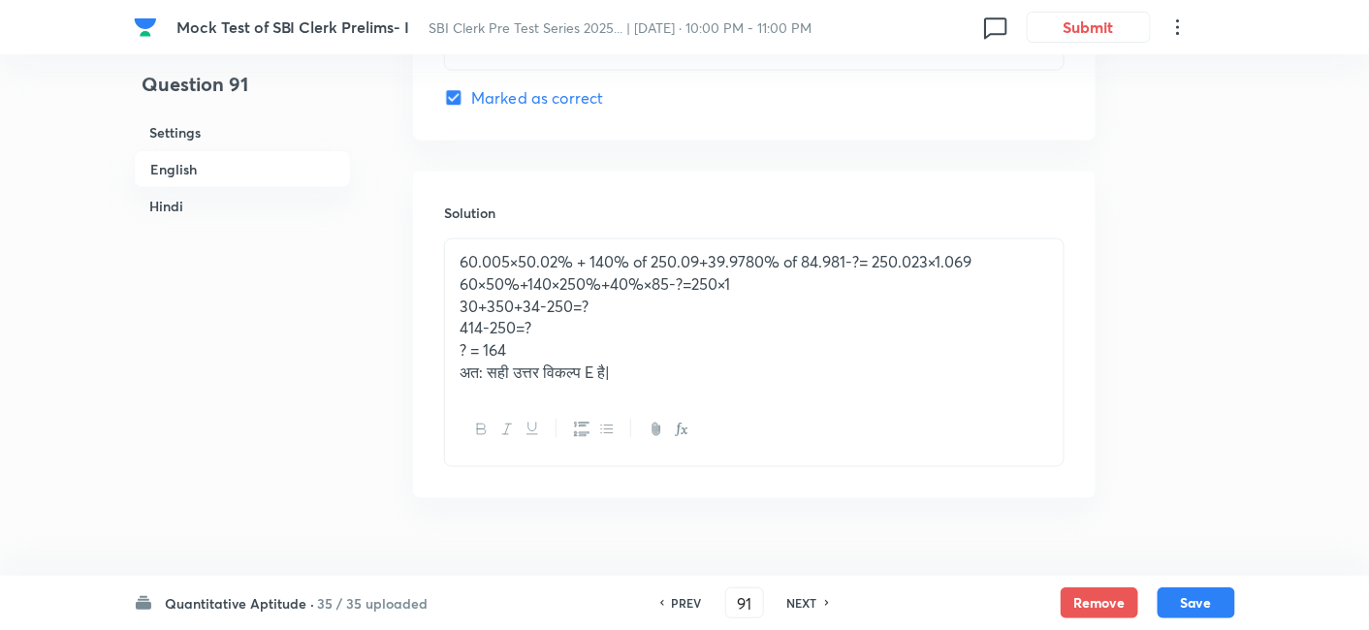
click at [820, 589] on div "PREV 91 ​ NEXT" at bounding box center [744, 602] width 250 height 31
click at [815, 603] on div "NEXT" at bounding box center [804, 602] width 51 height 17
type input "92"
checkbox input "false"
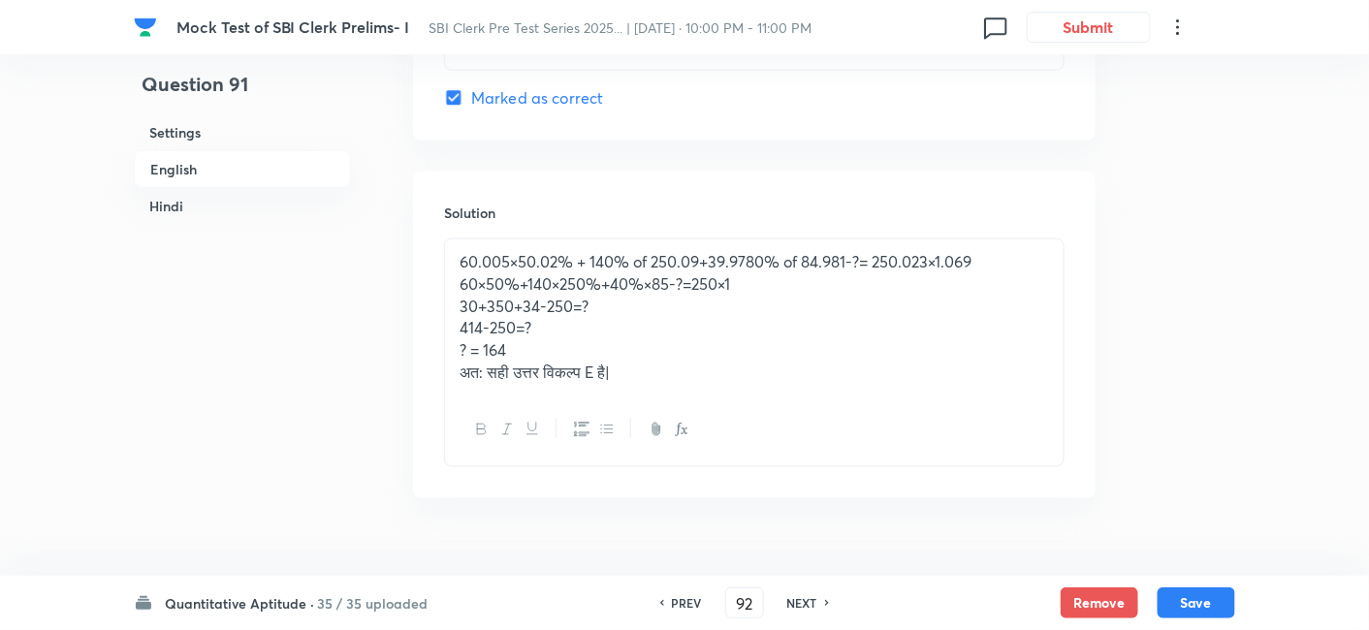
checkbox input "true"
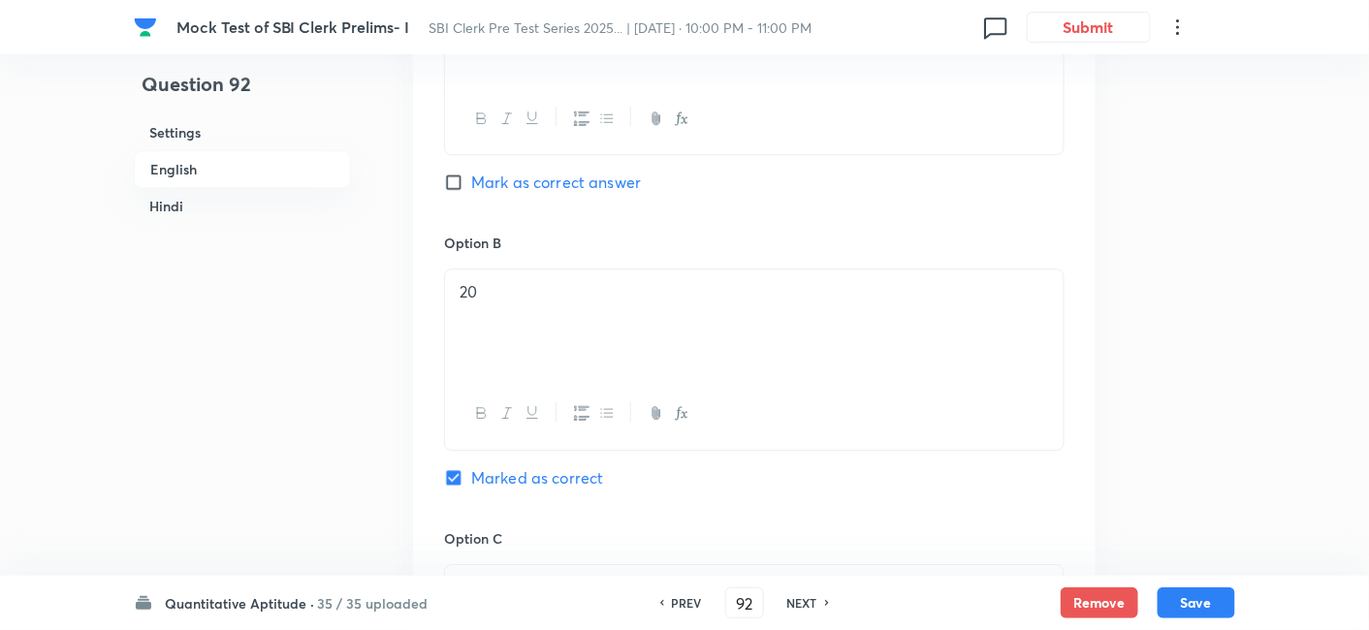
scroll to position [3916, 0]
click at [805, 596] on h6 "NEXT" at bounding box center [802, 602] width 30 height 17
type input "93"
checkbox input "false"
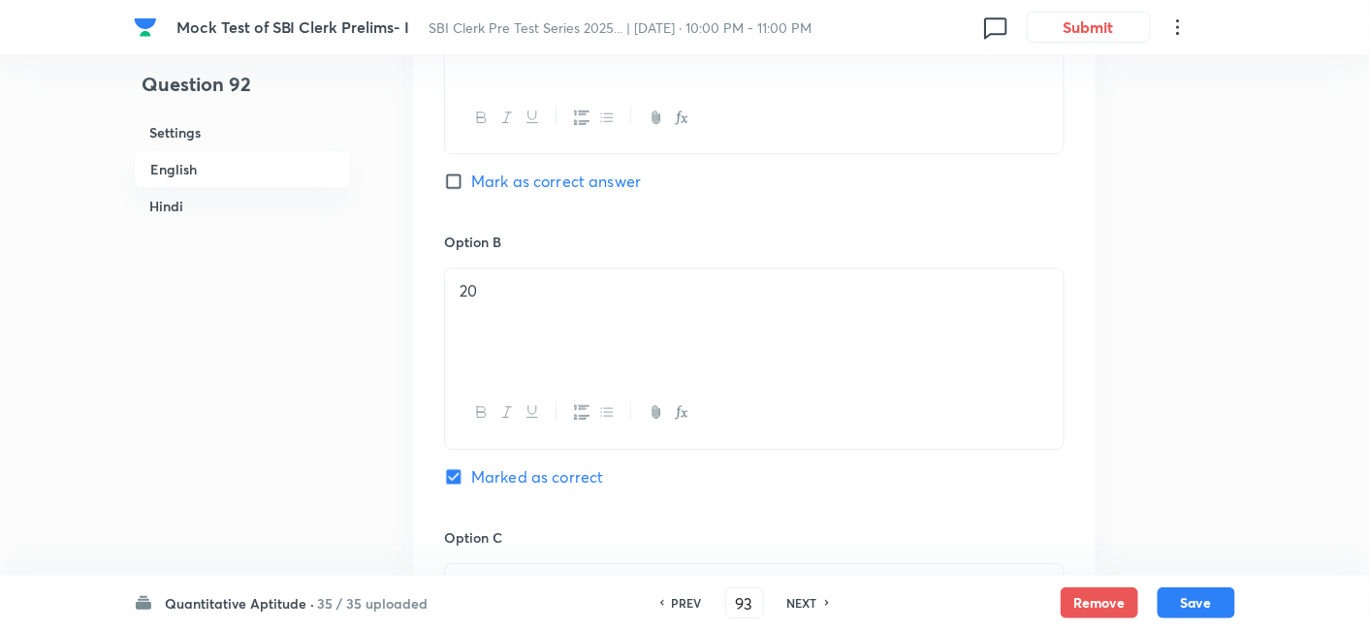
checkbox input "true"
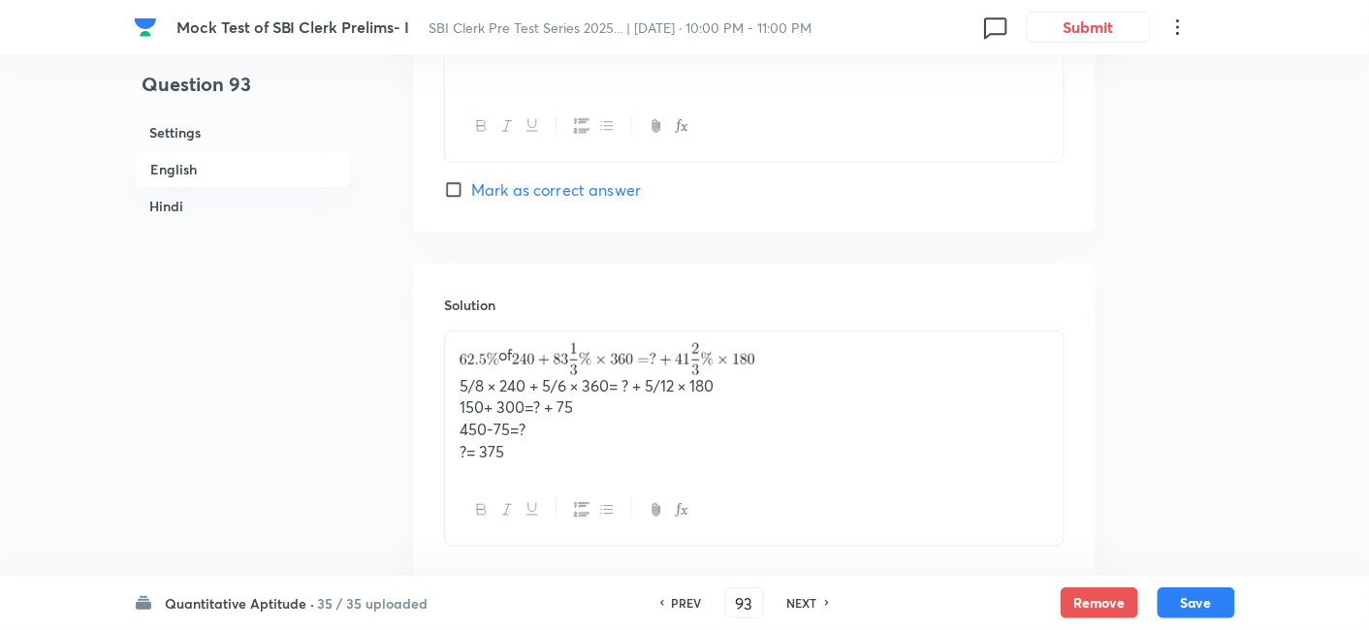
scroll to position [5120, 0]
click at [802, 602] on h6 "NEXT" at bounding box center [802, 602] width 30 height 17
type input "94"
checkbox input "false"
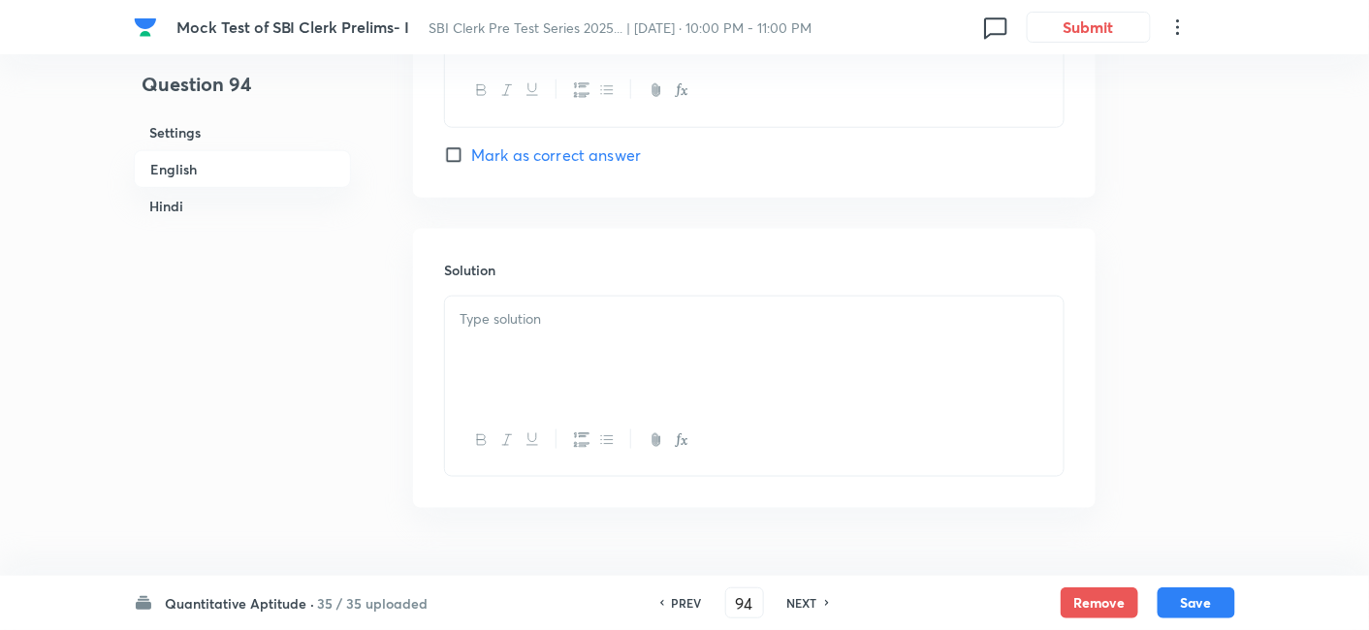
checkbox input "true"
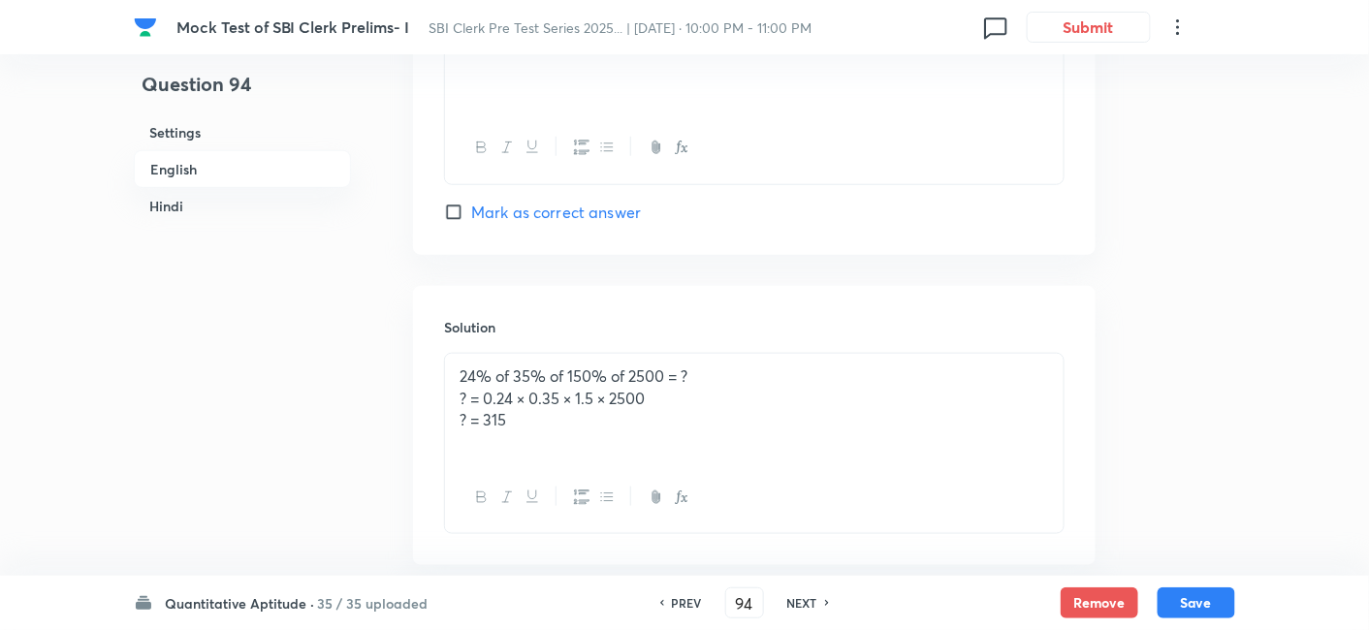
scroll to position [5162, 0]
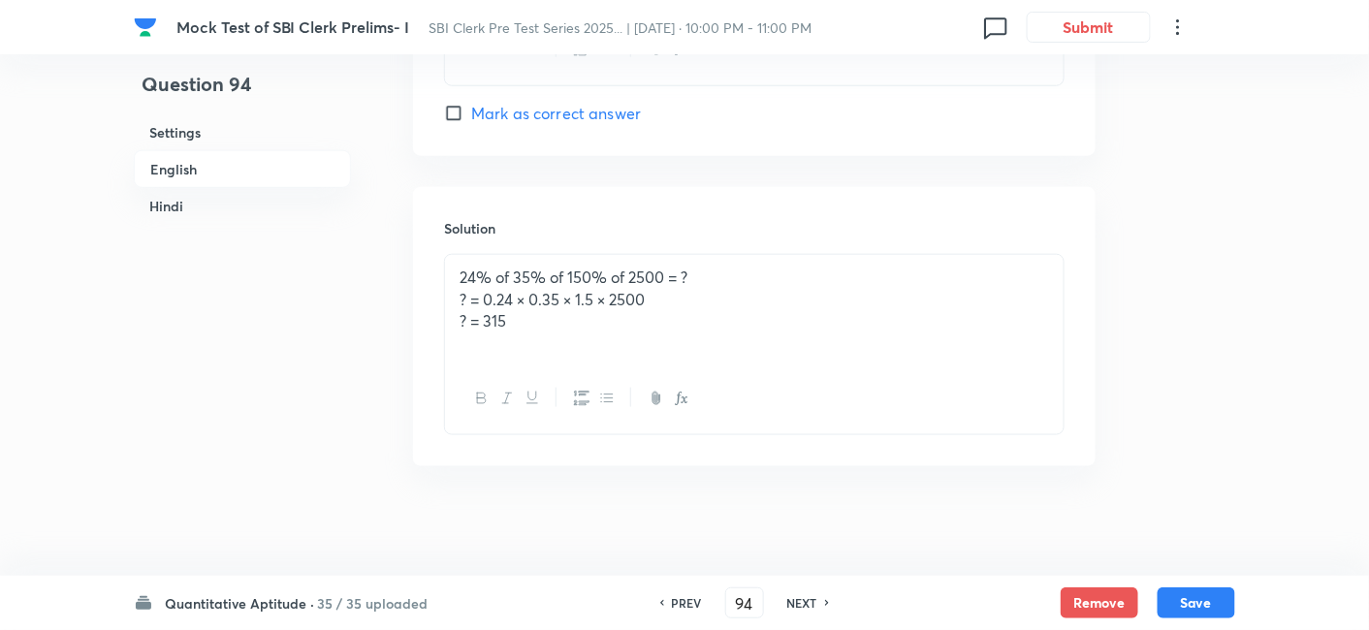
click at [813, 602] on h6 "NEXT" at bounding box center [802, 602] width 30 height 17
type input "95"
checkbox input "false"
checkbox input "true"
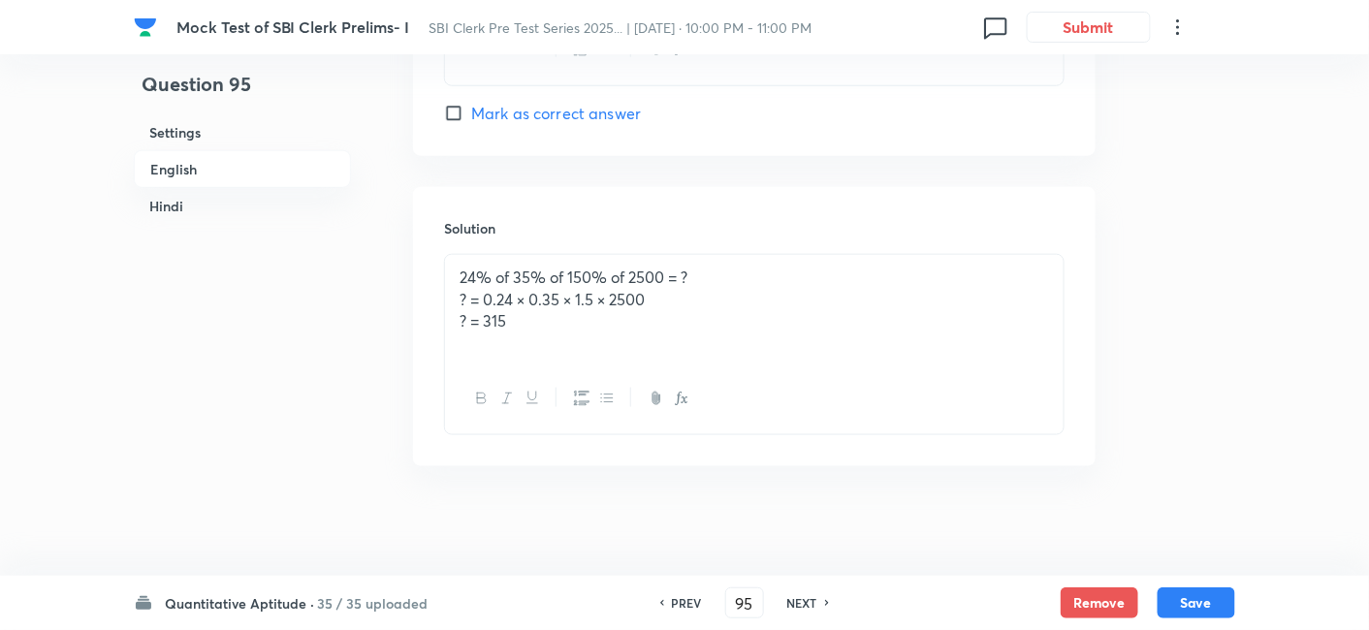
checkbox input "true"
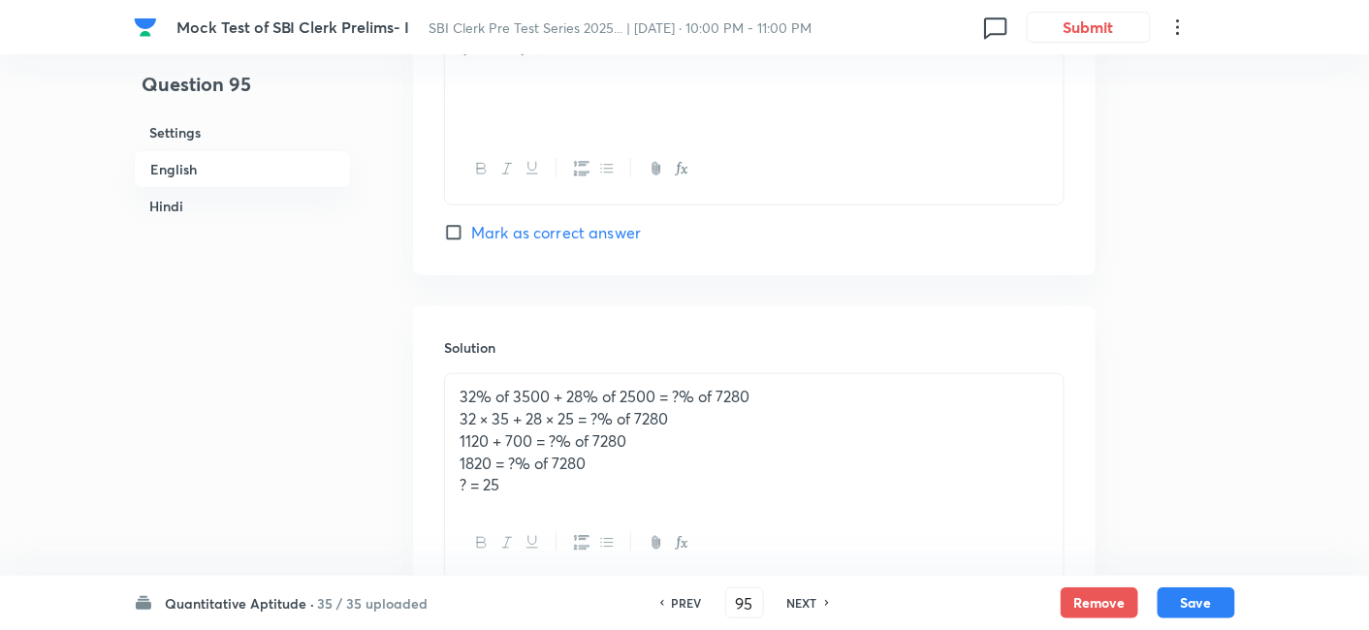
scroll to position [5074, 0]
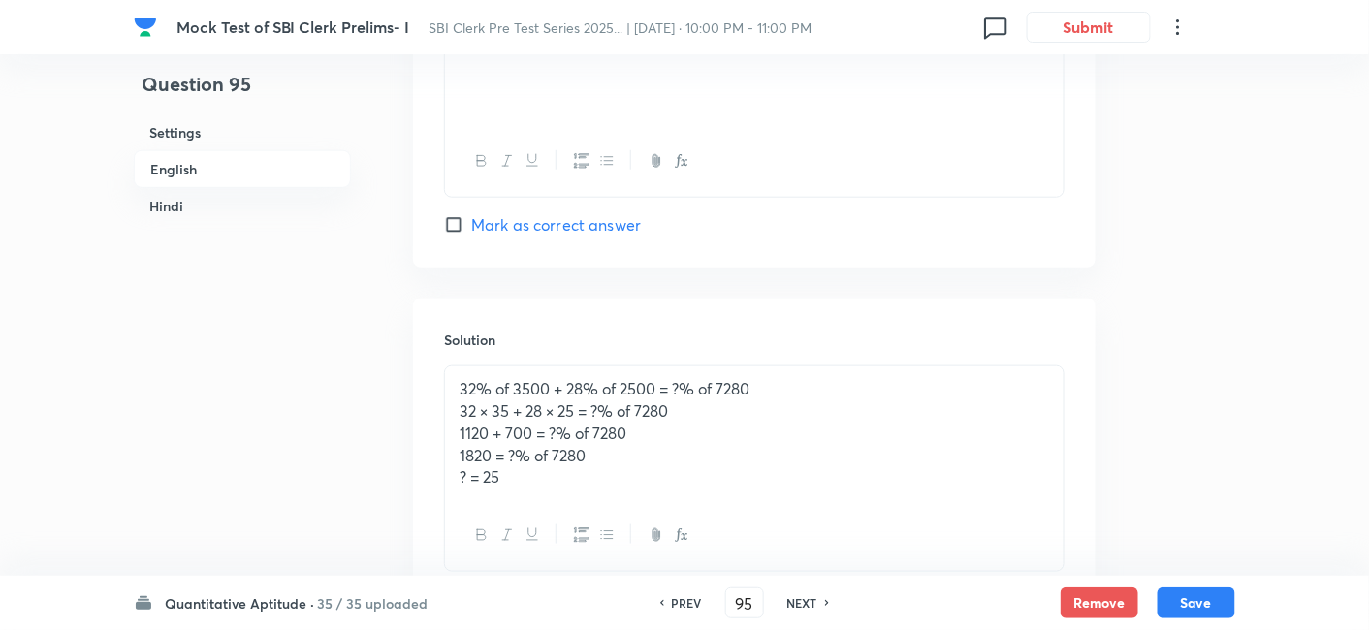
click at [809, 607] on h6 "NEXT" at bounding box center [802, 602] width 30 height 17
type input "96"
checkbox input "false"
checkbox input "true"
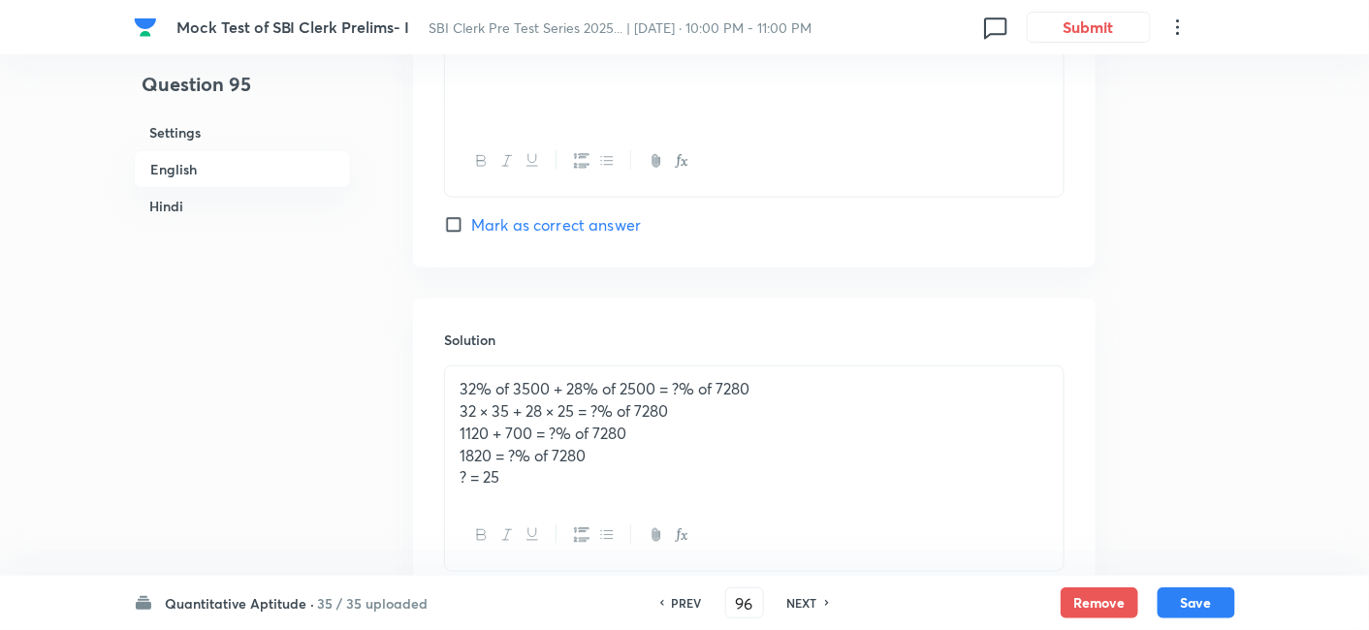
checkbox input "true"
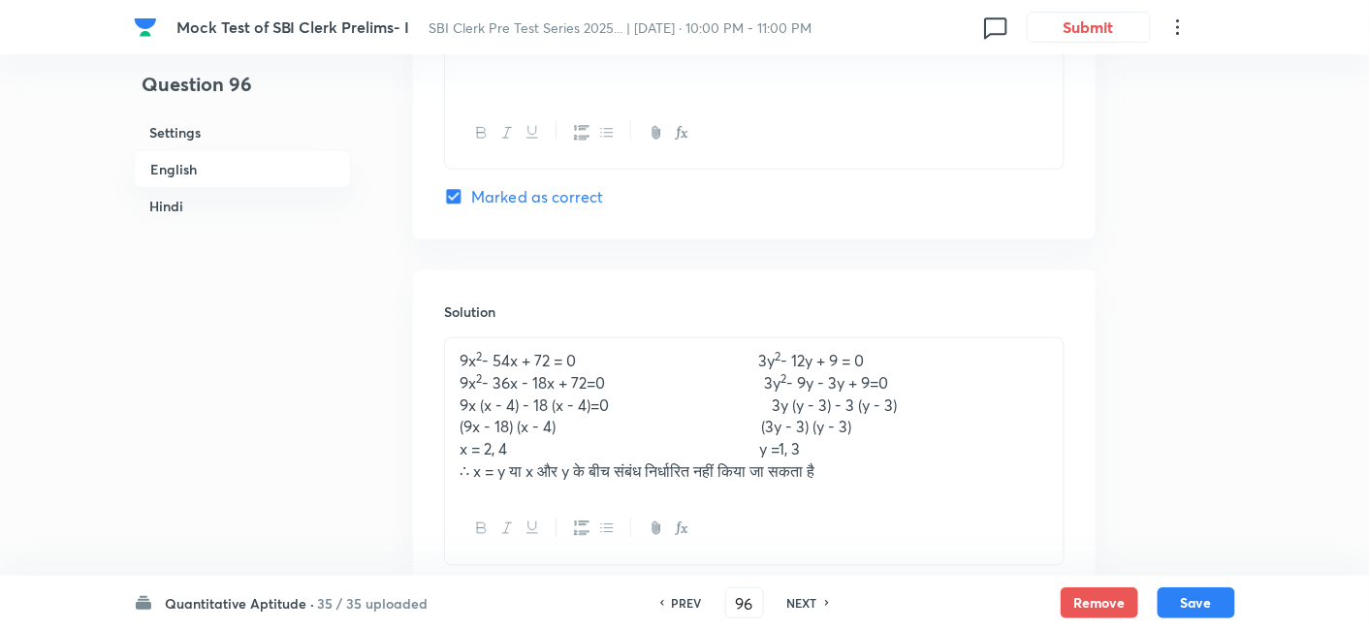
scroll to position [5255, 0]
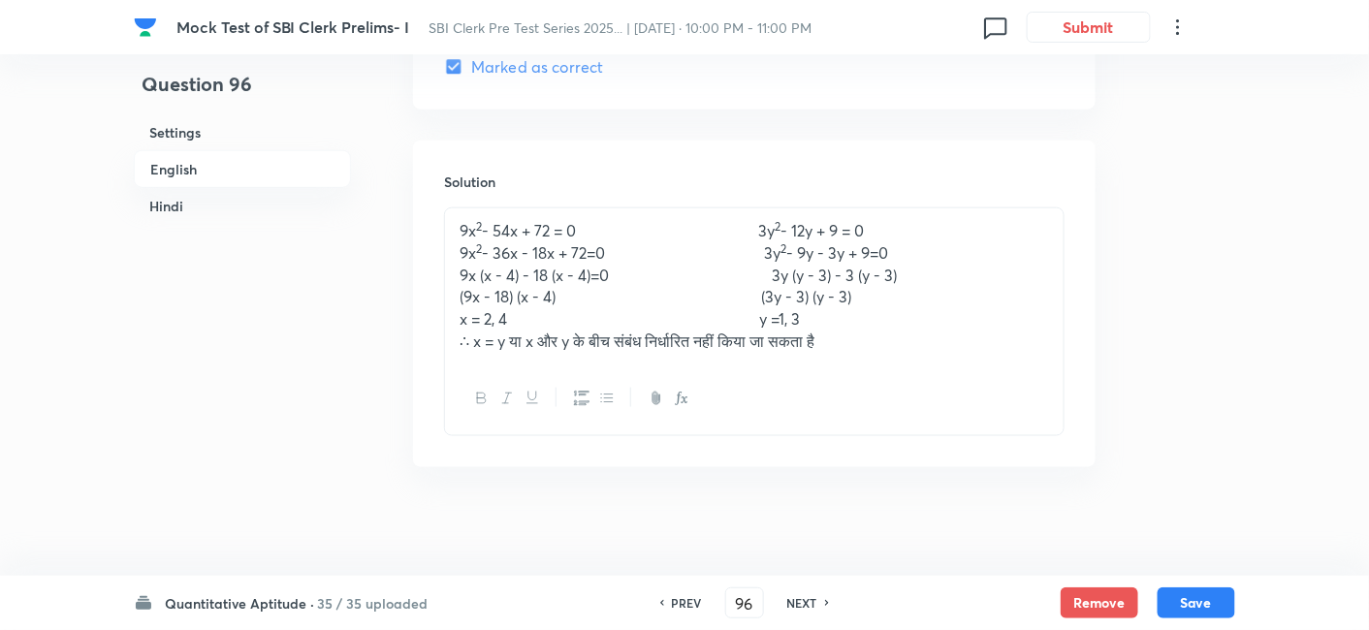
click at [803, 611] on h6 "NEXT" at bounding box center [802, 602] width 30 height 17
type input "97"
checkbox input "false"
checkbox input "true"
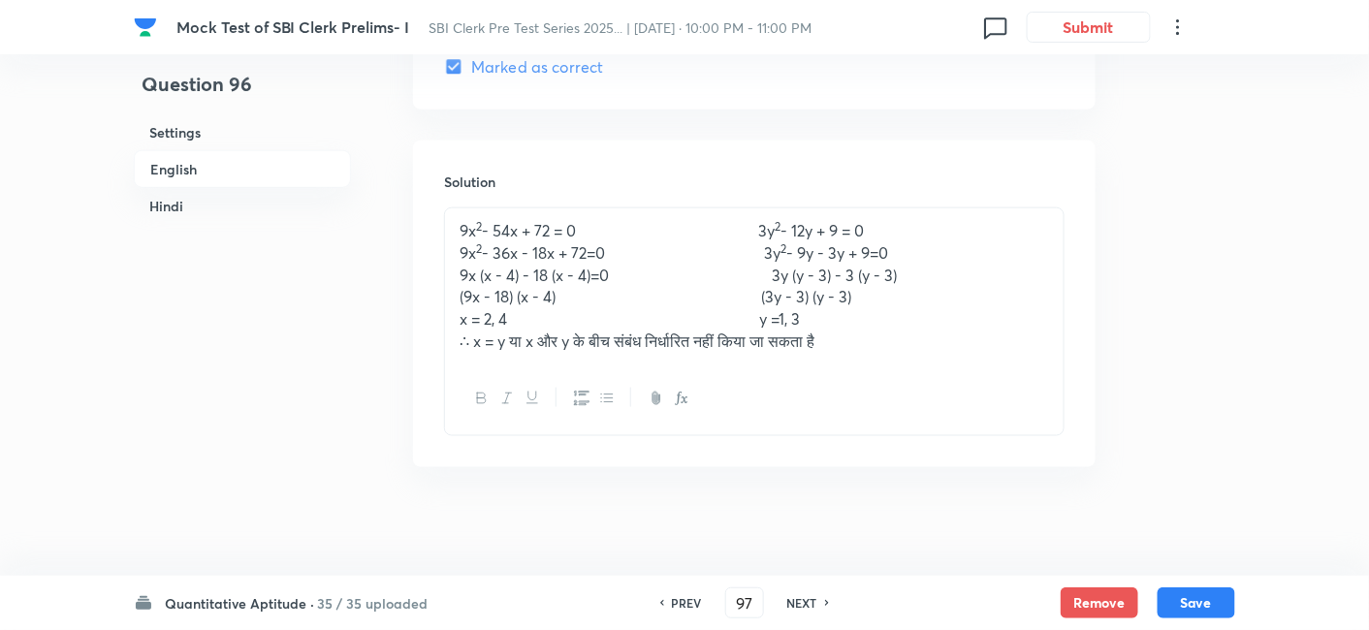
checkbox input "true"
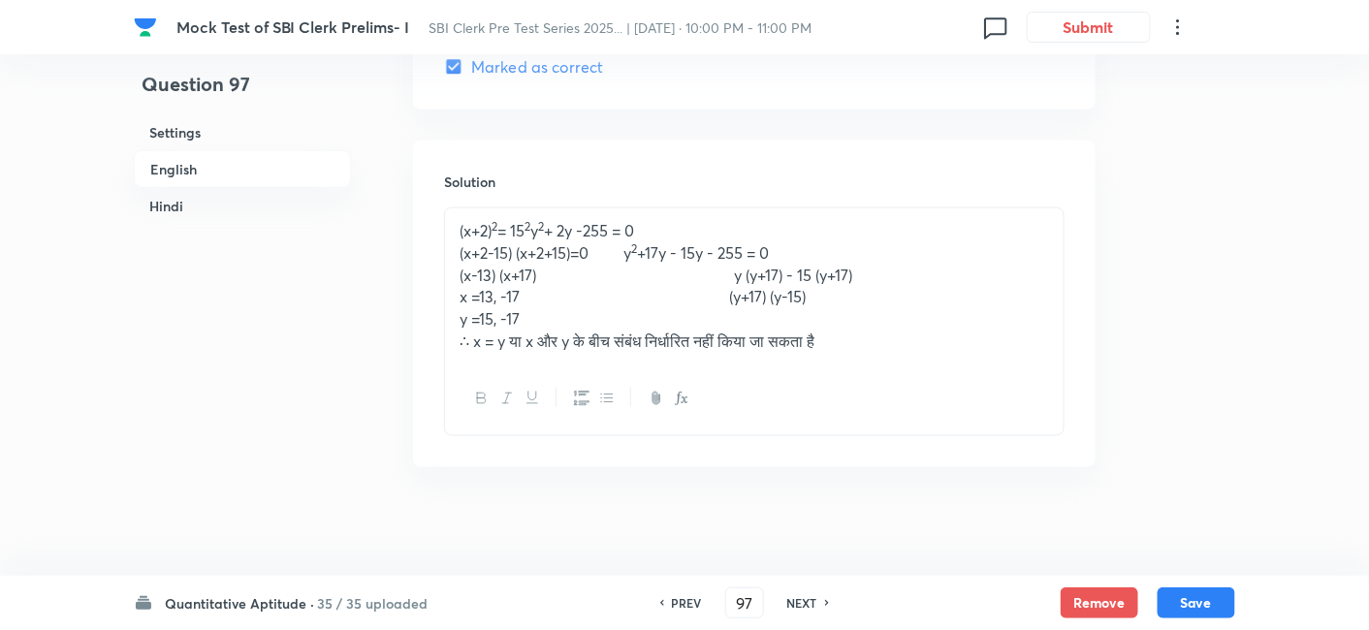
click at [803, 611] on h6 "NEXT" at bounding box center [802, 602] width 30 height 17
type input "98"
checkbox input "true"
checkbox input "false"
checkbox input "true"
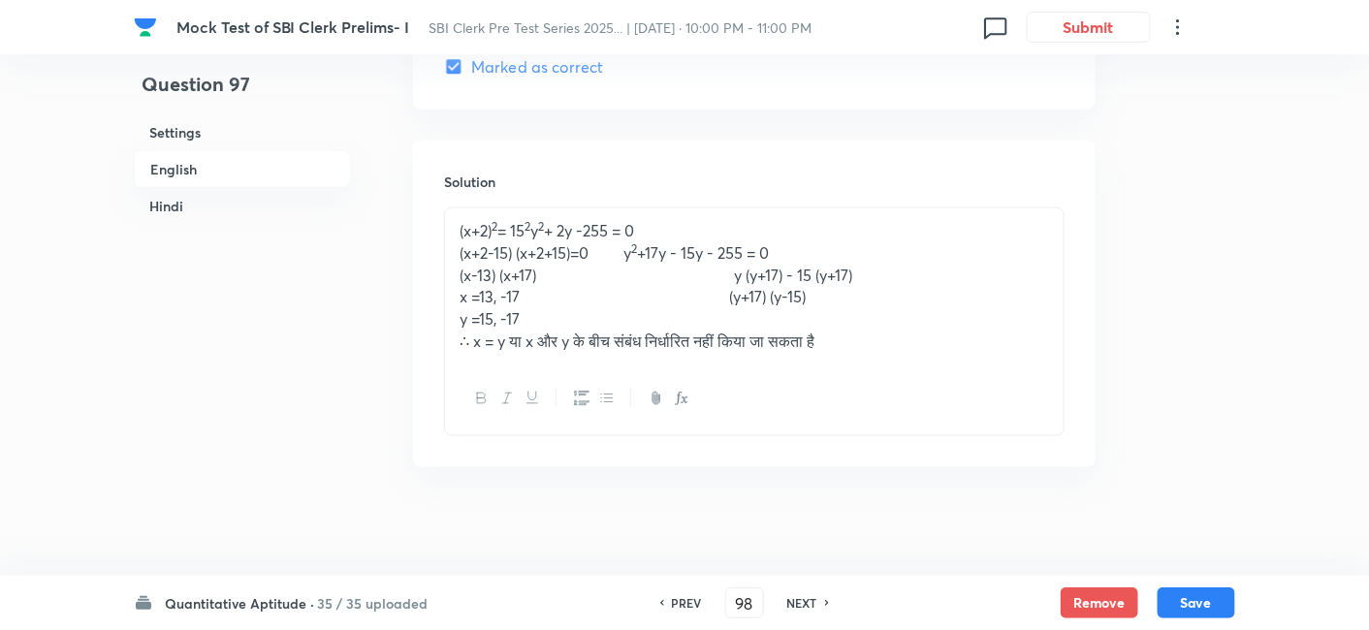
checkbox input "false"
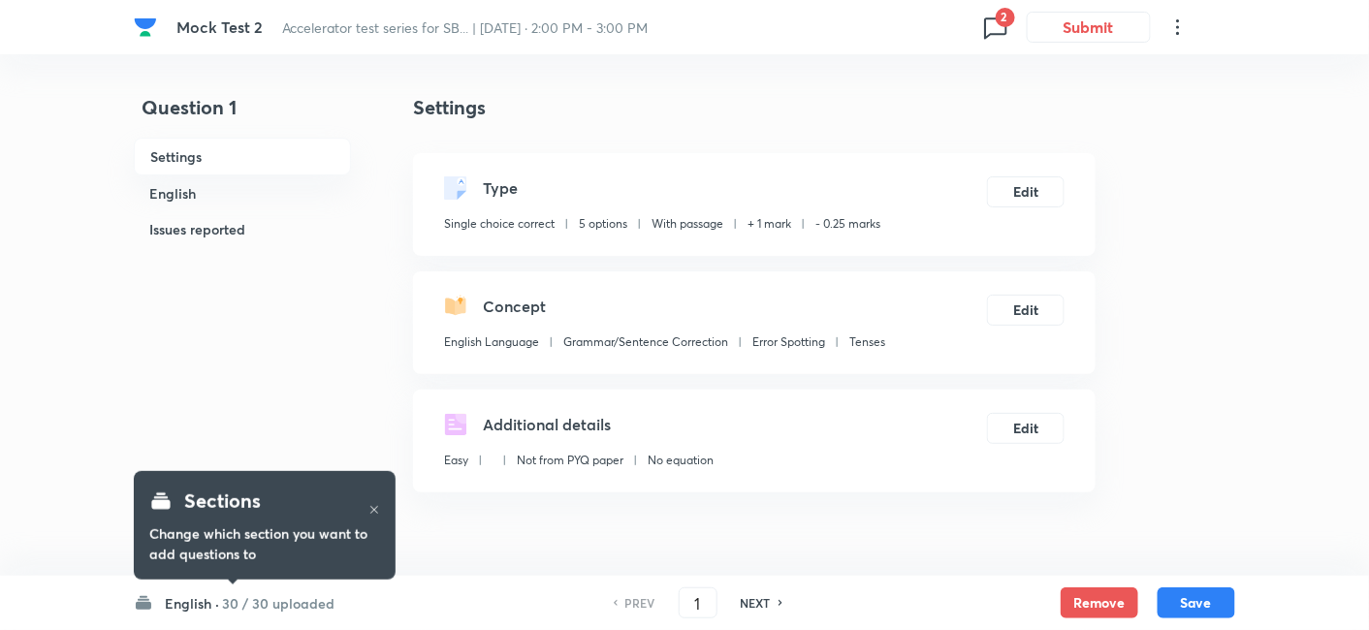
click at [1007, 31] on icon at bounding box center [995, 27] width 31 height 31
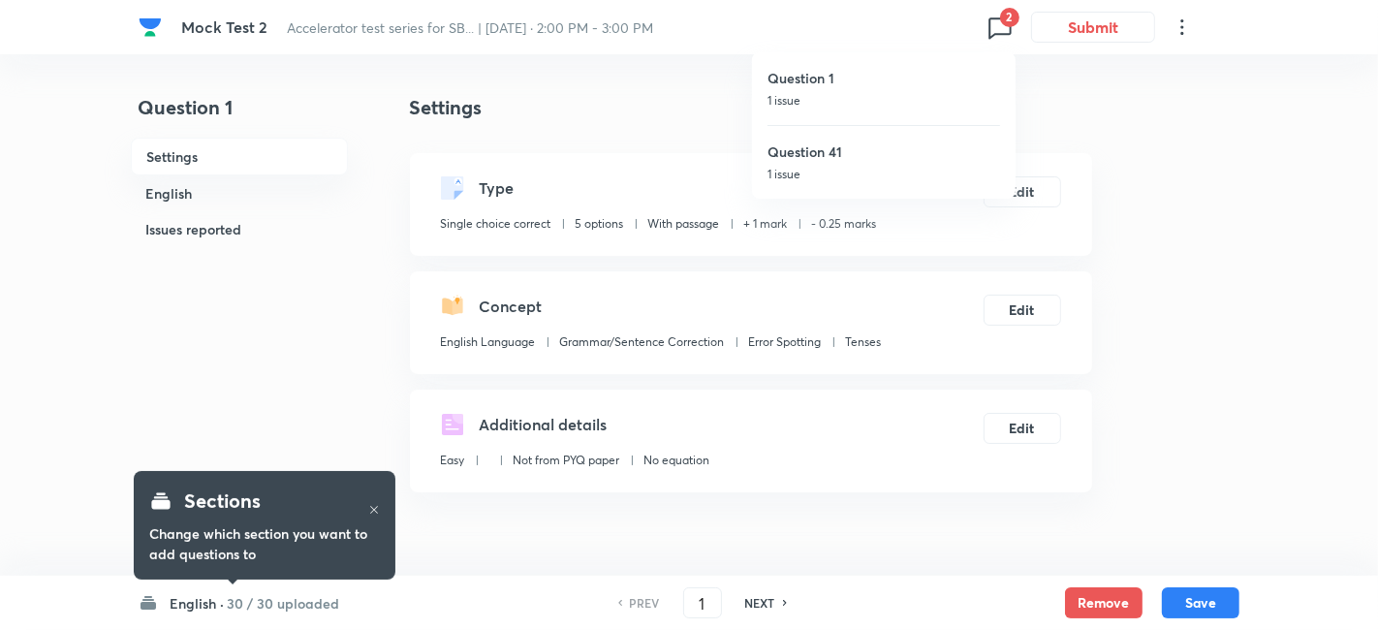
click at [880, 152] on h6 "Question 41" at bounding box center [884, 152] width 233 height 20
type input "41"
checkbox input "false"
checkbox input "true"
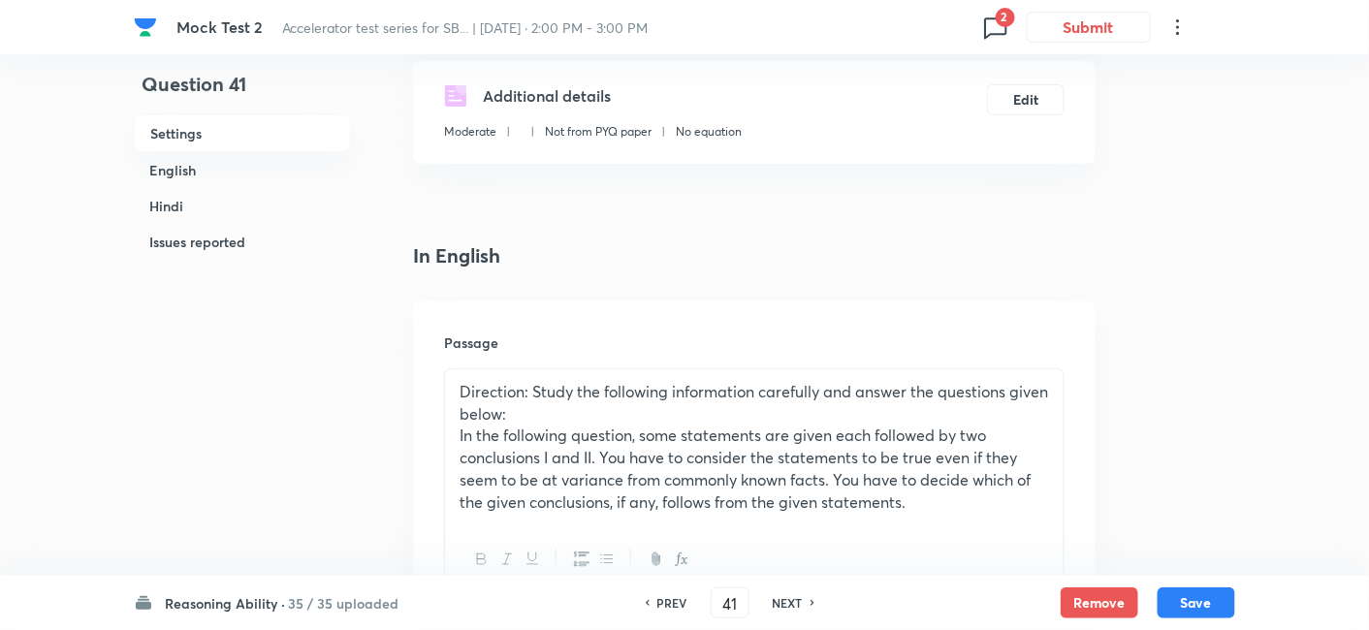
scroll to position [330, 0]
